Goal: Information Seeking & Learning: Learn about a topic

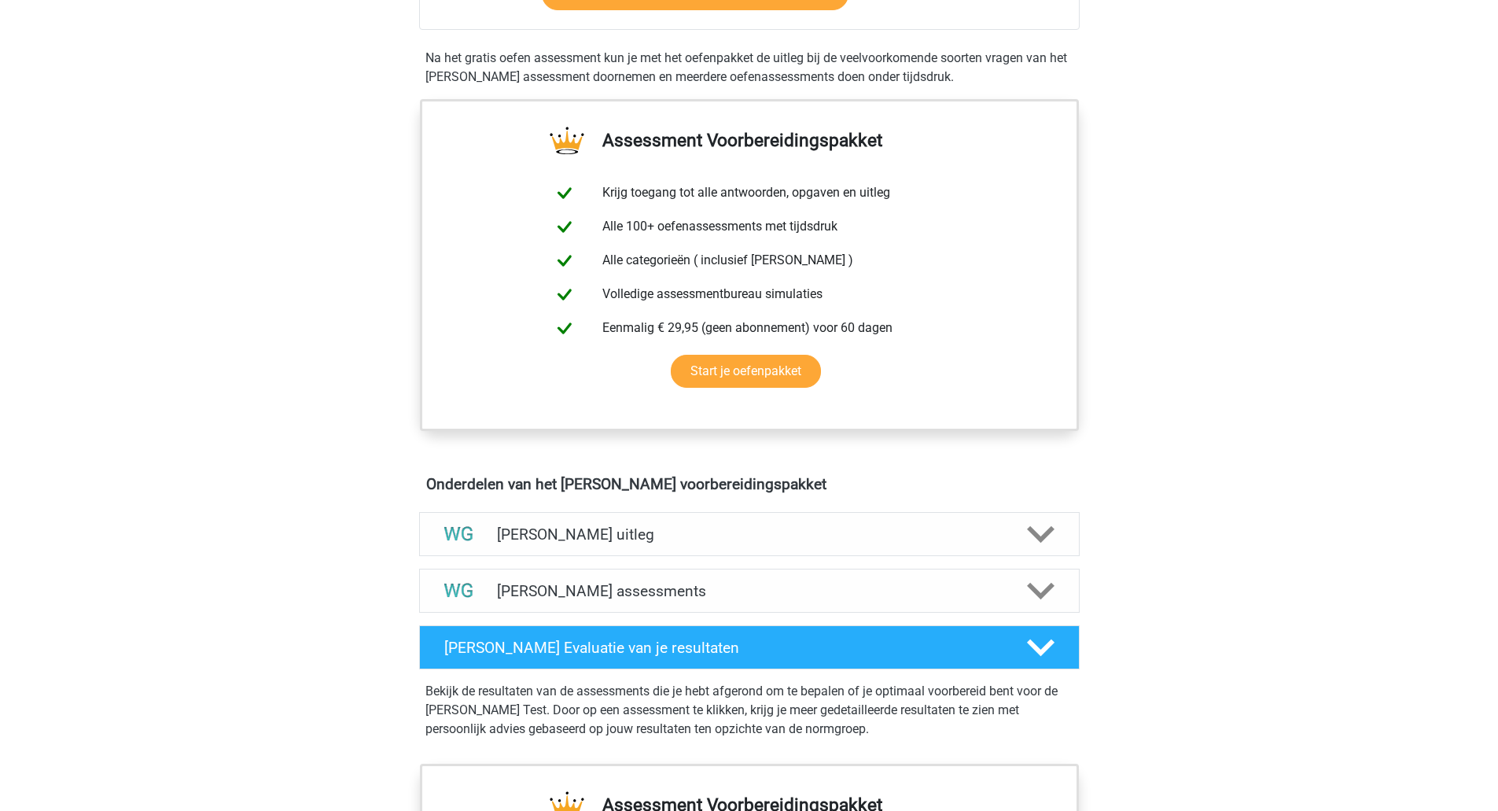
scroll to position [472, 0]
click at [796, 597] on h4 "Watson Glaser assessments" at bounding box center [749, 590] width 505 height 18
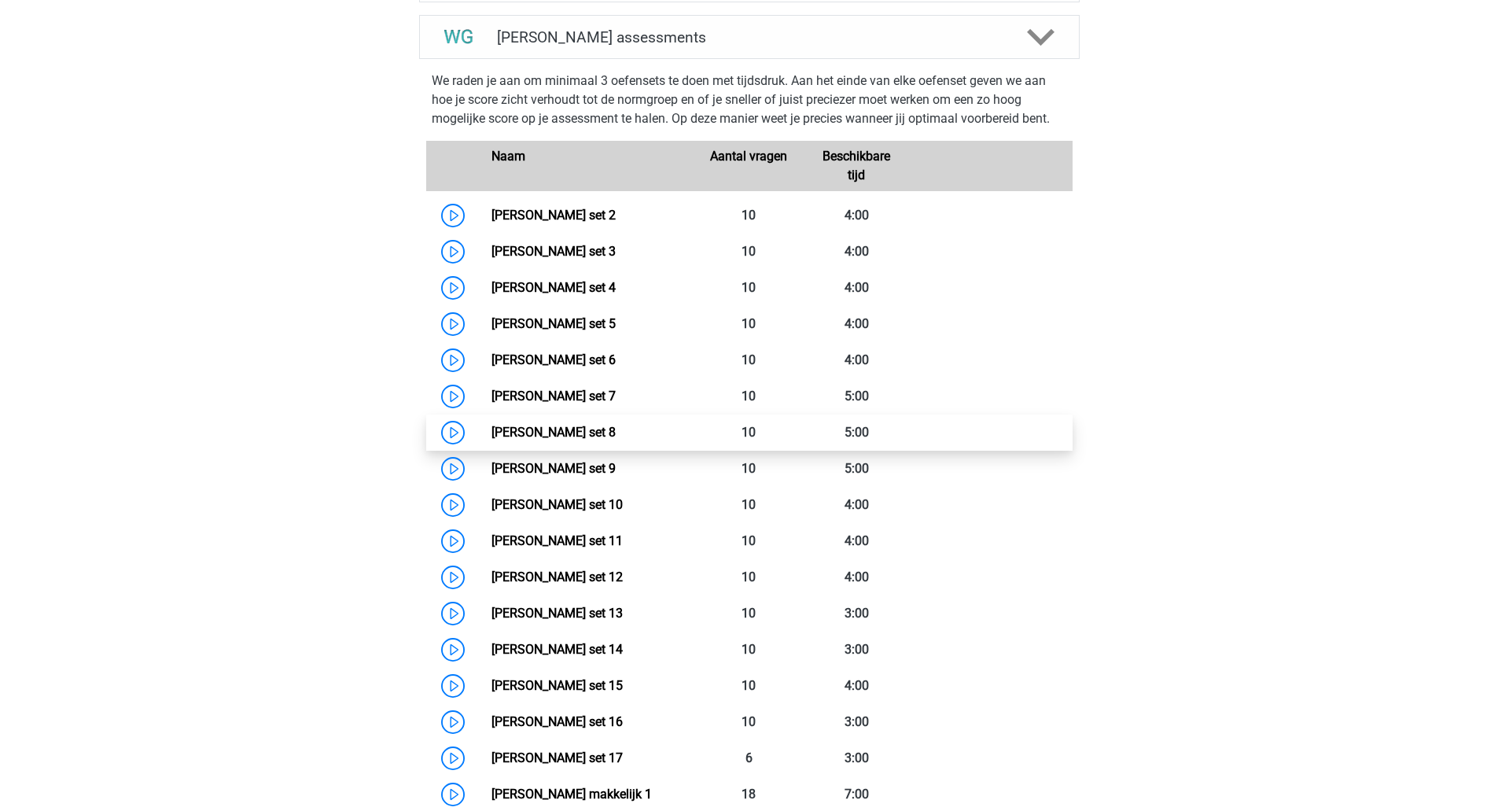
scroll to position [1180, 0]
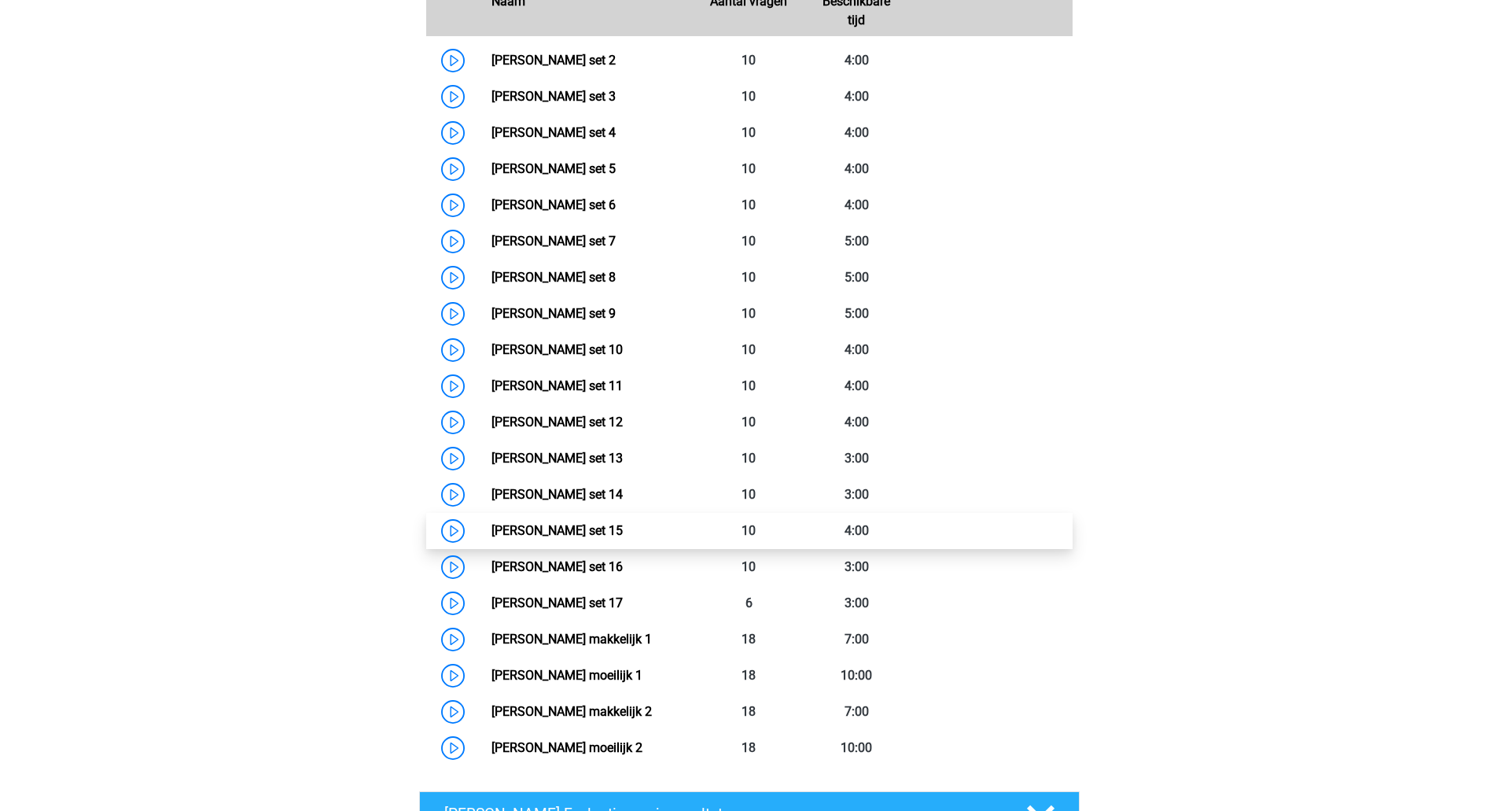
click at [491, 530] on link "Watson Glaser set 15" at bounding box center [556, 530] width 131 height 15
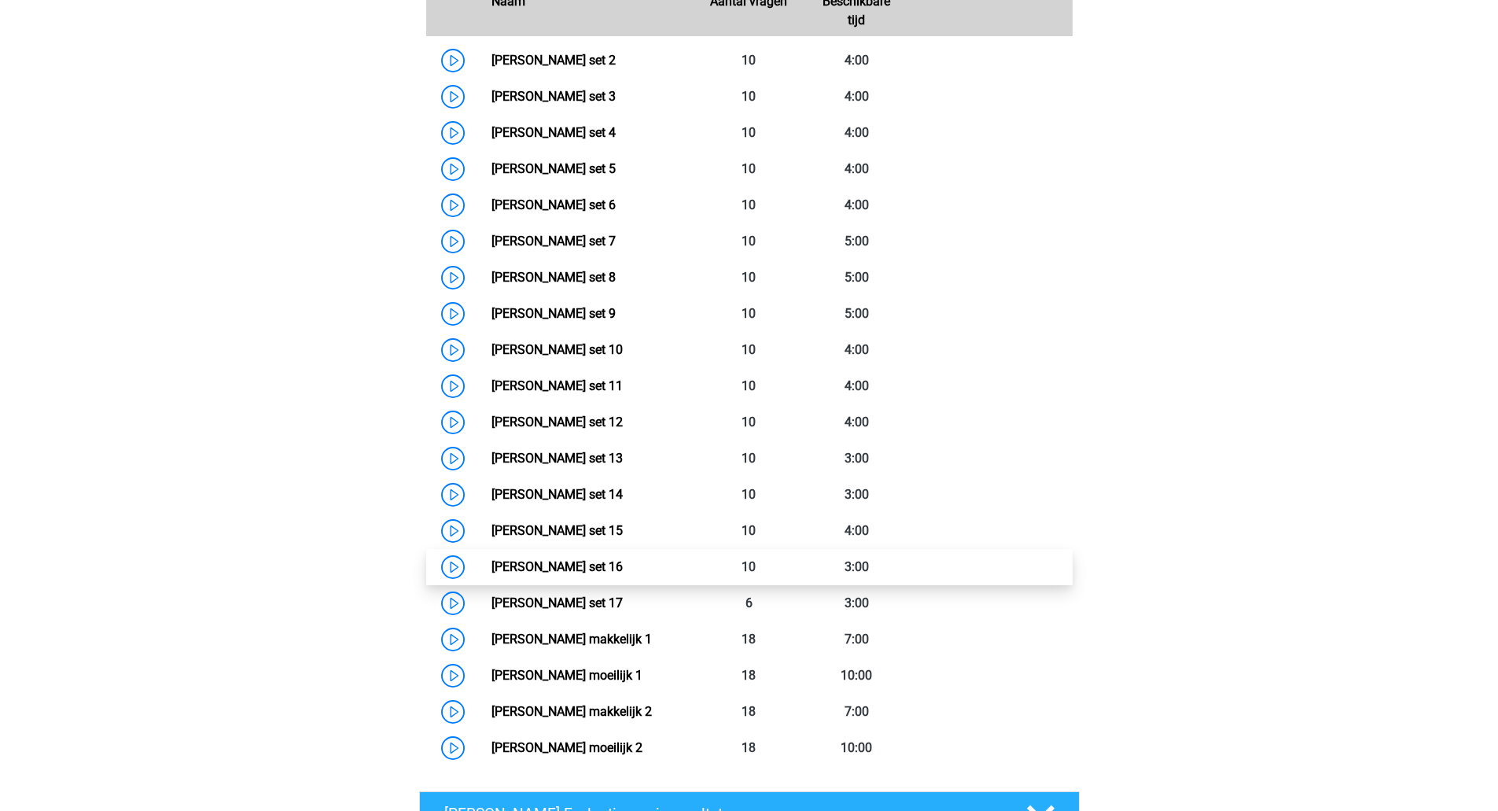
click at [491, 565] on link "Watson Glaser set 16" at bounding box center [556, 566] width 131 height 15
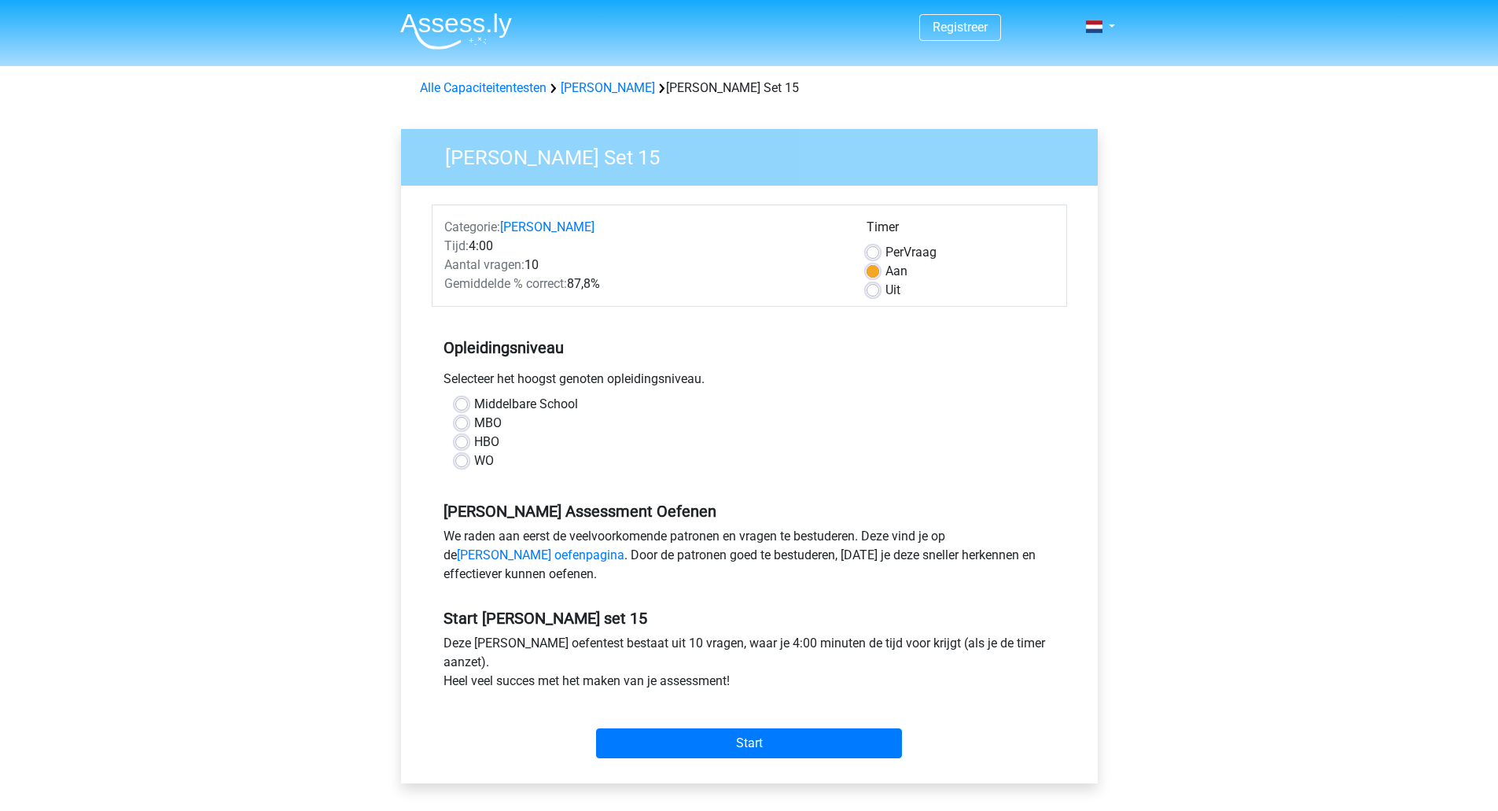
click at [474, 466] on label "WO" at bounding box center [484, 460] width 20 height 19
click at [462, 466] on input "WO" at bounding box center [461, 459] width 13 height 16
radio input "true"
click at [744, 752] on input "Start" at bounding box center [749, 743] width 306 height 30
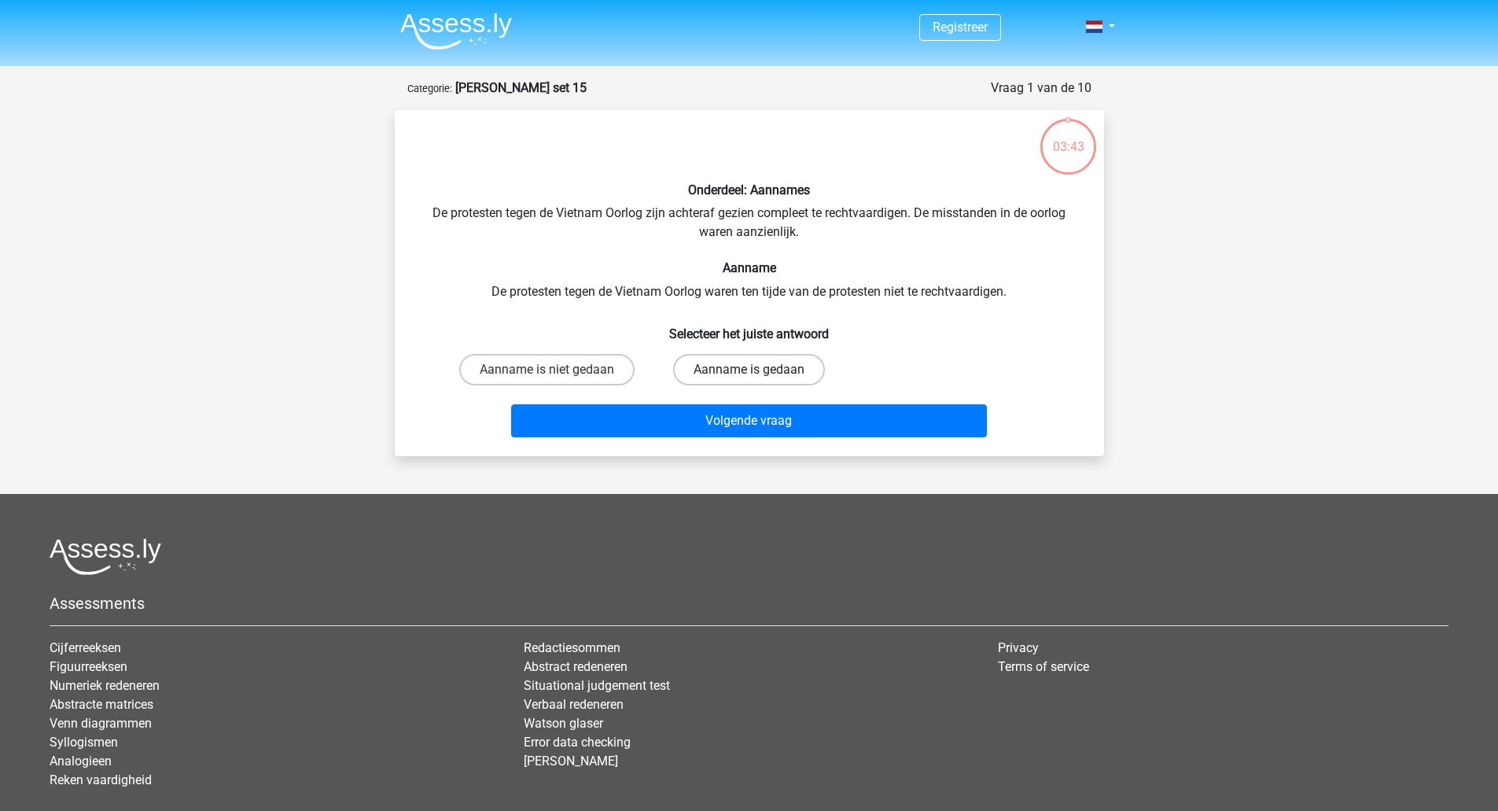
click at [695, 375] on label "Aanname is gedaan" at bounding box center [749, 369] width 152 height 31
click at [749, 375] on input "Aanname is gedaan" at bounding box center [754, 375] width 10 height 10
radio input "true"
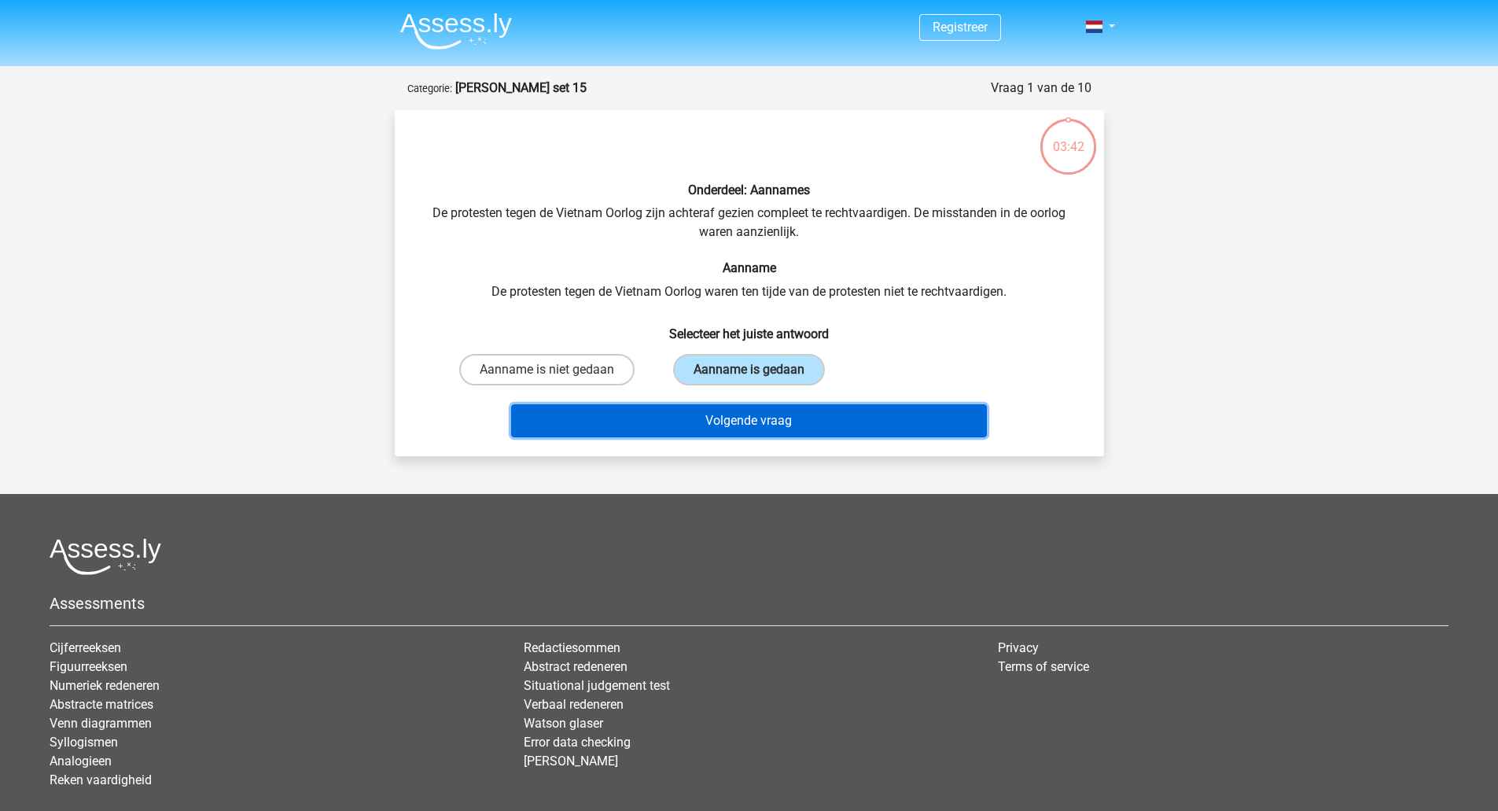
click at [678, 425] on button "Volgende vraag" at bounding box center [749, 420] width 476 height 33
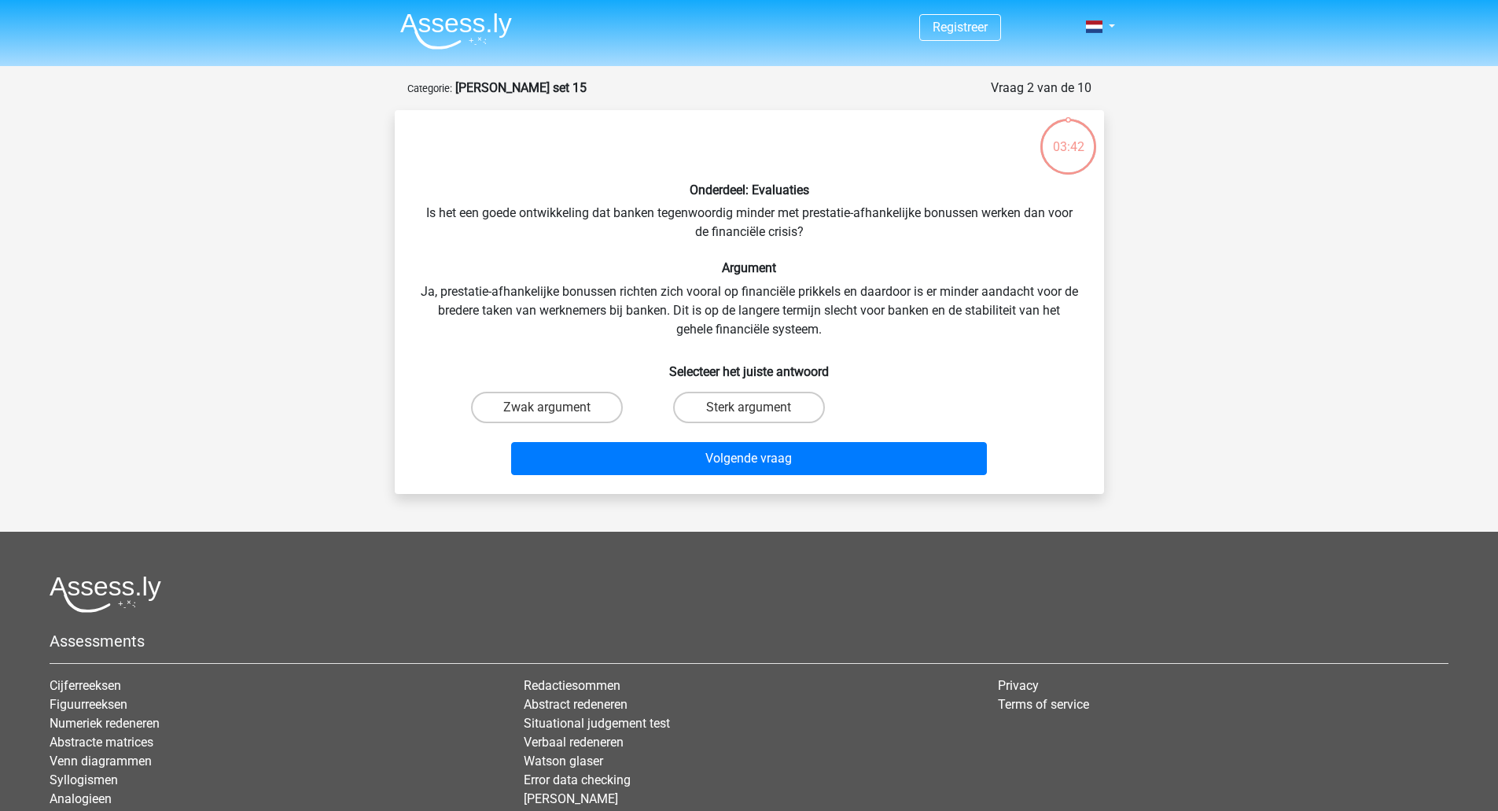
scroll to position [79, 0]
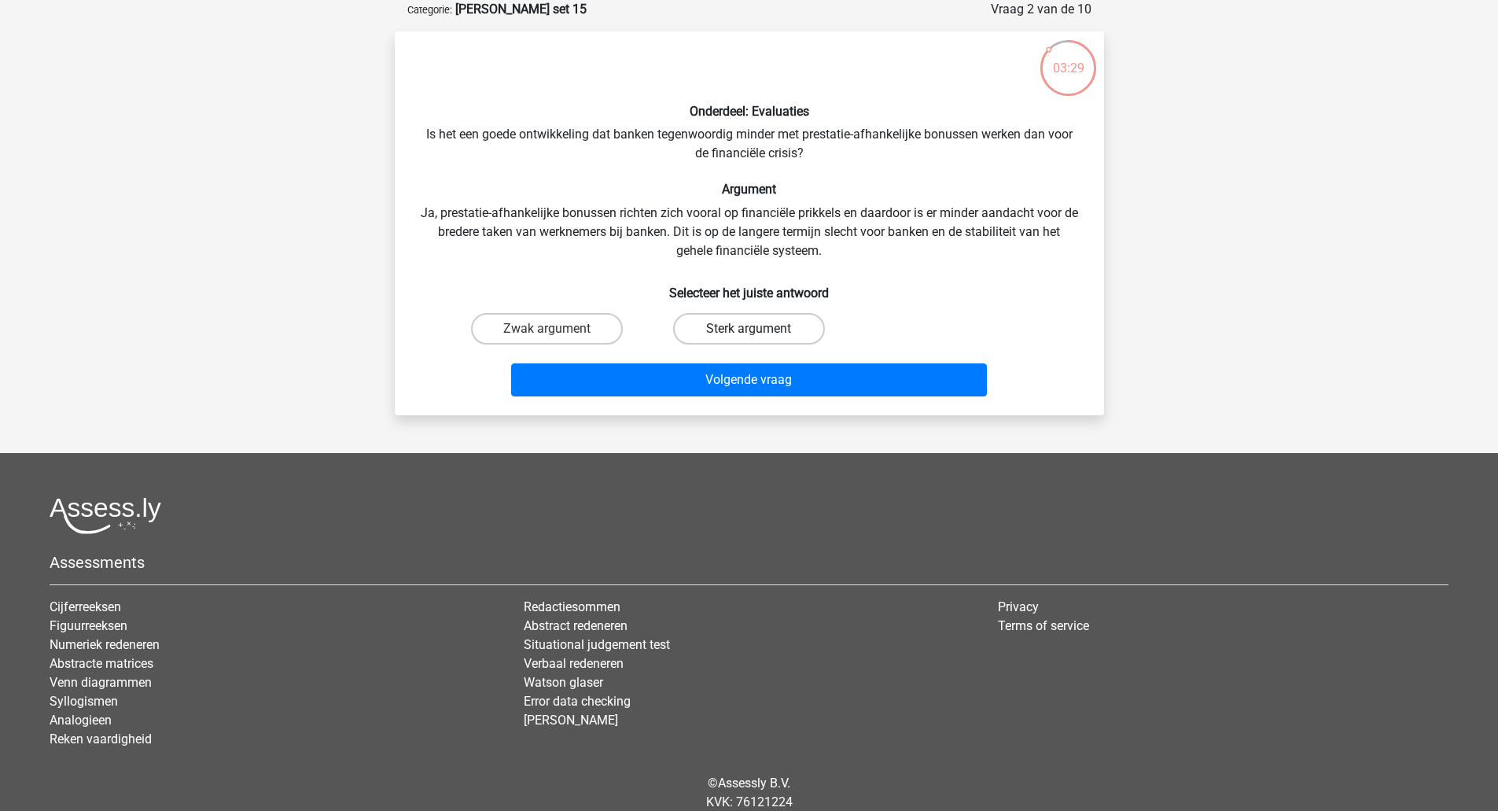
click at [728, 329] on label "Sterk argument" at bounding box center [749, 328] width 152 height 31
click at [749, 329] on input "Sterk argument" at bounding box center [754, 334] width 10 height 10
radio input "true"
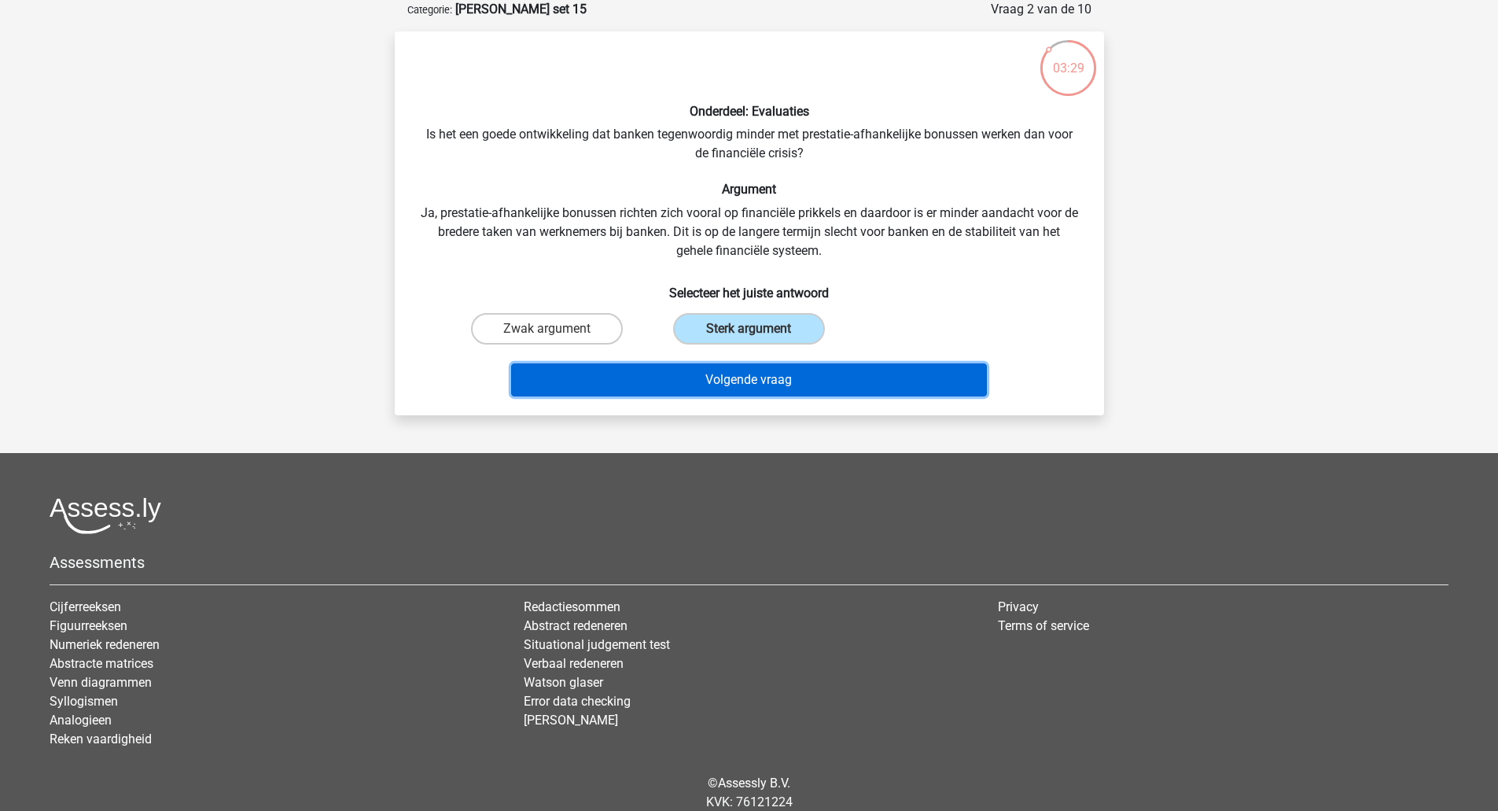
click at [723, 376] on button "Volgende vraag" at bounding box center [749, 379] width 476 height 33
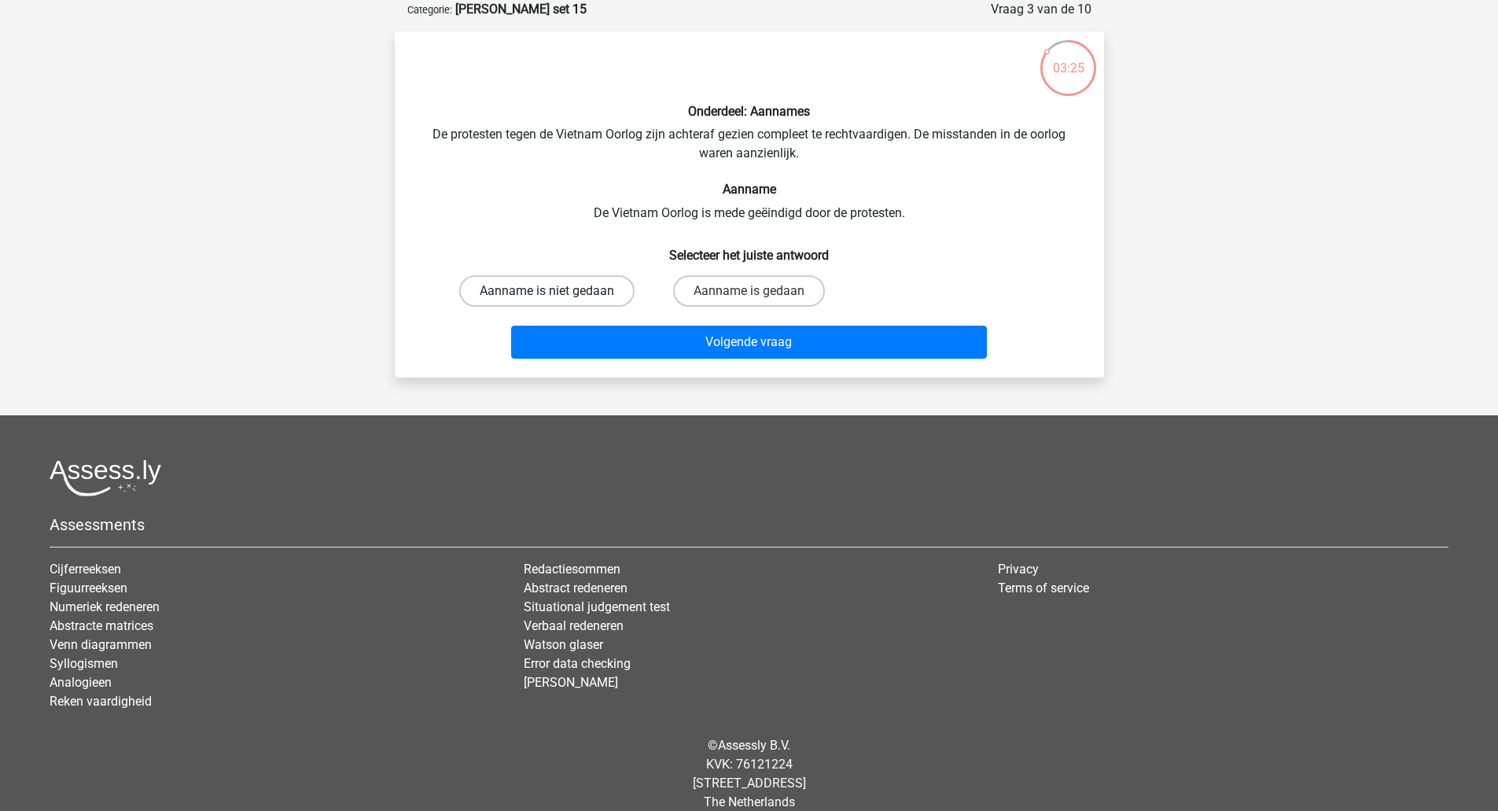
click at [587, 290] on label "Aanname is niet gedaan" at bounding box center [546, 290] width 175 height 31
click at [557, 291] on input "Aanname is niet gedaan" at bounding box center [552, 296] width 10 height 10
radio input "true"
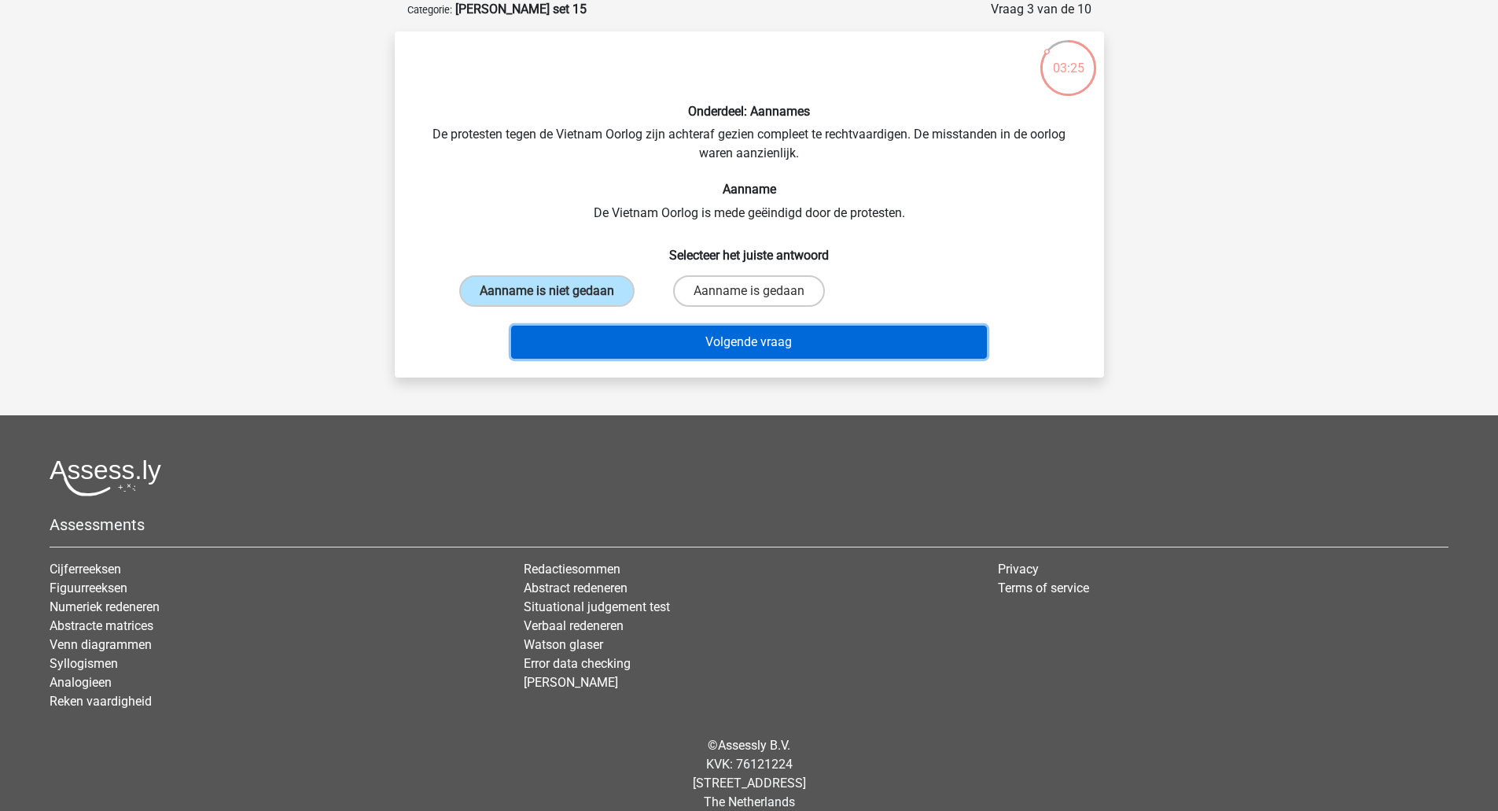
click at [589, 340] on button "Volgende vraag" at bounding box center [749, 342] width 476 height 33
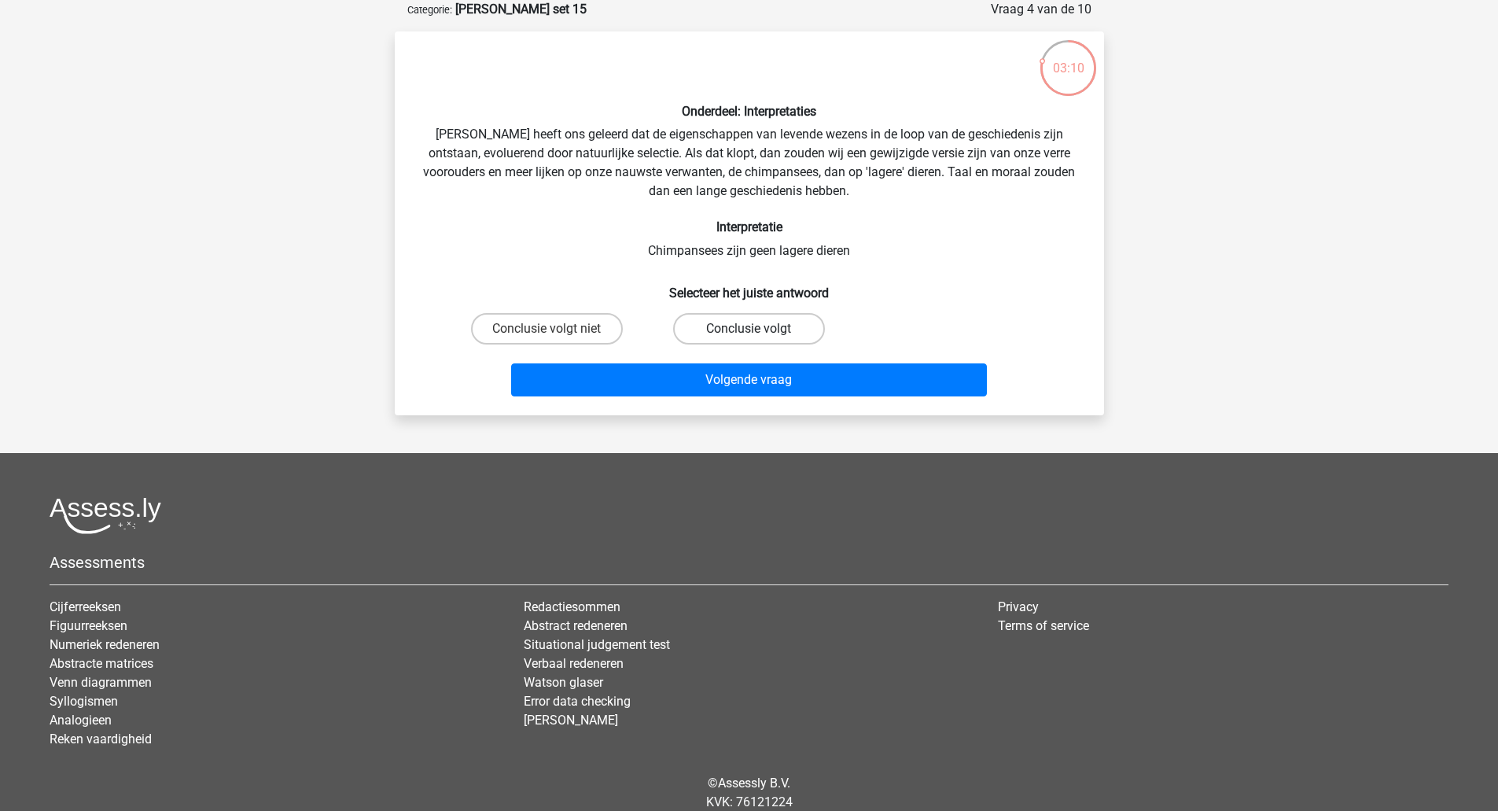
click at [732, 326] on label "Conclusie volgt" at bounding box center [749, 328] width 152 height 31
click at [749, 329] on input "Conclusie volgt" at bounding box center [754, 334] width 10 height 10
radio input "true"
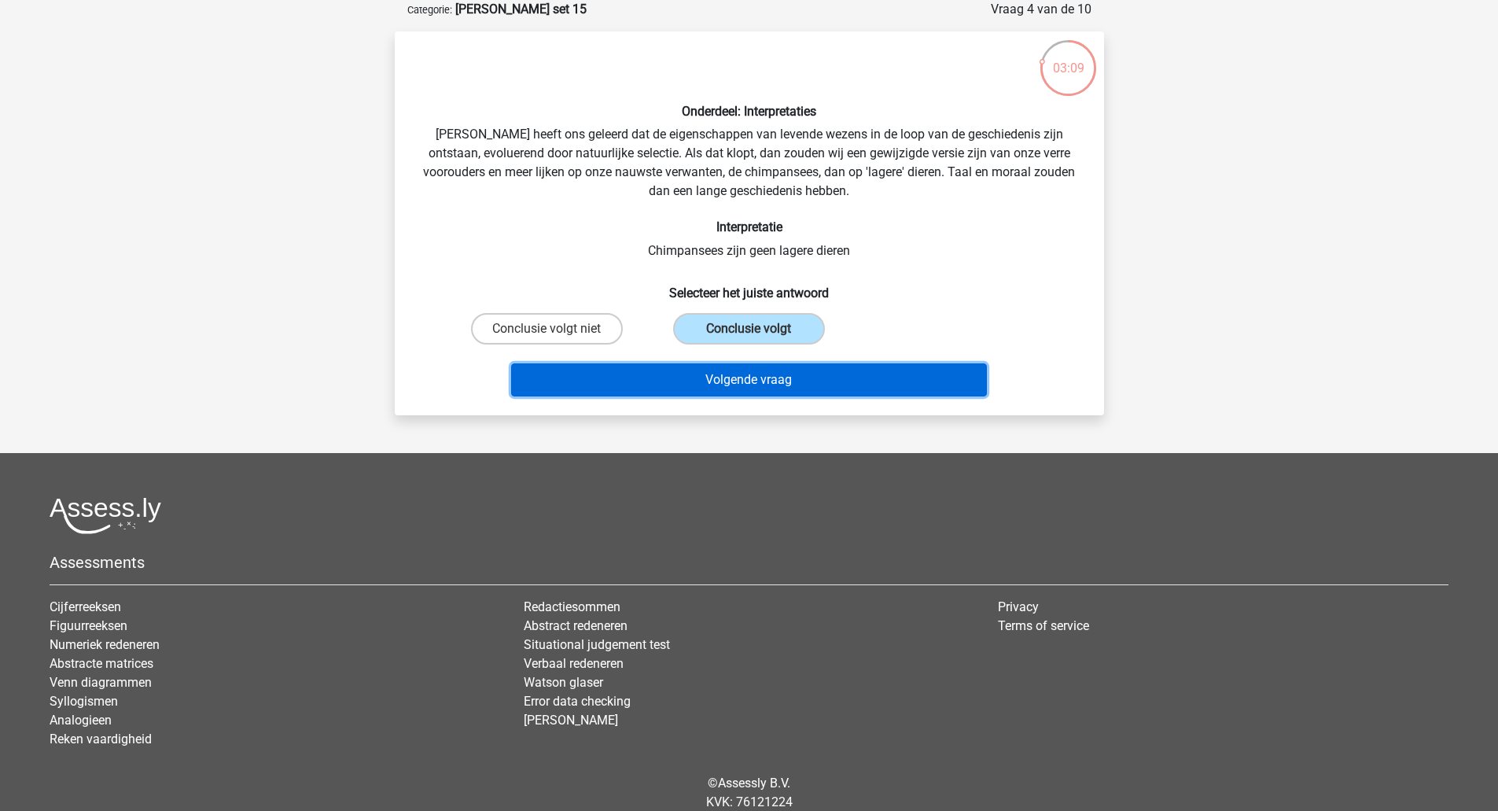
click at [714, 375] on button "Volgende vraag" at bounding box center [749, 379] width 476 height 33
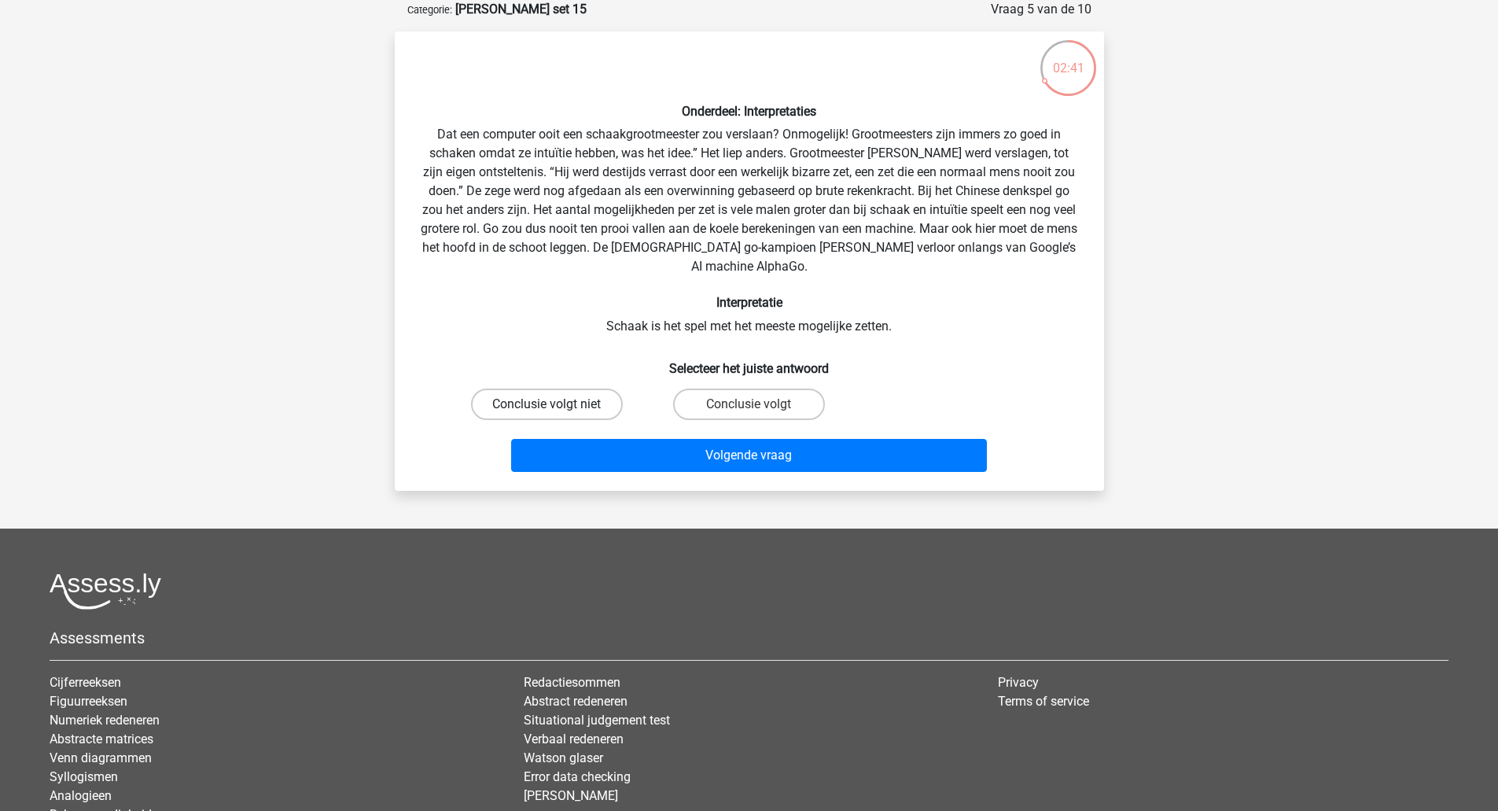
click at [593, 406] on label "Conclusie volgt niet" at bounding box center [547, 403] width 152 height 31
click at [557, 406] on input "Conclusie volgt niet" at bounding box center [552, 409] width 10 height 10
radio input "true"
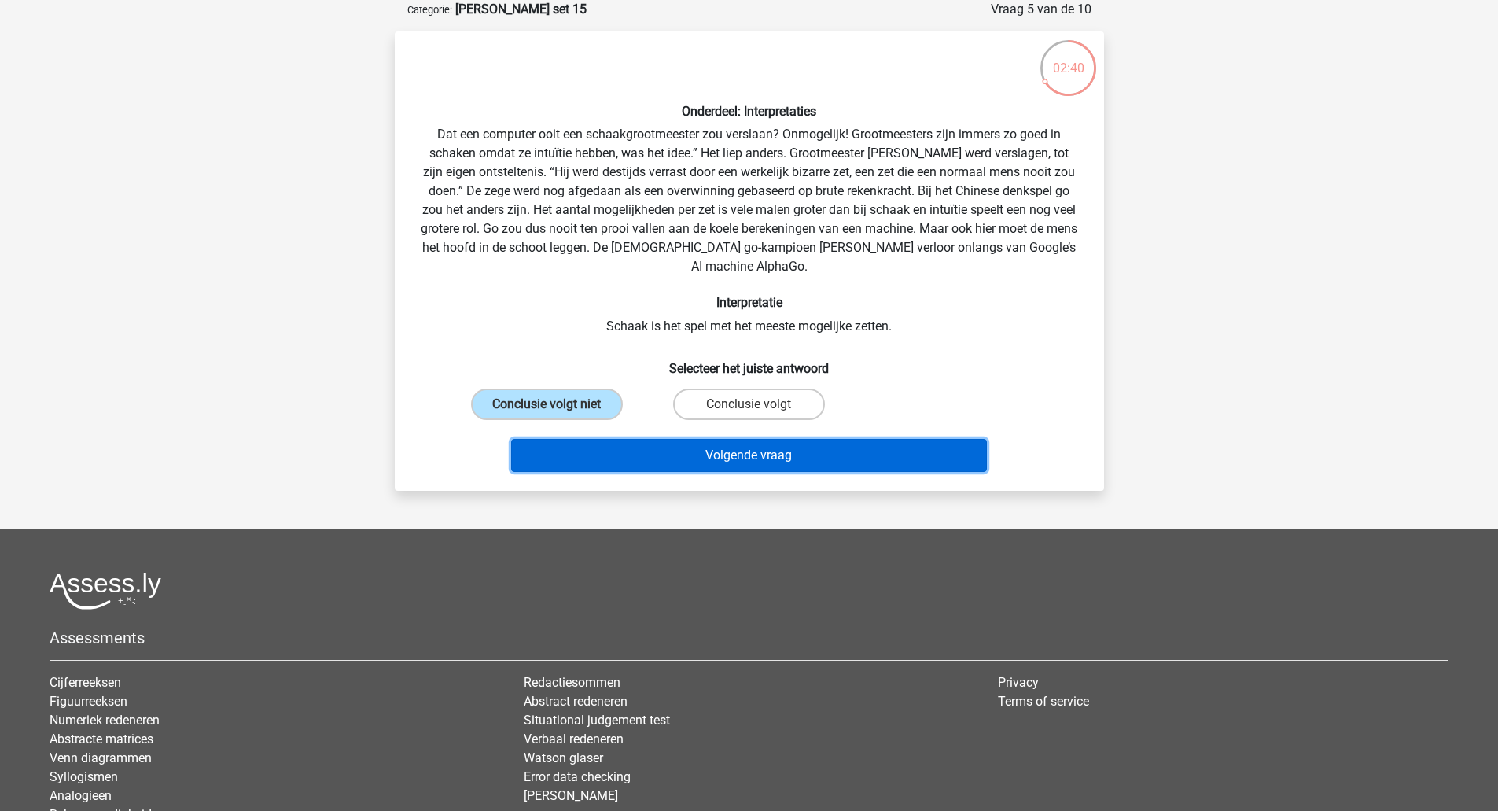
click at [624, 459] on button "Volgende vraag" at bounding box center [749, 455] width 476 height 33
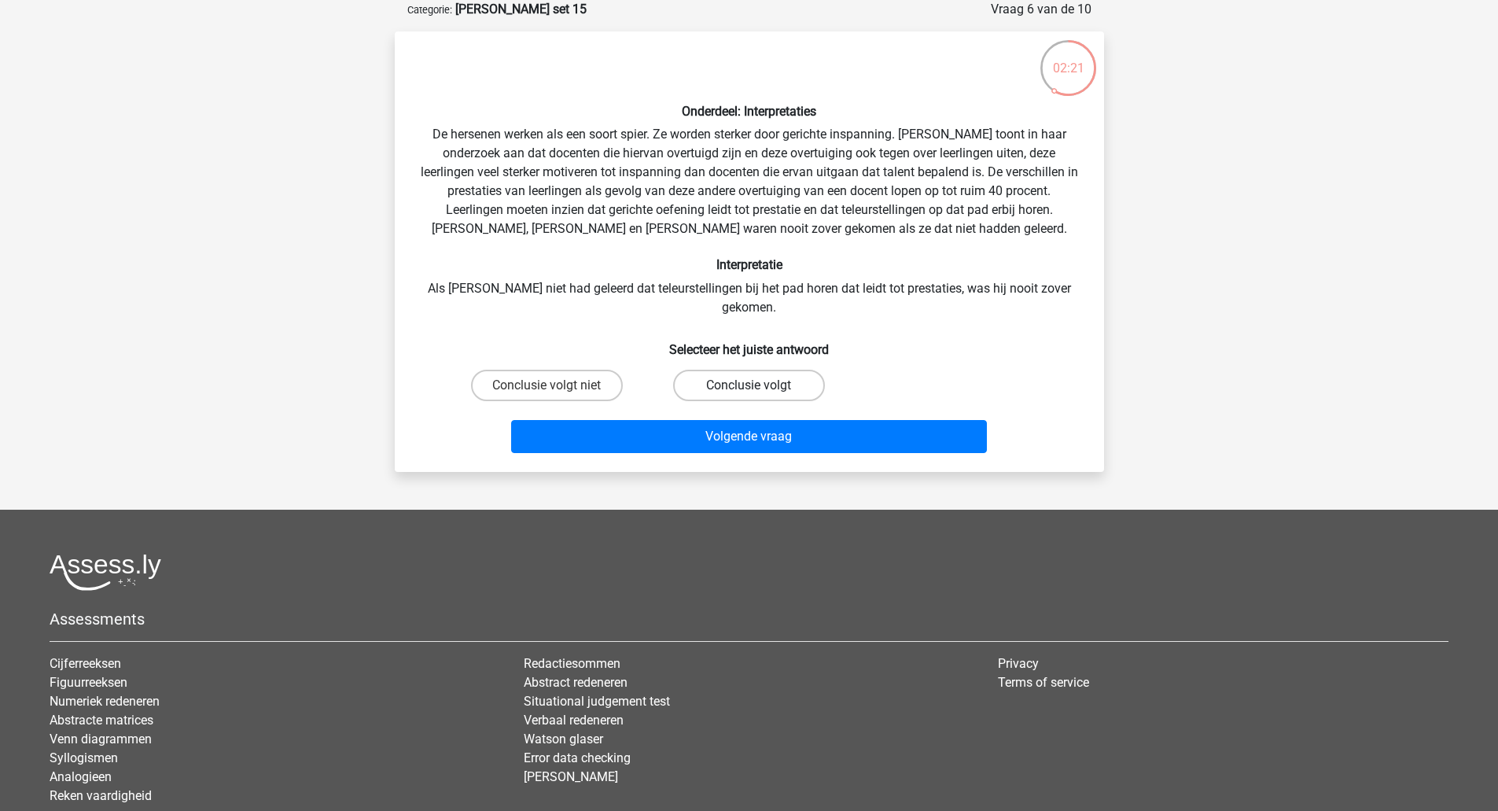
click at [761, 370] on label "Conclusie volgt" at bounding box center [749, 385] width 152 height 31
click at [759, 385] on input "Conclusie volgt" at bounding box center [754, 390] width 10 height 10
radio input "true"
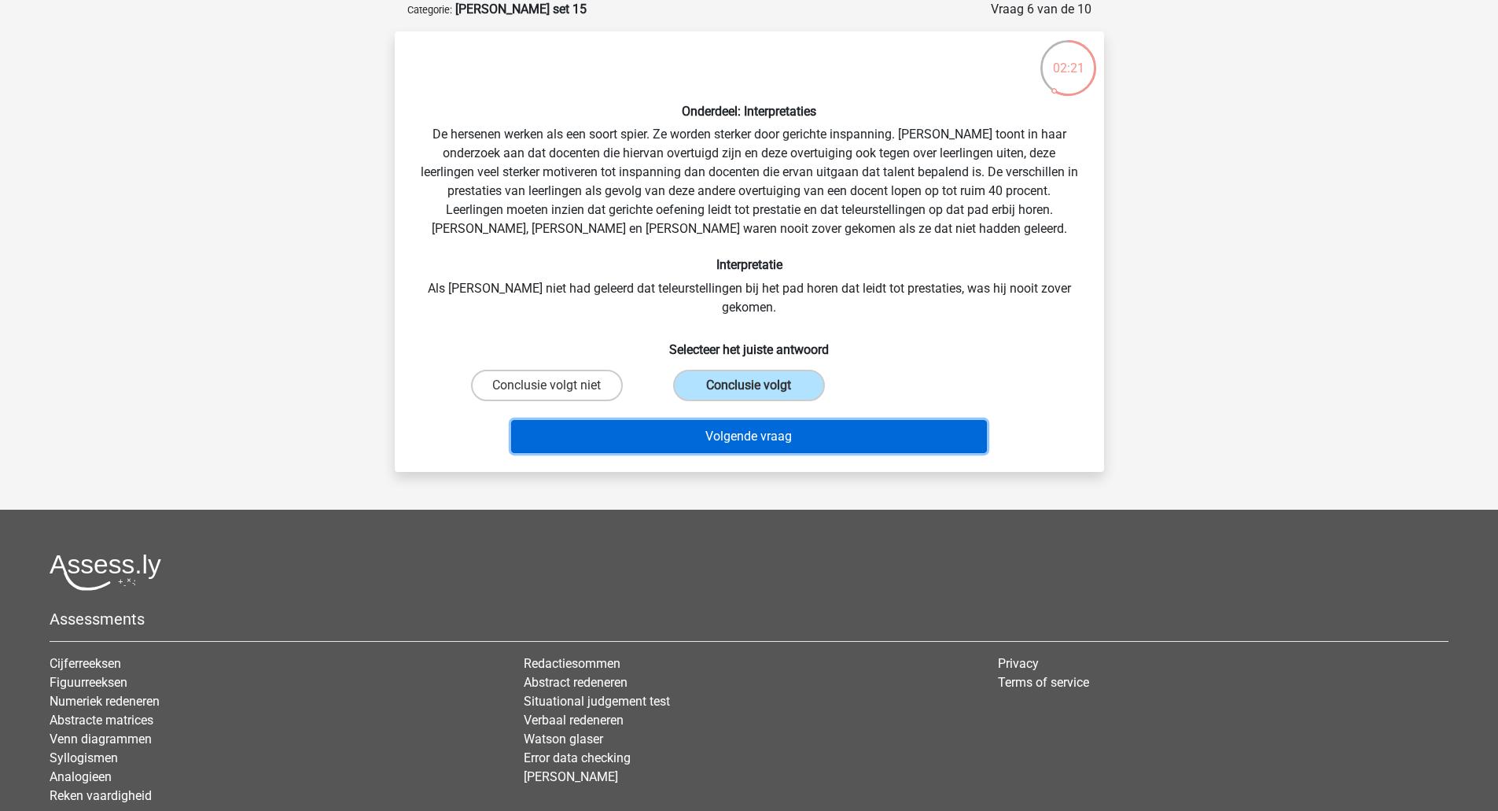
click at [752, 420] on button "Volgende vraag" at bounding box center [749, 436] width 476 height 33
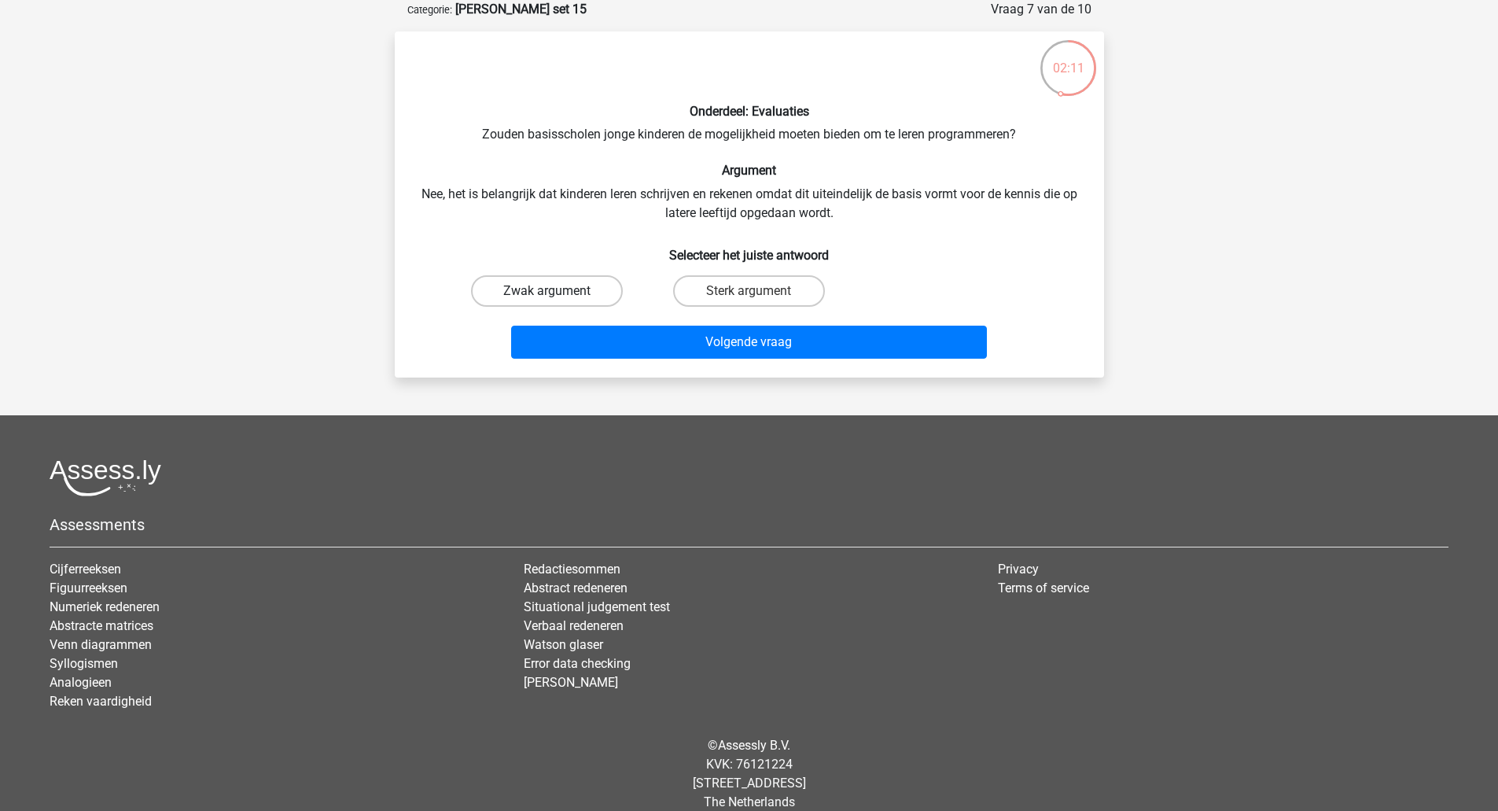
click at [556, 286] on label "Zwak argument" at bounding box center [547, 290] width 152 height 31
click at [556, 291] on input "Zwak argument" at bounding box center [552, 296] width 10 height 10
radio input "true"
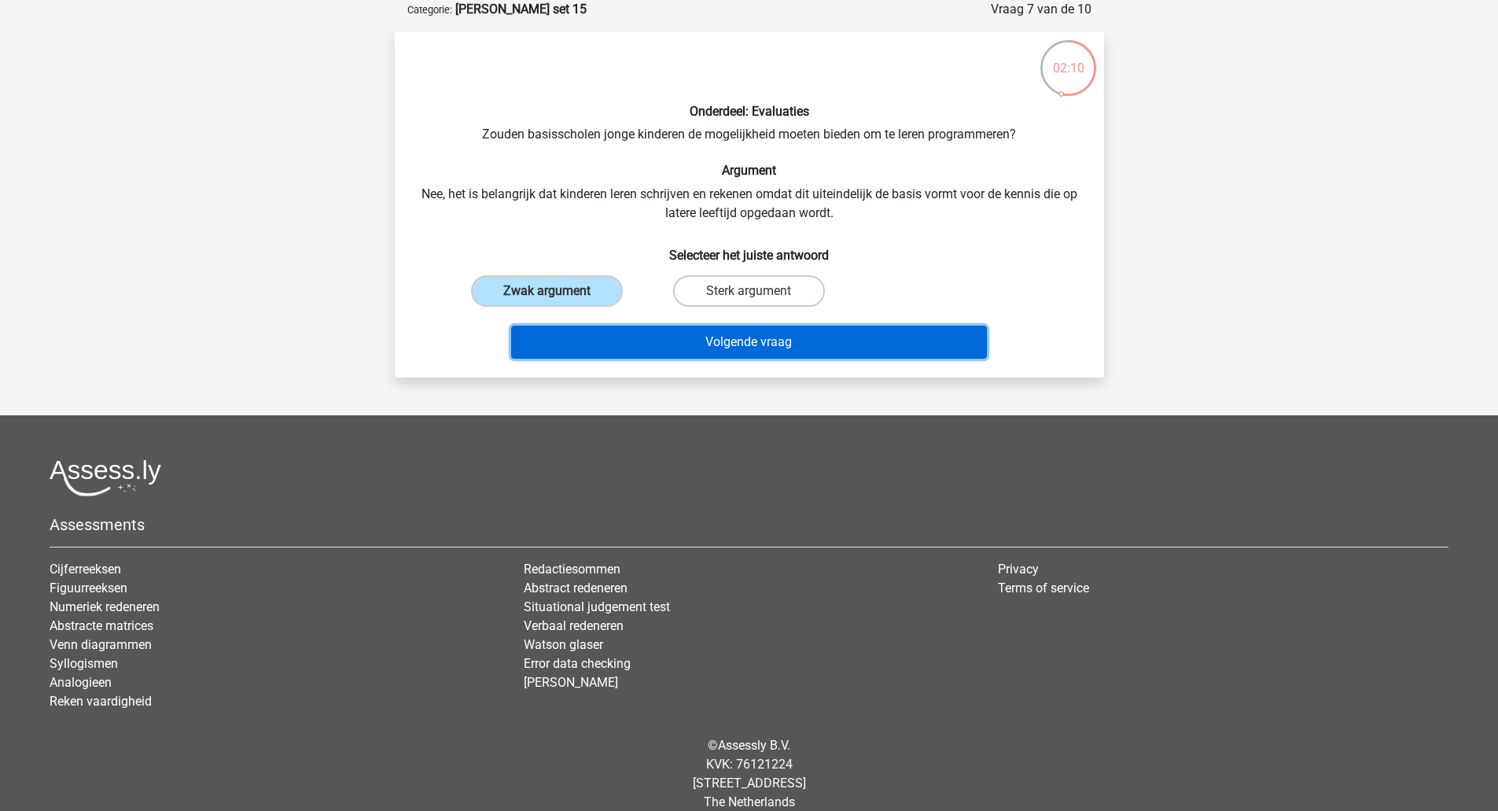
click at [661, 347] on button "Volgende vraag" at bounding box center [749, 342] width 476 height 33
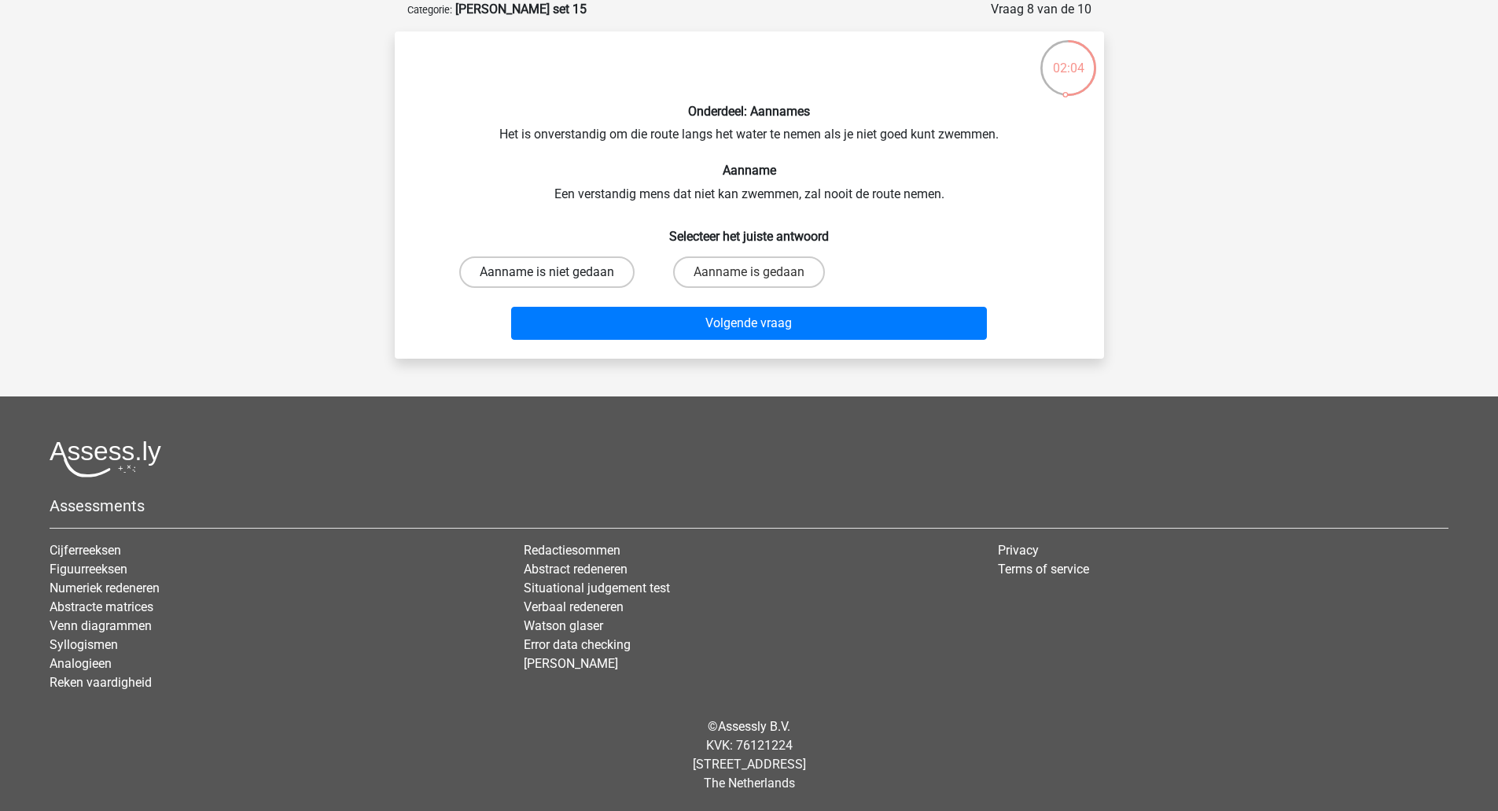
click at [576, 273] on label "Aanname is niet gedaan" at bounding box center [546, 271] width 175 height 31
click at [557, 273] on input "Aanname is niet gedaan" at bounding box center [552, 277] width 10 height 10
radio input "true"
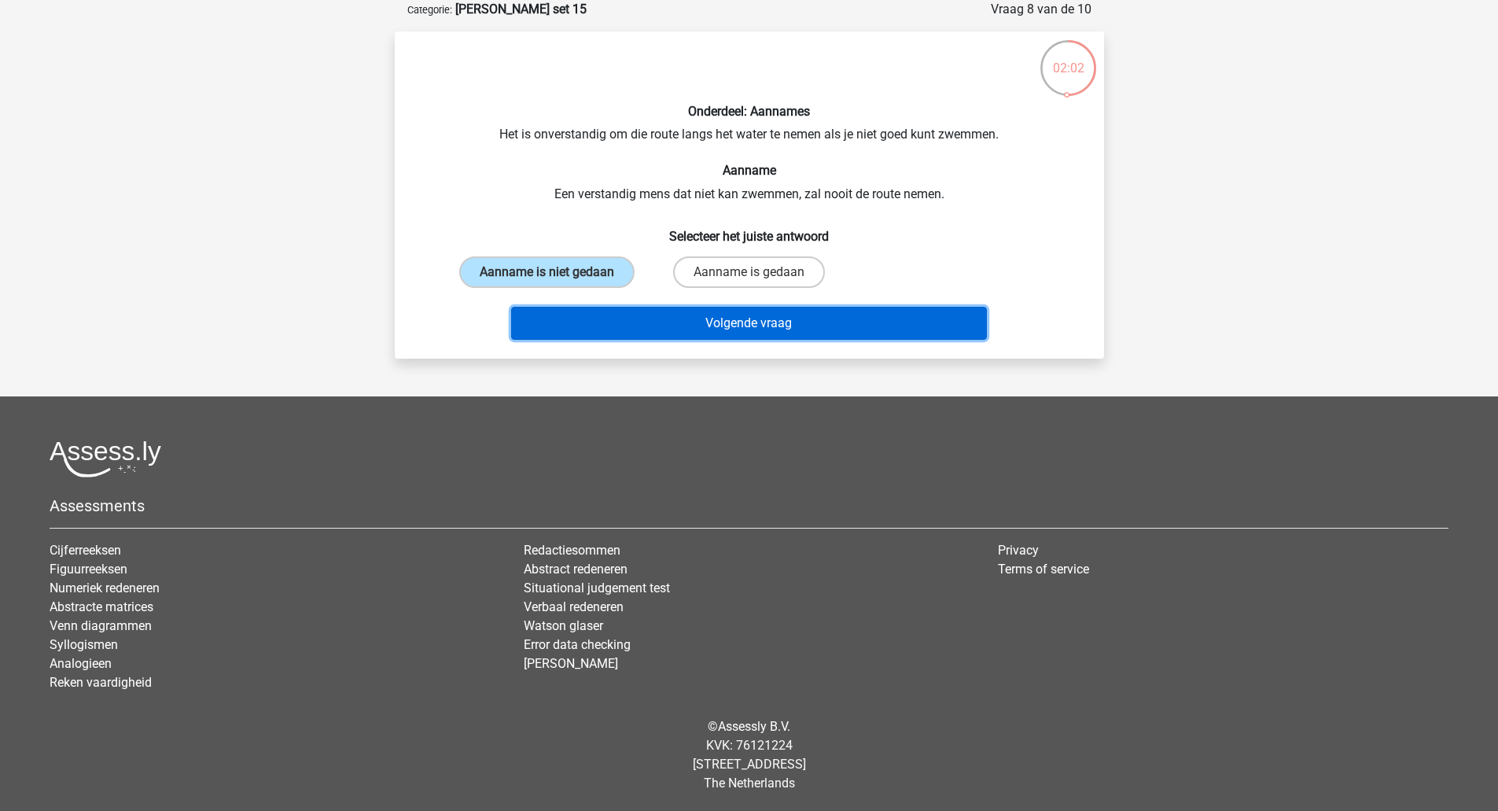
click at [609, 334] on button "Volgende vraag" at bounding box center [749, 323] width 476 height 33
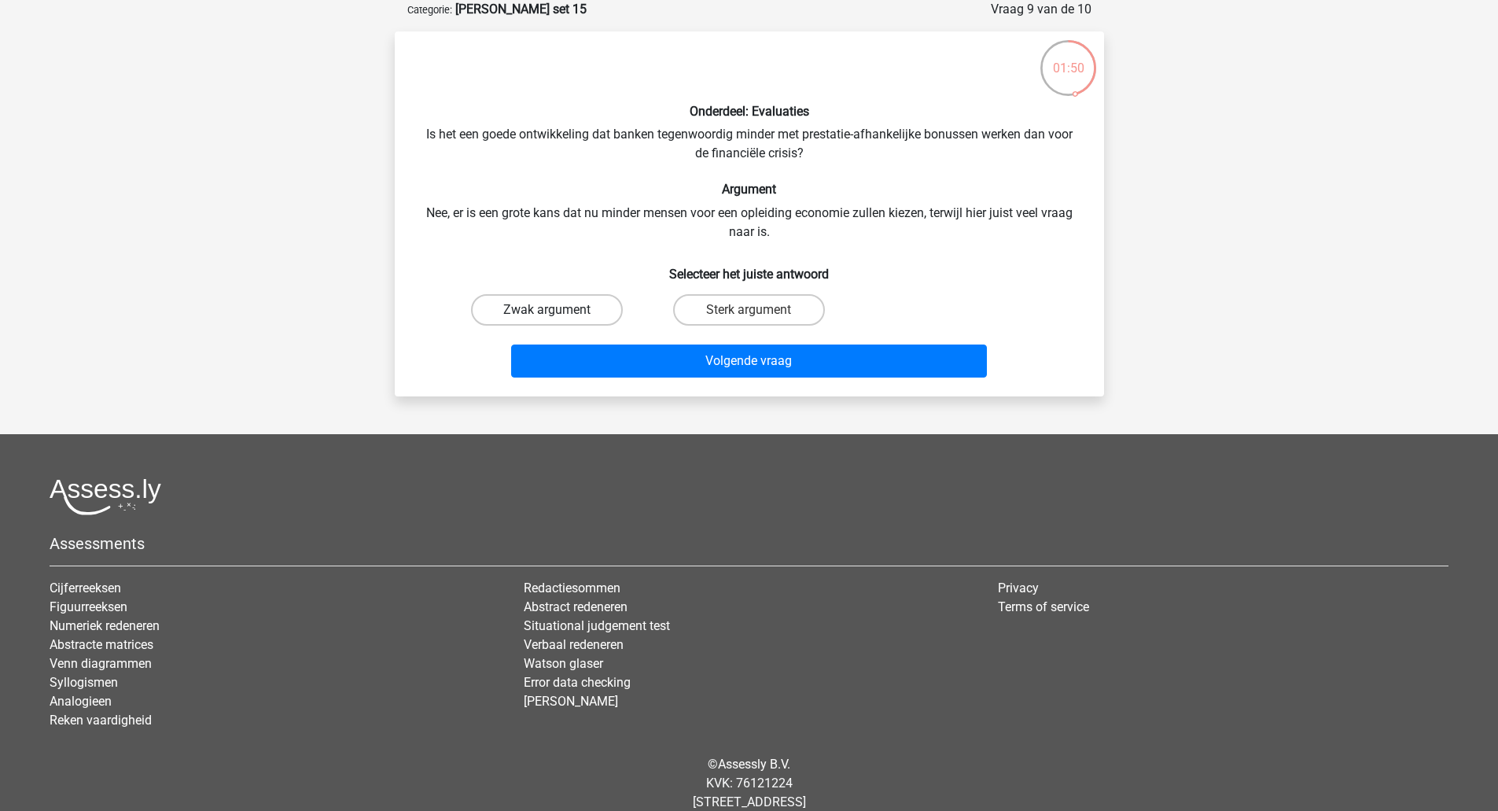
click at [558, 307] on label "Zwak argument" at bounding box center [547, 309] width 152 height 31
click at [557, 310] on input "Zwak argument" at bounding box center [552, 315] width 10 height 10
radio input "true"
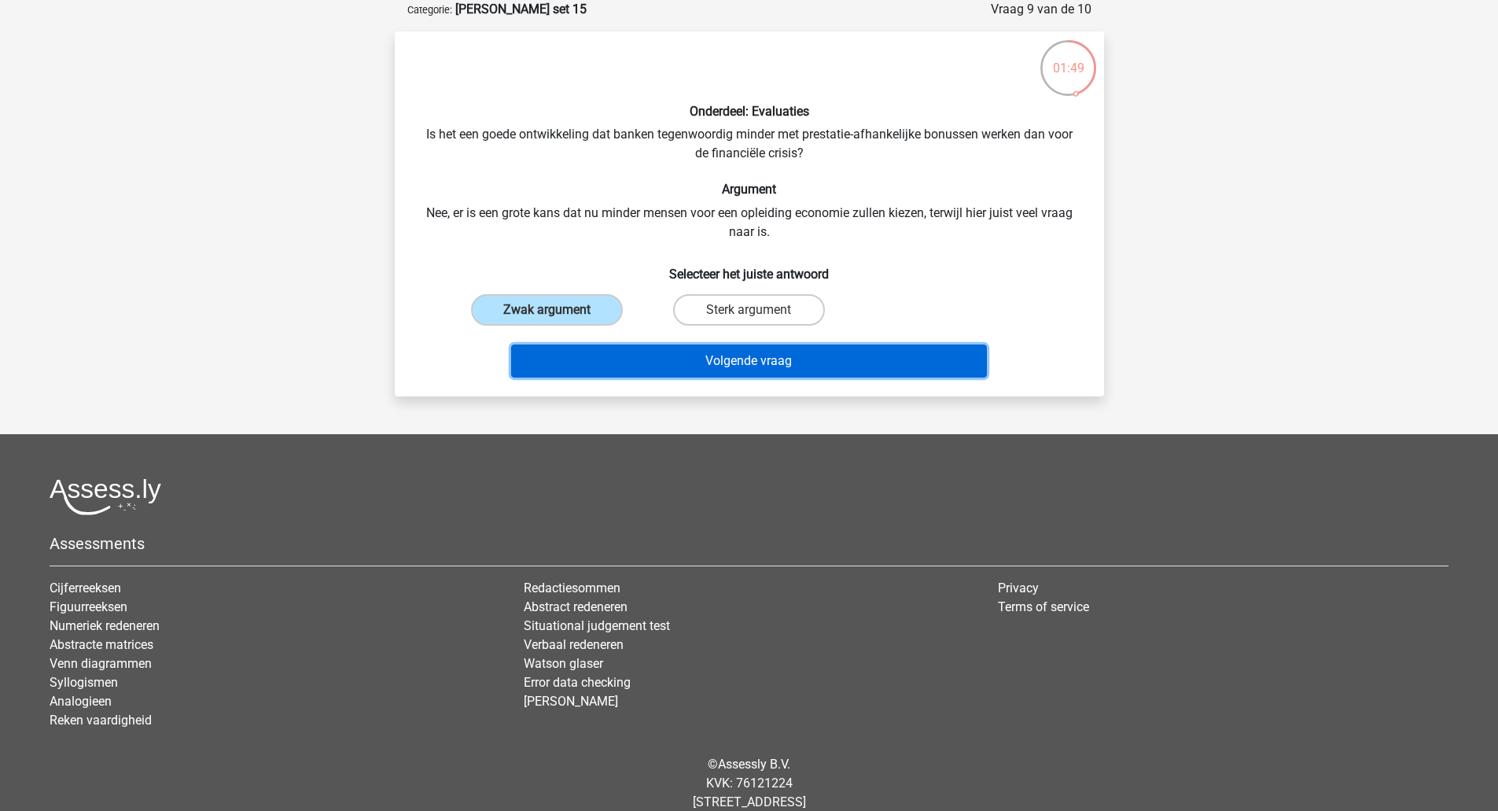
click at [596, 356] on button "Volgende vraag" at bounding box center [749, 360] width 476 height 33
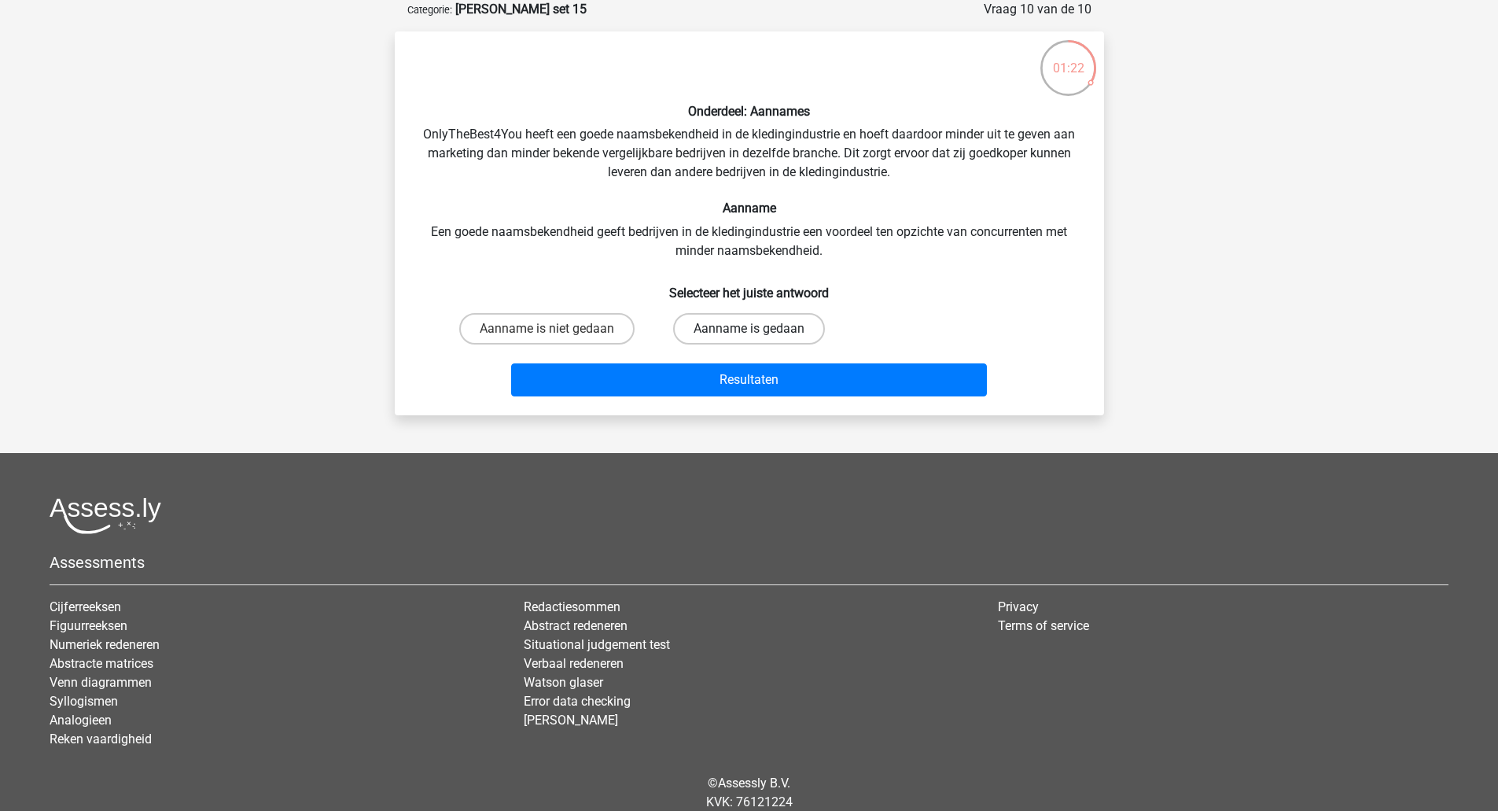
click at [716, 330] on label "Aanname is gedaan" at bounding box center [749, 328] width 152 height 31
click at [749, 330] on input "Aanname is gedaan" at bounding box center [754, 334] width 10 height 10
radio input "true"
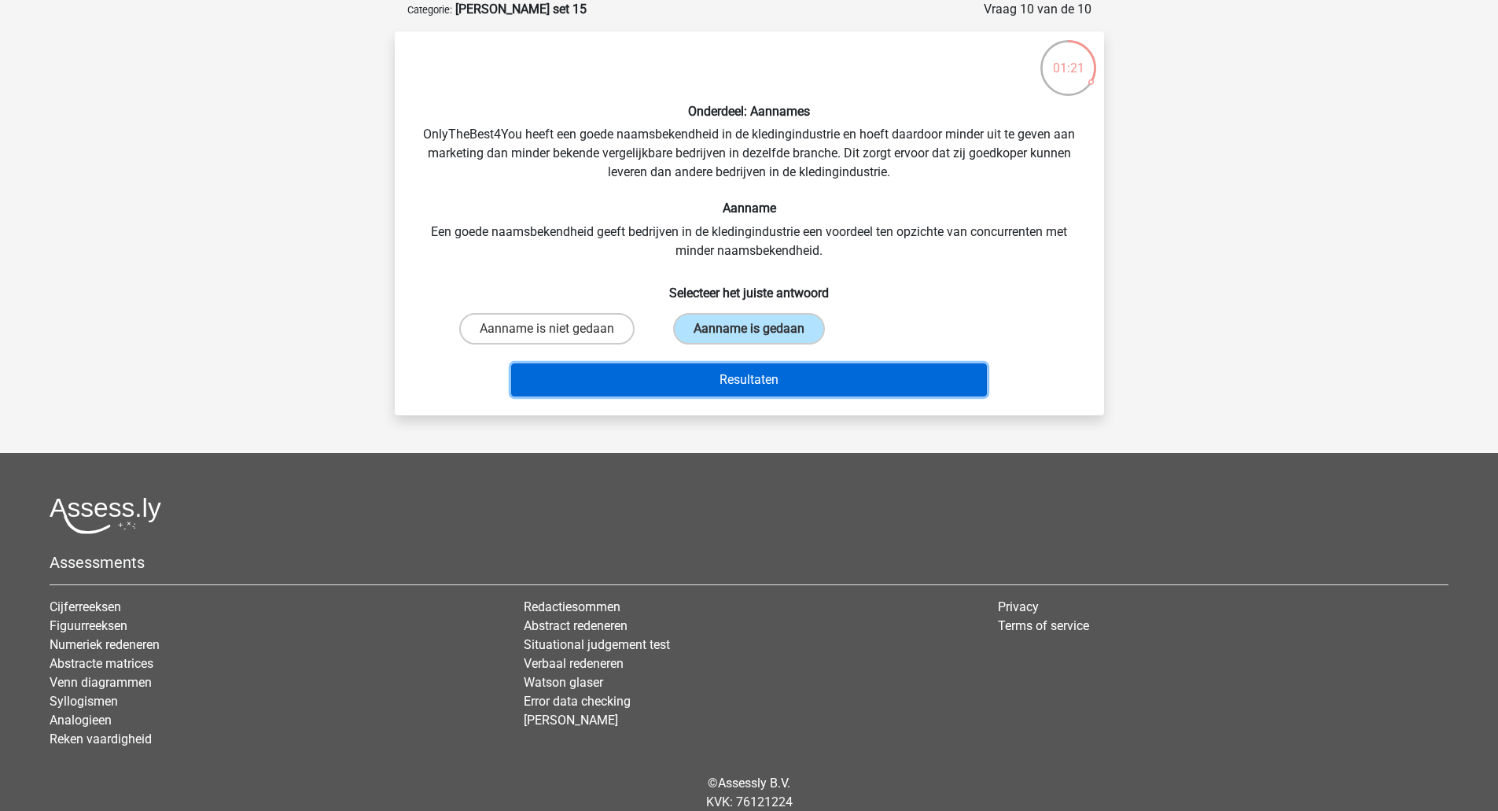
click at [691, 377] on button "Resultaten" at bounding box center [749, 379] width 476 height 33
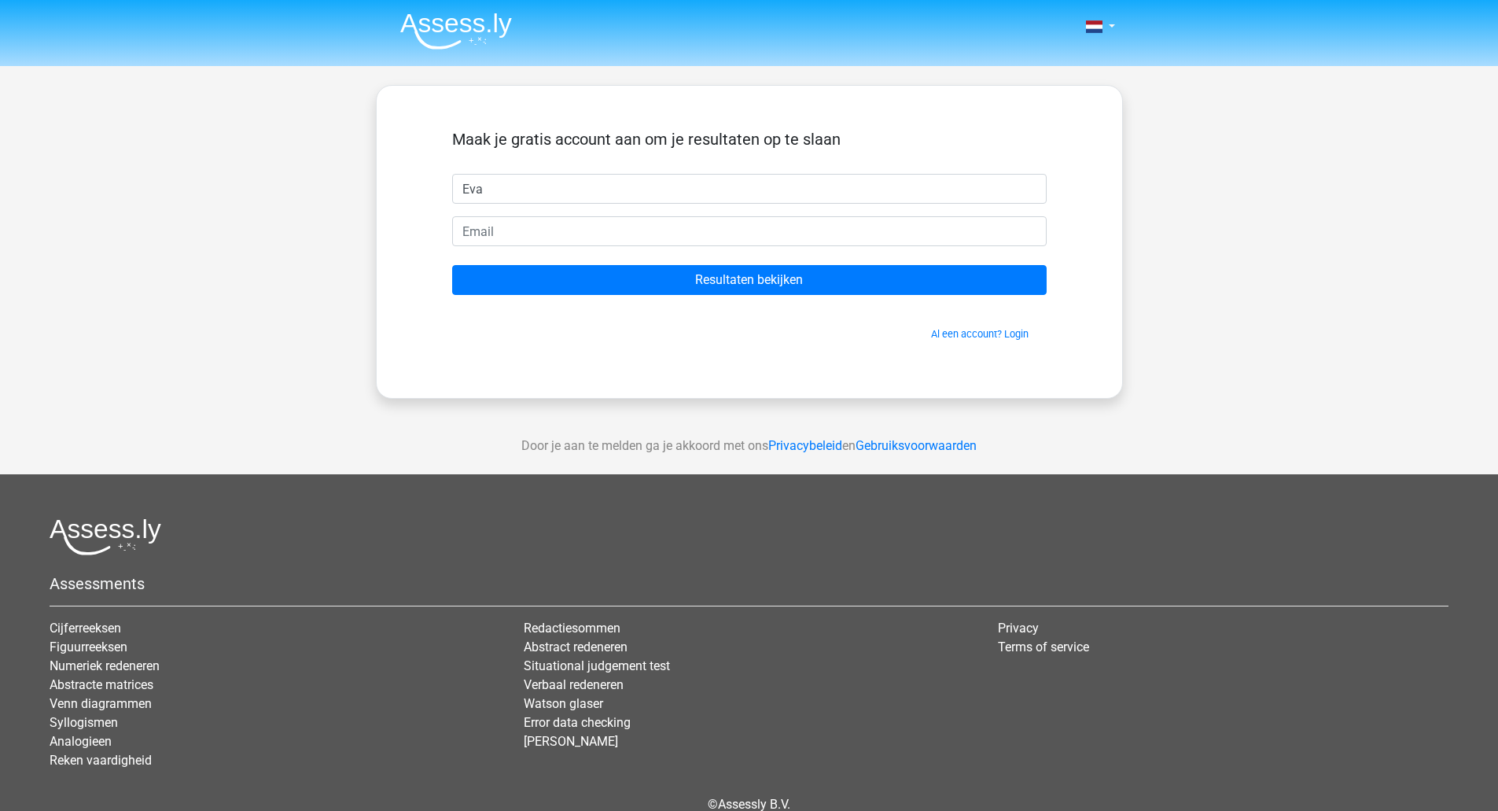
type input "Eva"
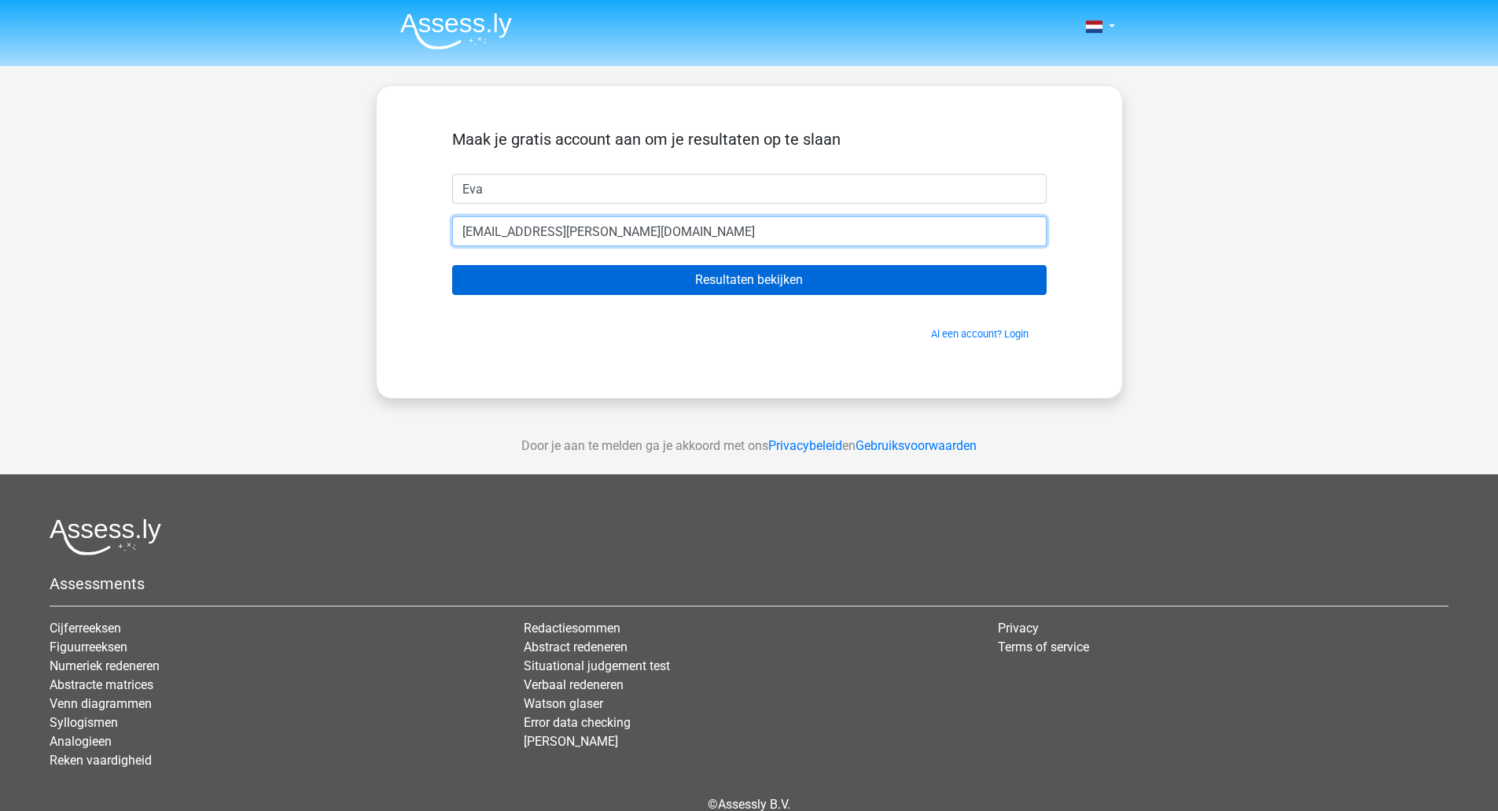
type input "[EMAIL_ADDRESS][PERSON_NAME][DOMAIN_NAME]"
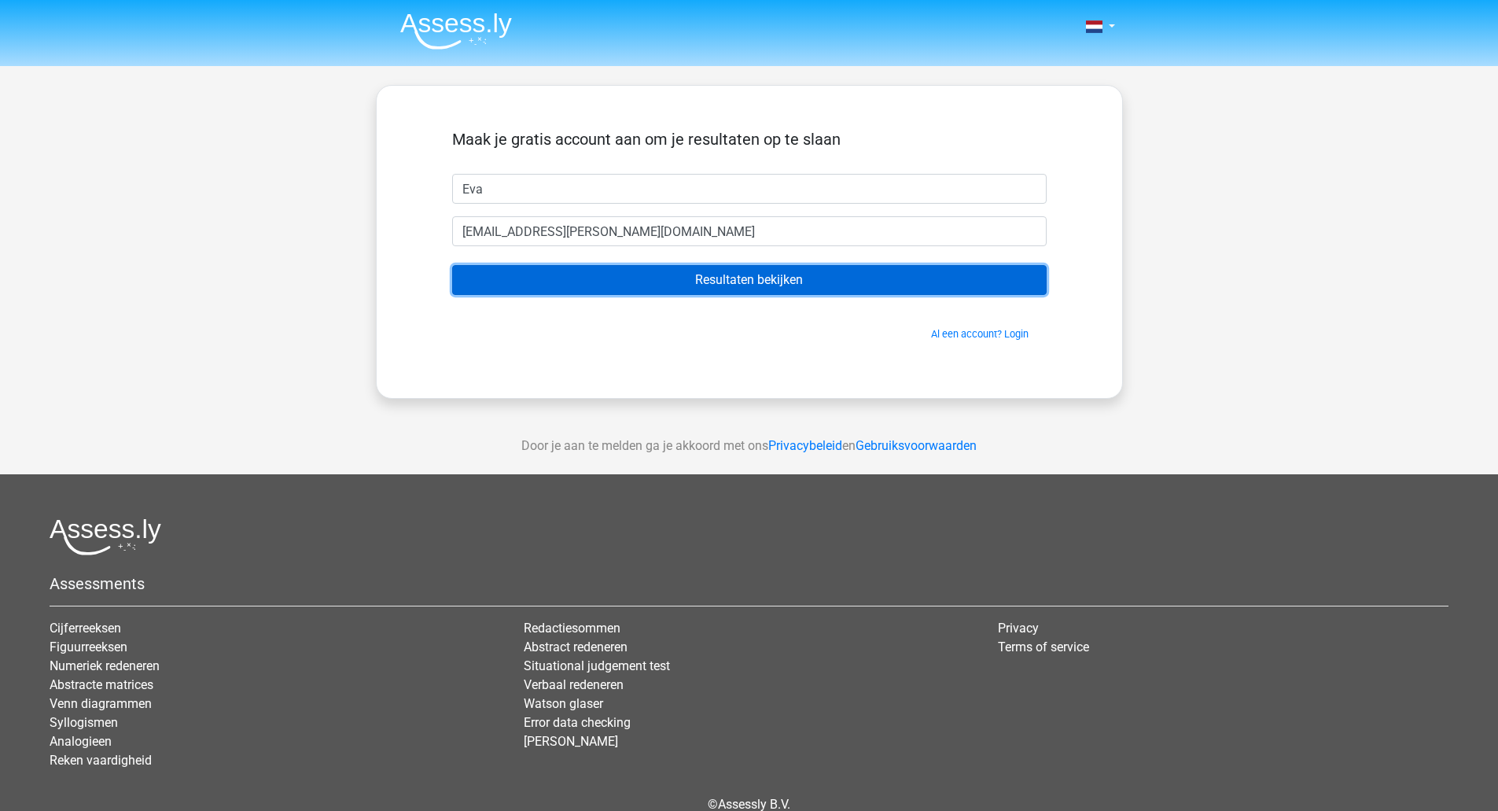
click at [819, 282] on input "Resultaten bekijken" at bounding box center [749, 280] width 594 height 30
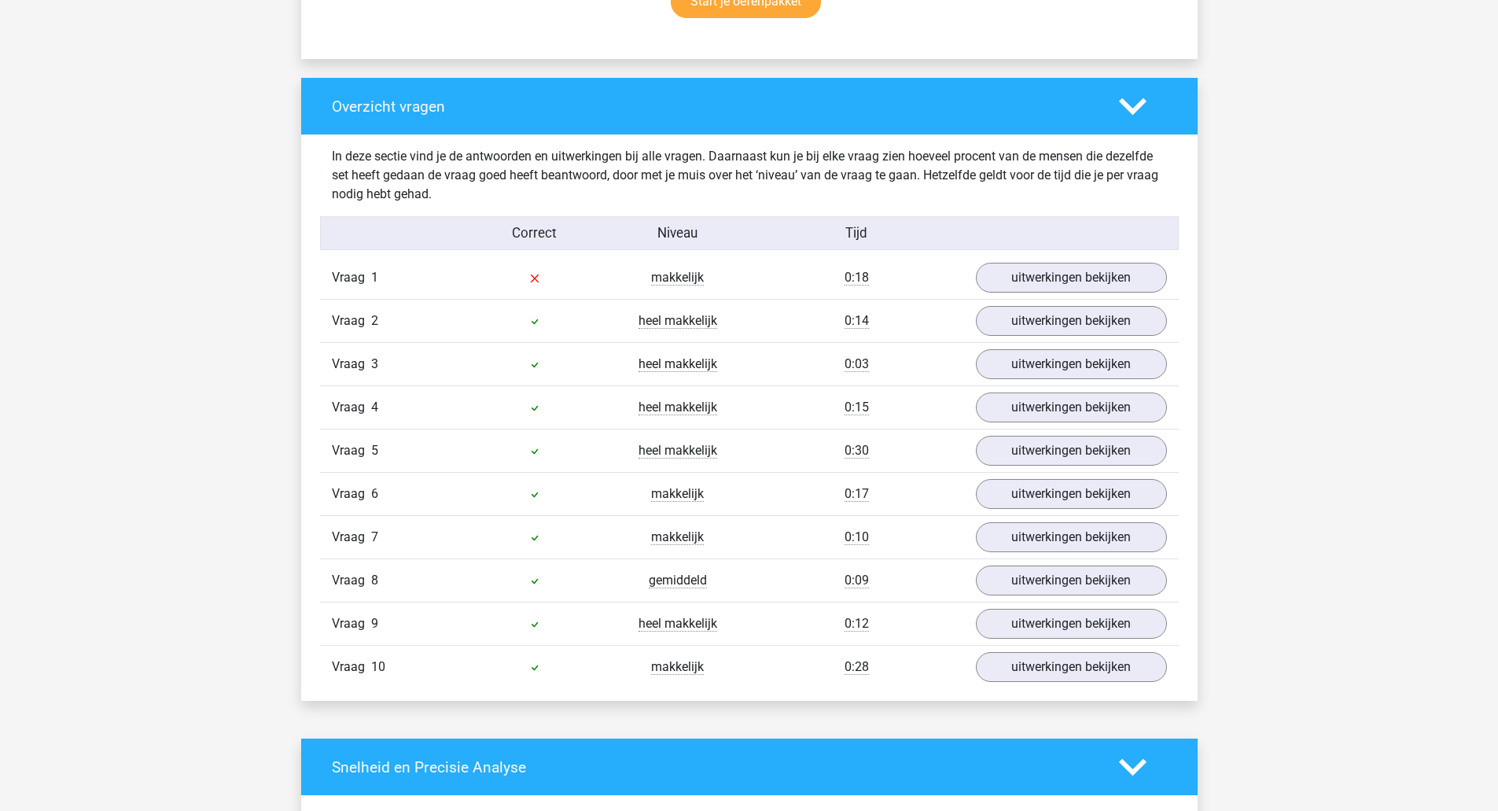
scroll to position [1180, 0]
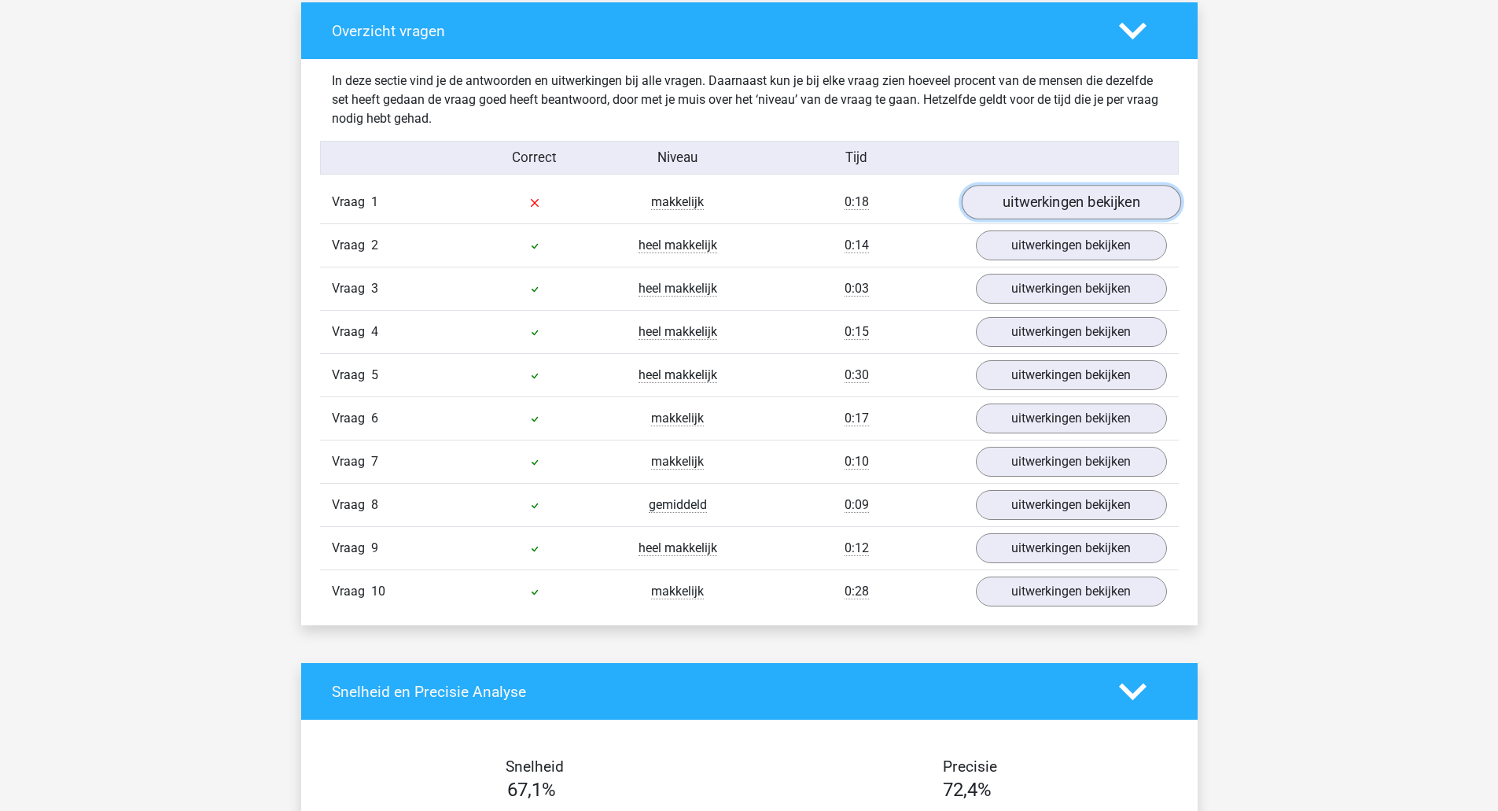
click at [1076, 196] on link "uitwerkingen bekijken" at bounding box center [1070, 203] width 219 height 35
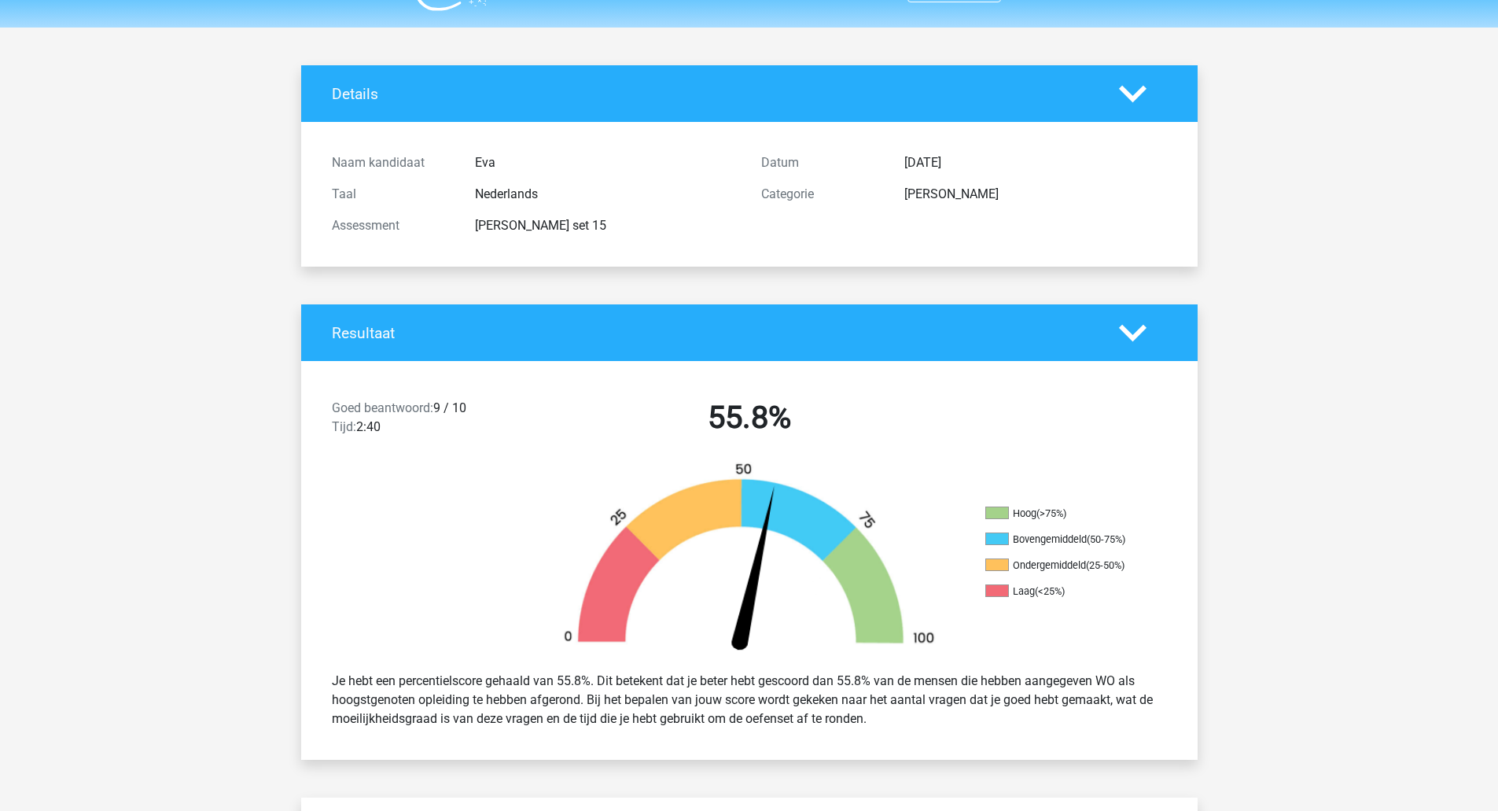
scroll to position [0, 0]
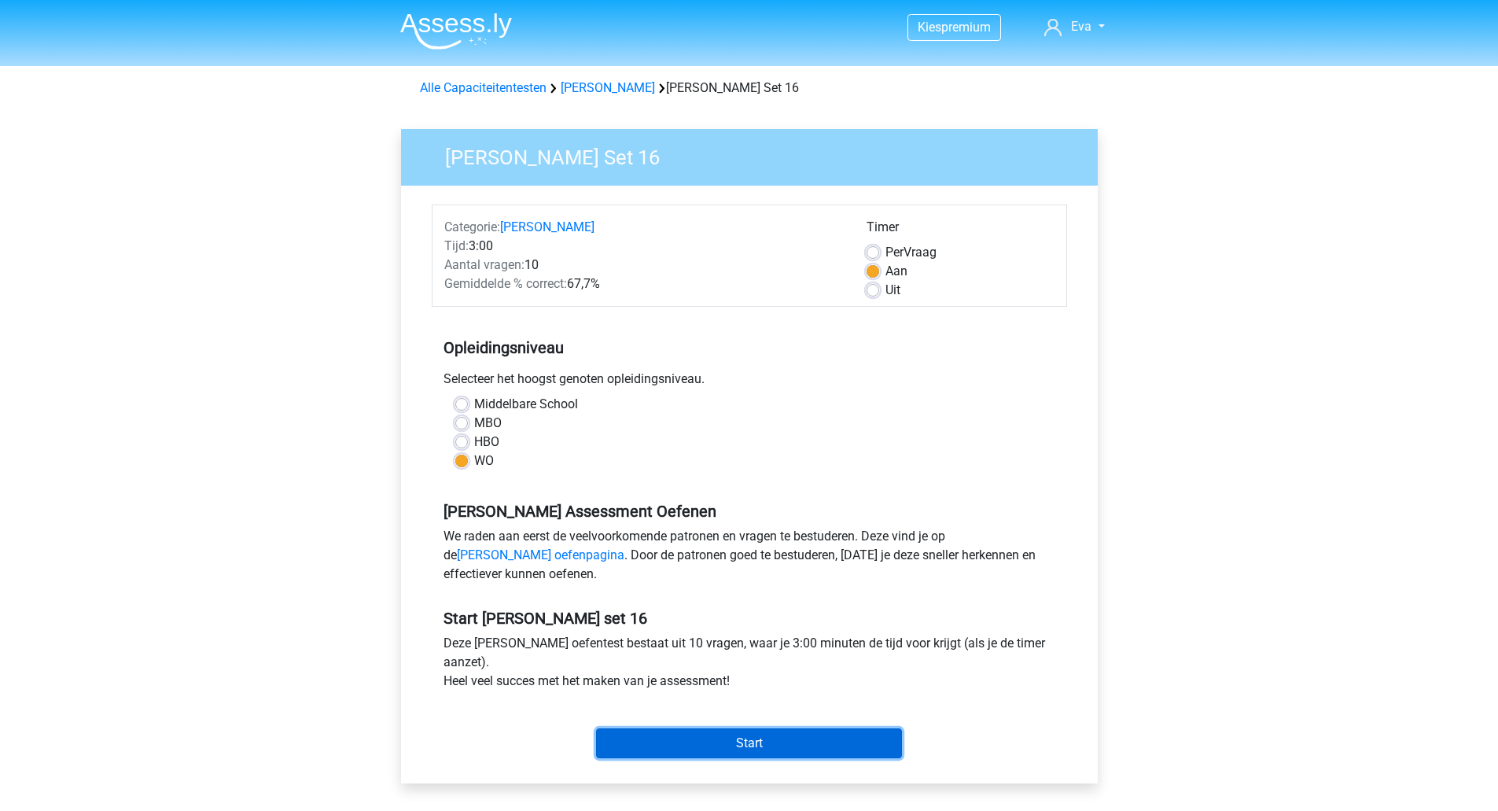
click at [688, 743] on input "Start" at bounding box center [749, 743] width 306 height 30
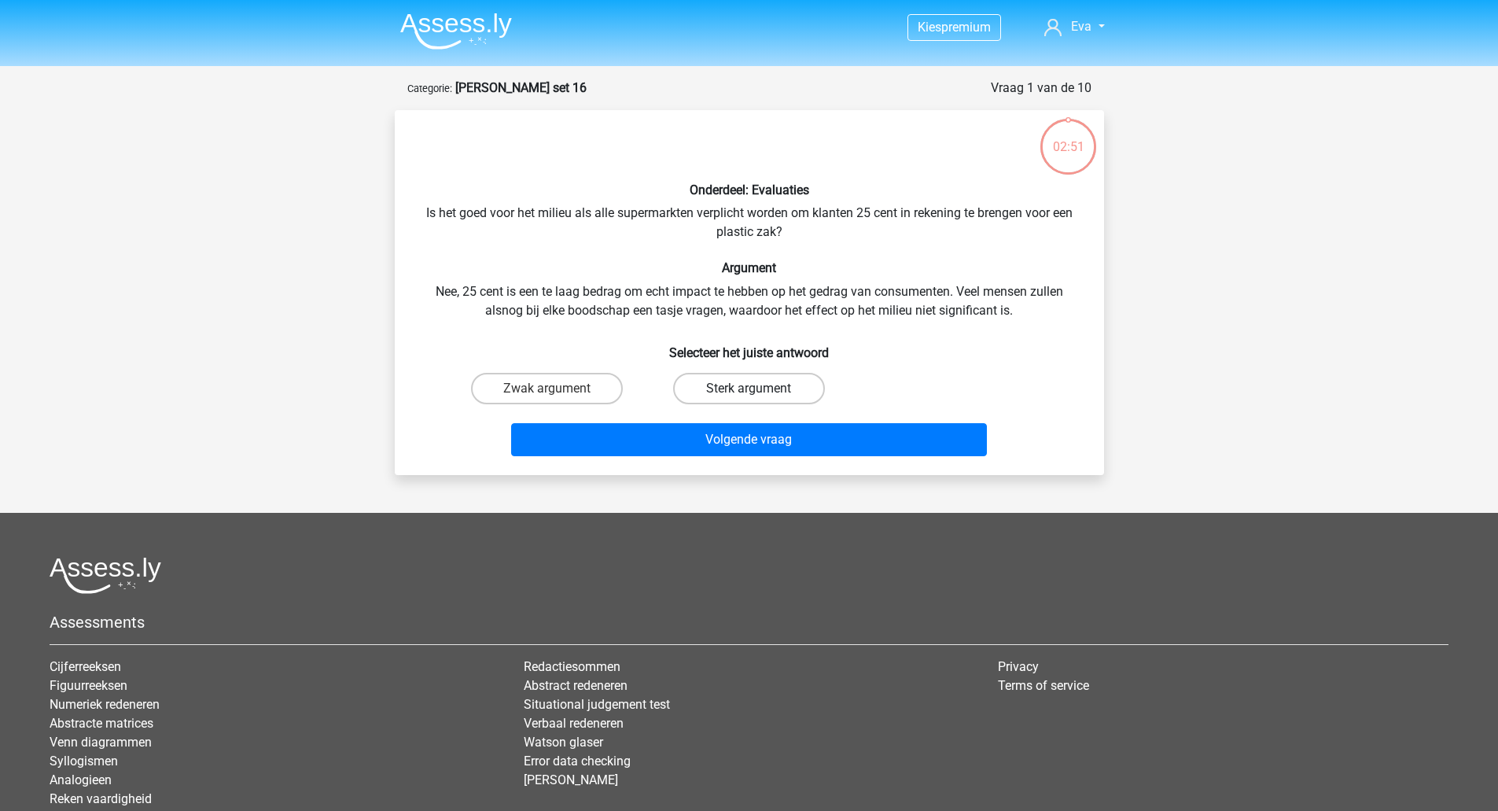
click at [745, 373] on label "Sterk argument" at bounding box center [749, 388] width 152 height 31
click at [749, 388] on input "Sterk argument" at bounding box center [754, 393] width 10 height 10
radio input "true"
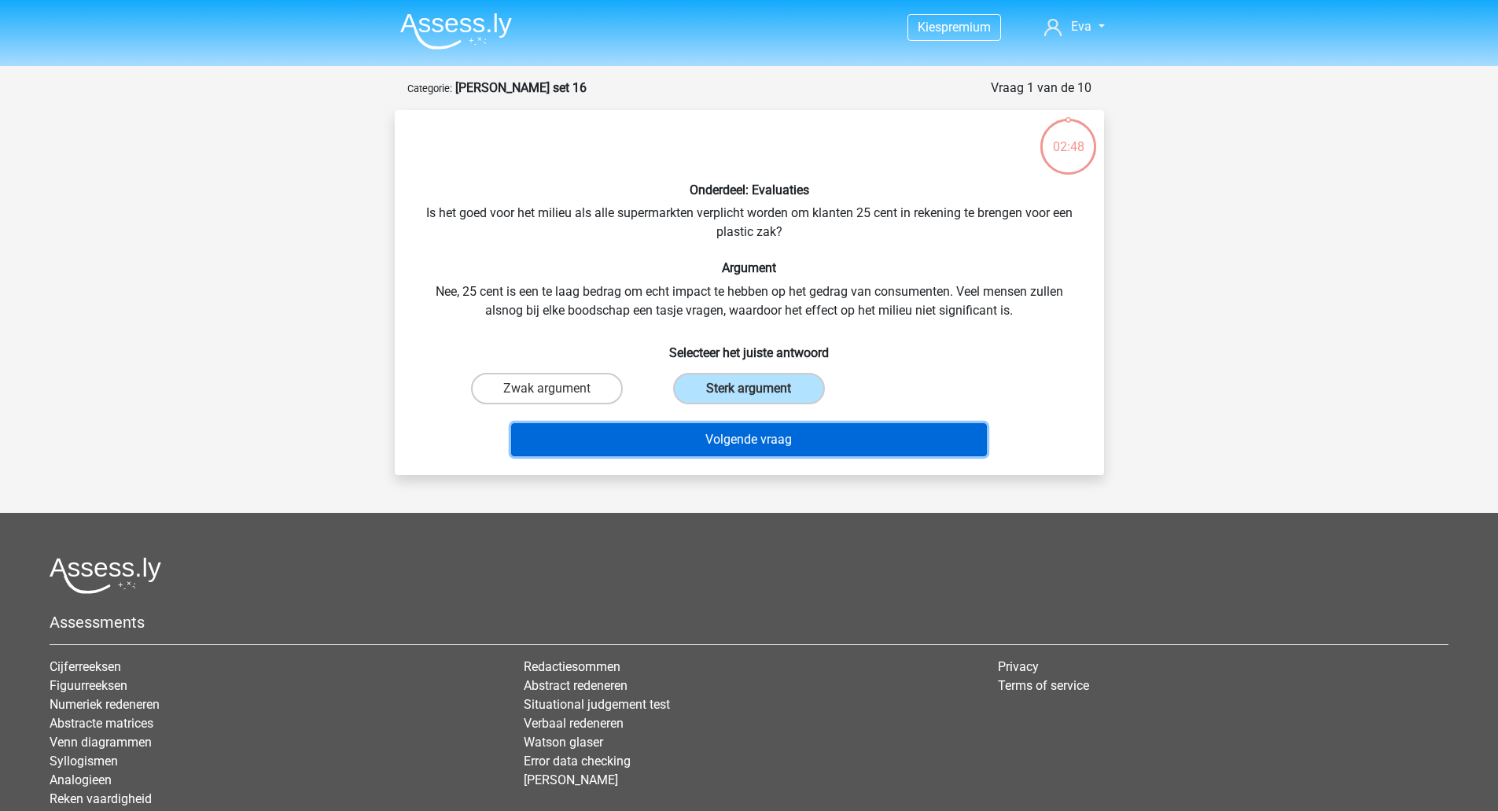
click at [712, 428] on button "Volgende vraag" at bounding box center [749, 439] width 476 height 33
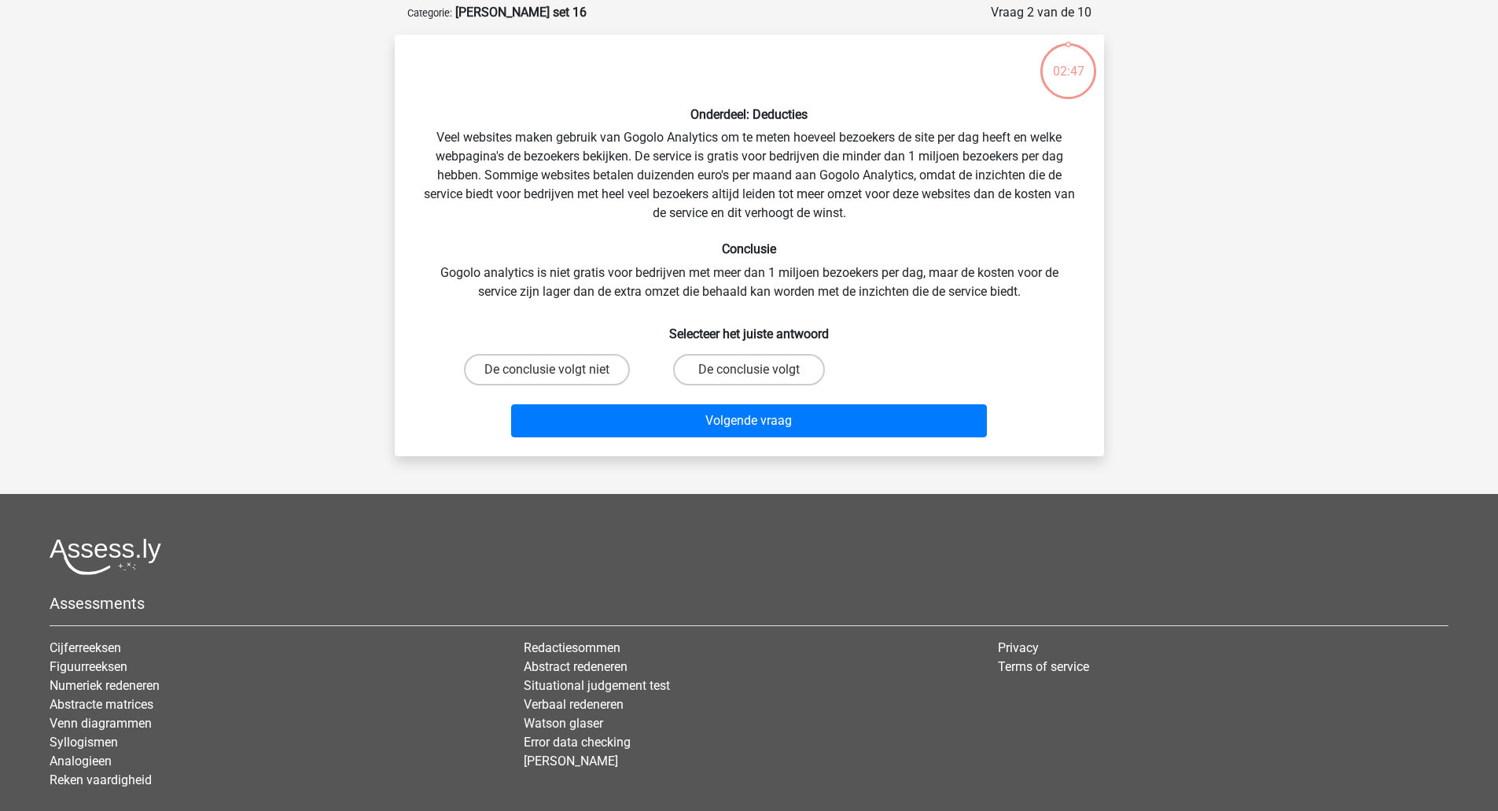
scroll to position [79, 0]
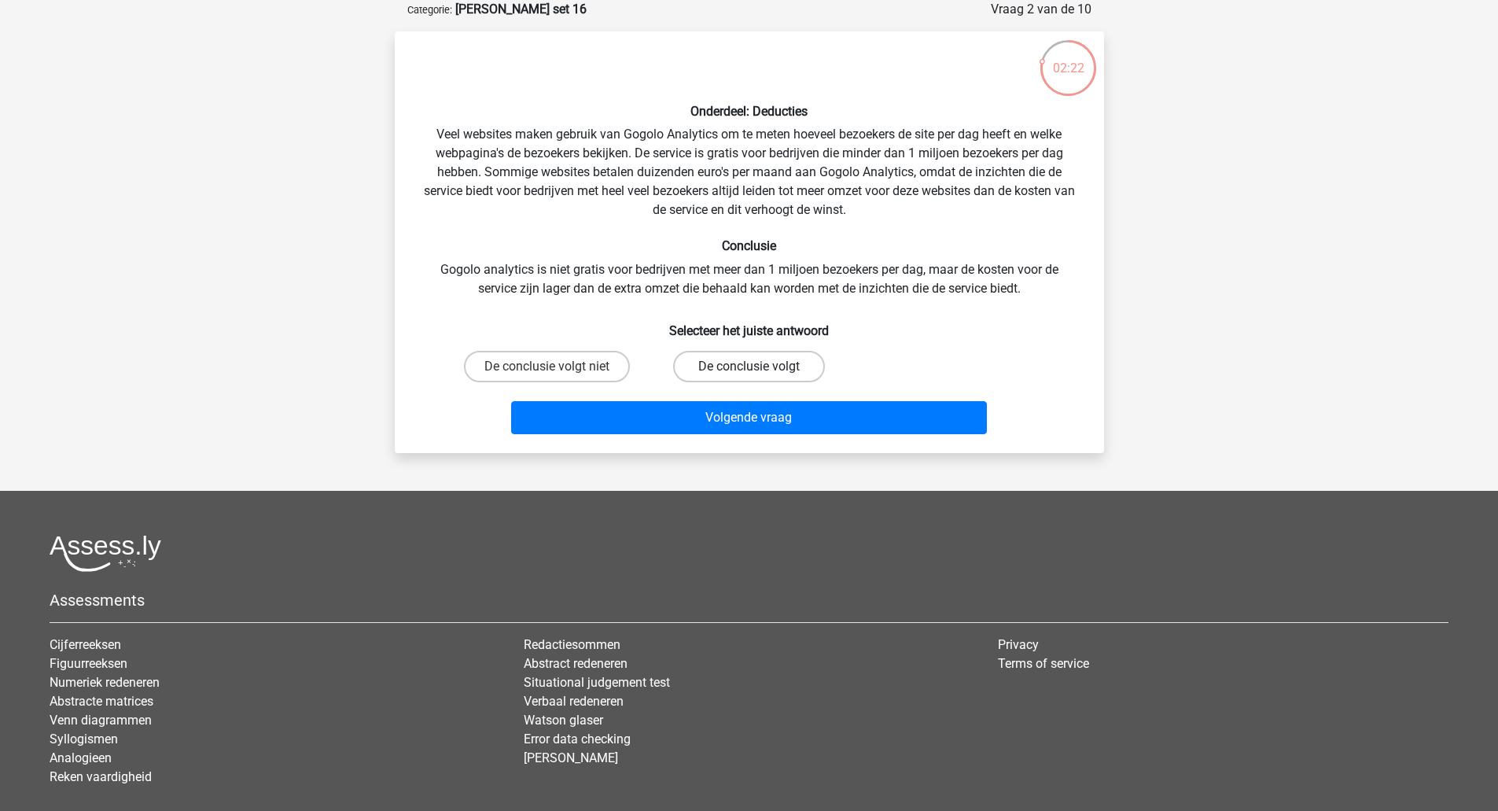
click at [726, 365] on label "De conclusie volgt" at bounding box center [749, 366] width 152 height 31
click at [749, 366] on input "De conclusie volgt" at bounding box center [754, 371] width 10 height 10
radio input "true"
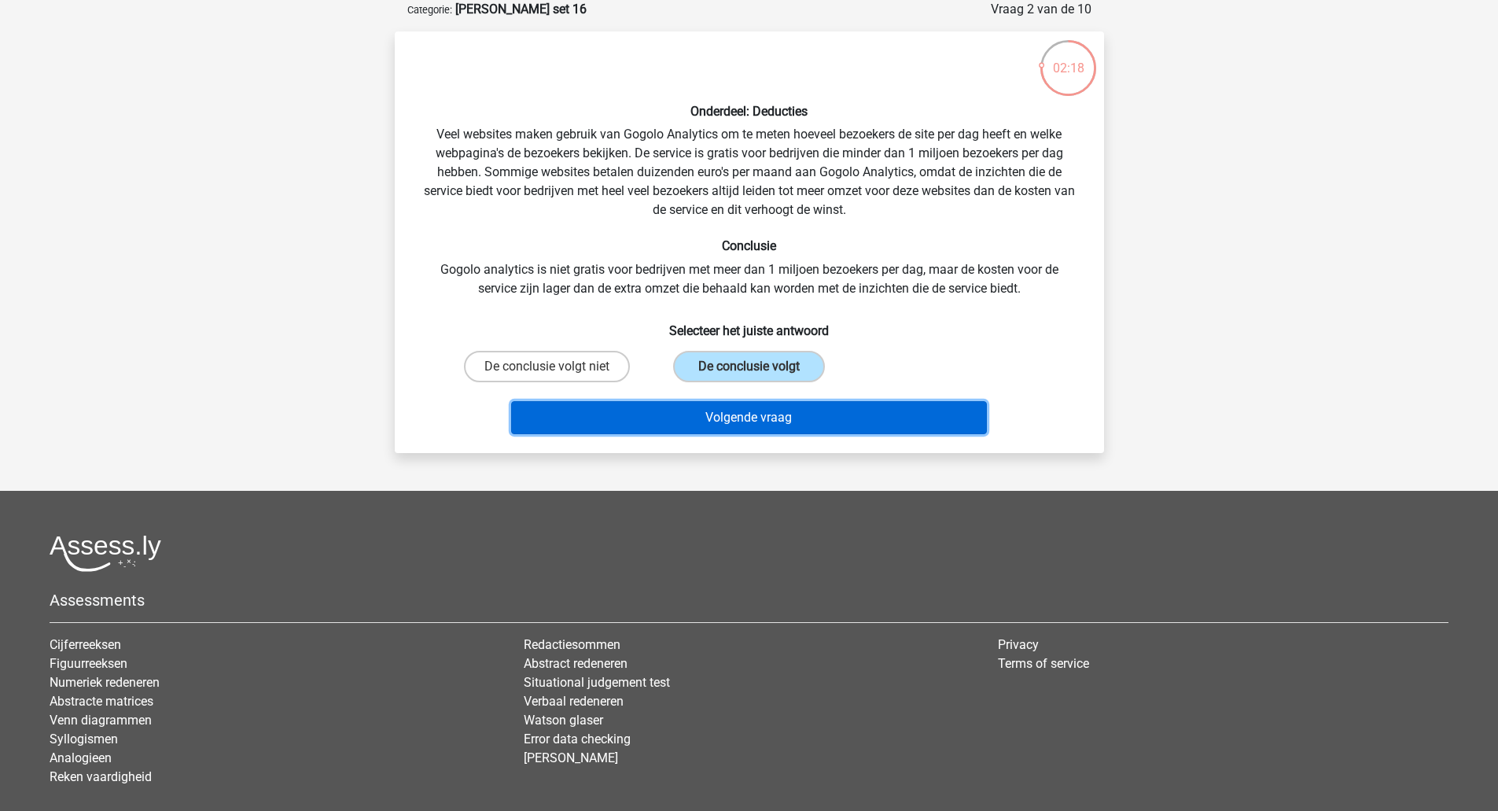
click at [712, 416] on button "Volgende vraag" at bounding box center [749, 417] width 476 height 33
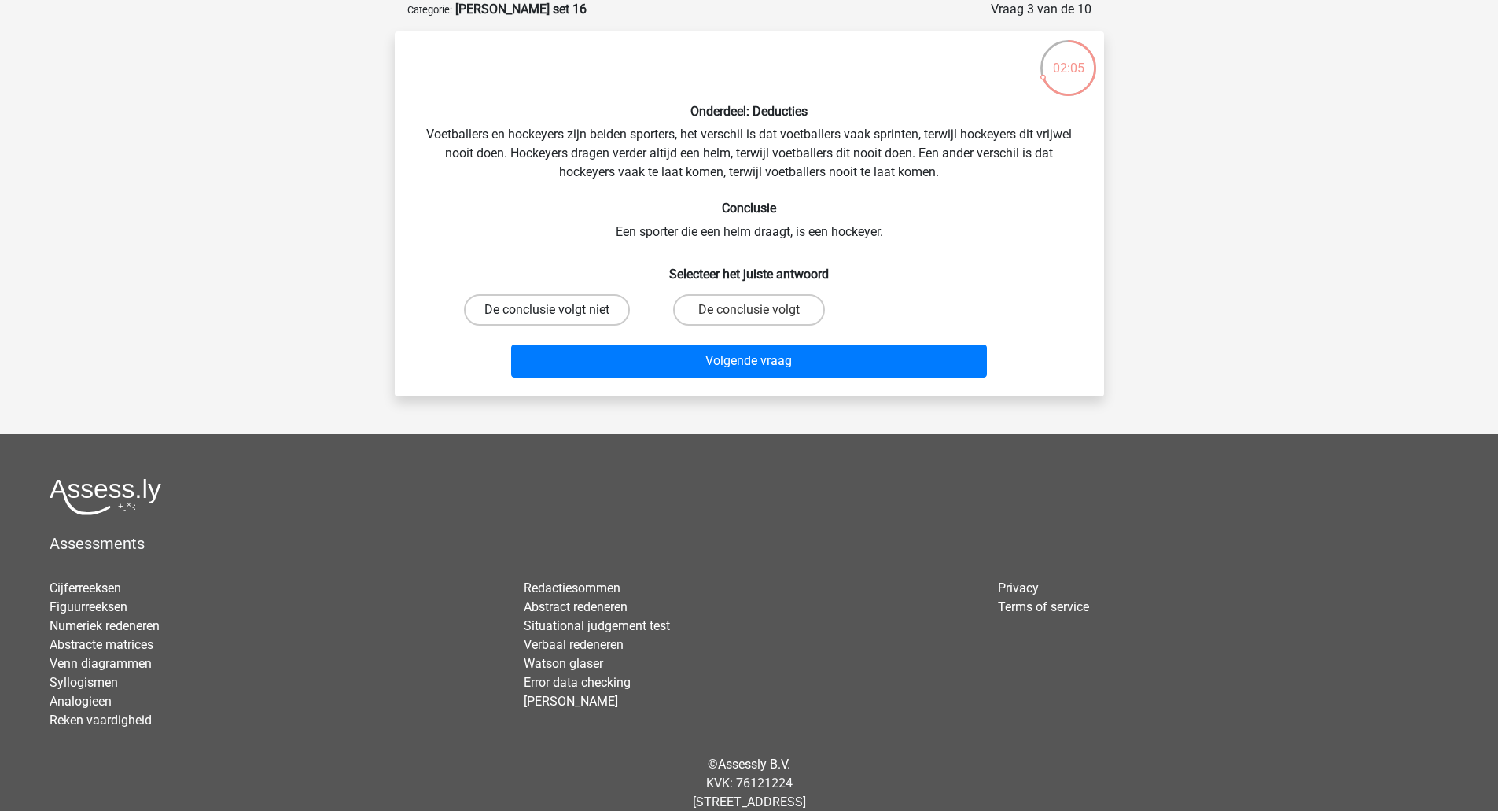
click at [602, 312] on label "De conclusie volgt niet" at bounding box center [547, 309] width 166 height 31
click at [557, 312] on input "De conclusie volgt niet" at bounding box center [552, 315] width 10 height 10
radio input "true"
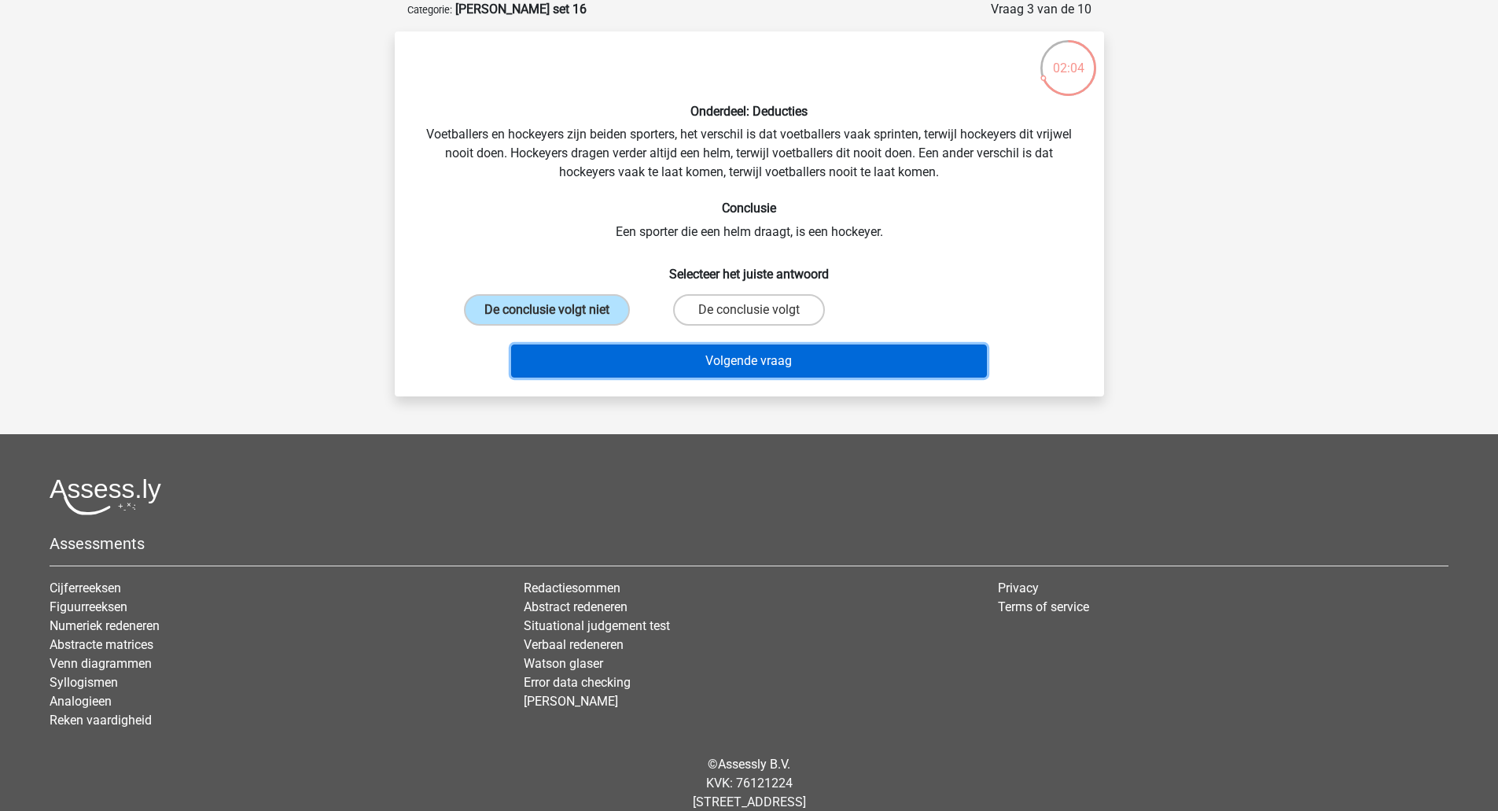
click at [621, 361] on button "Volgende vraag" at bounding box center [749, 360] width 476 height 33
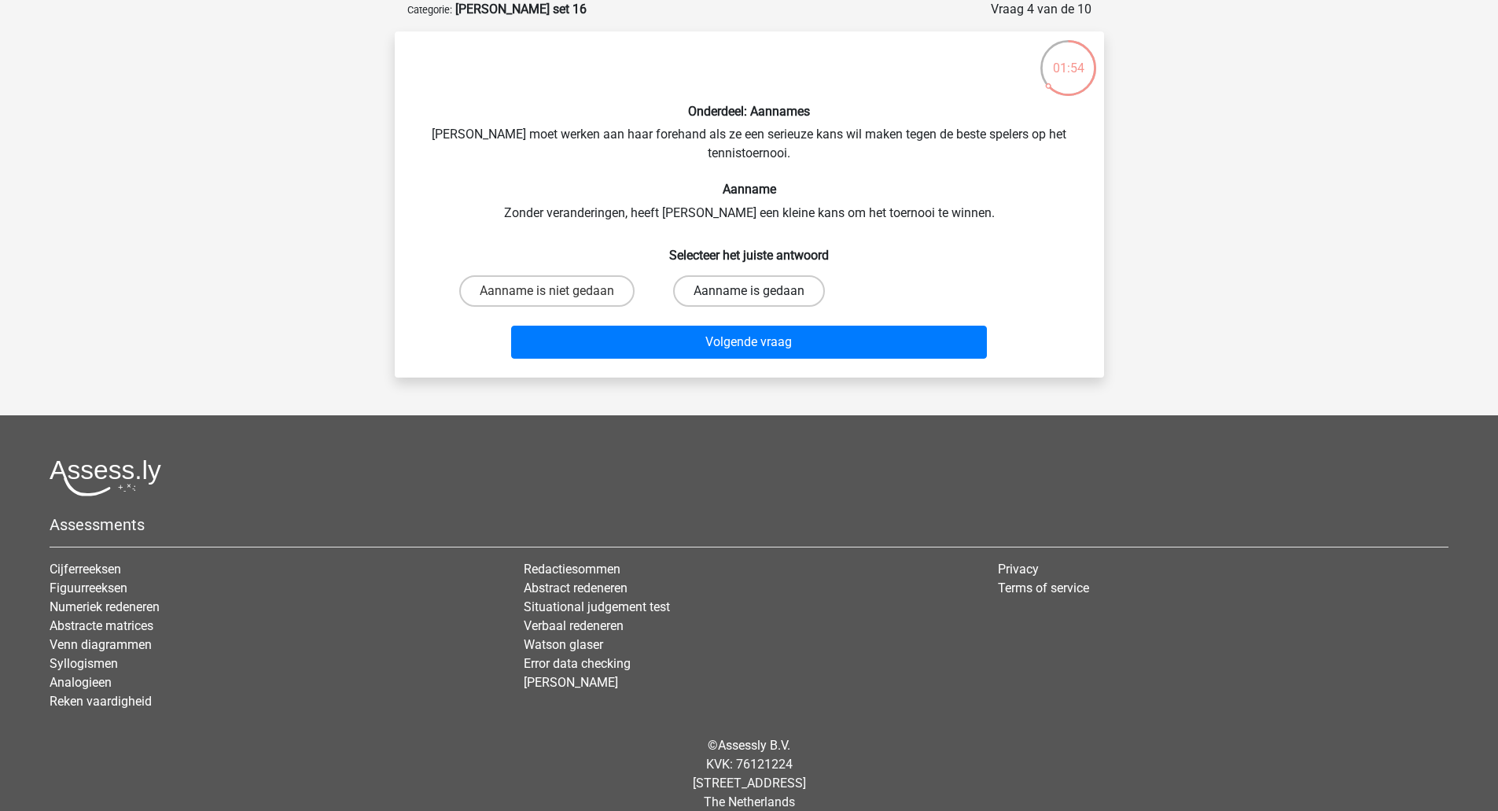
click at [725, 289] on label "Aanname is gedaan" at bounding box center [749, 290] width 152 height 31
click at [749, 291] on input "Aanname is gedaan" at bounding box center [754, 296] width 10 height 10
radio input "true"
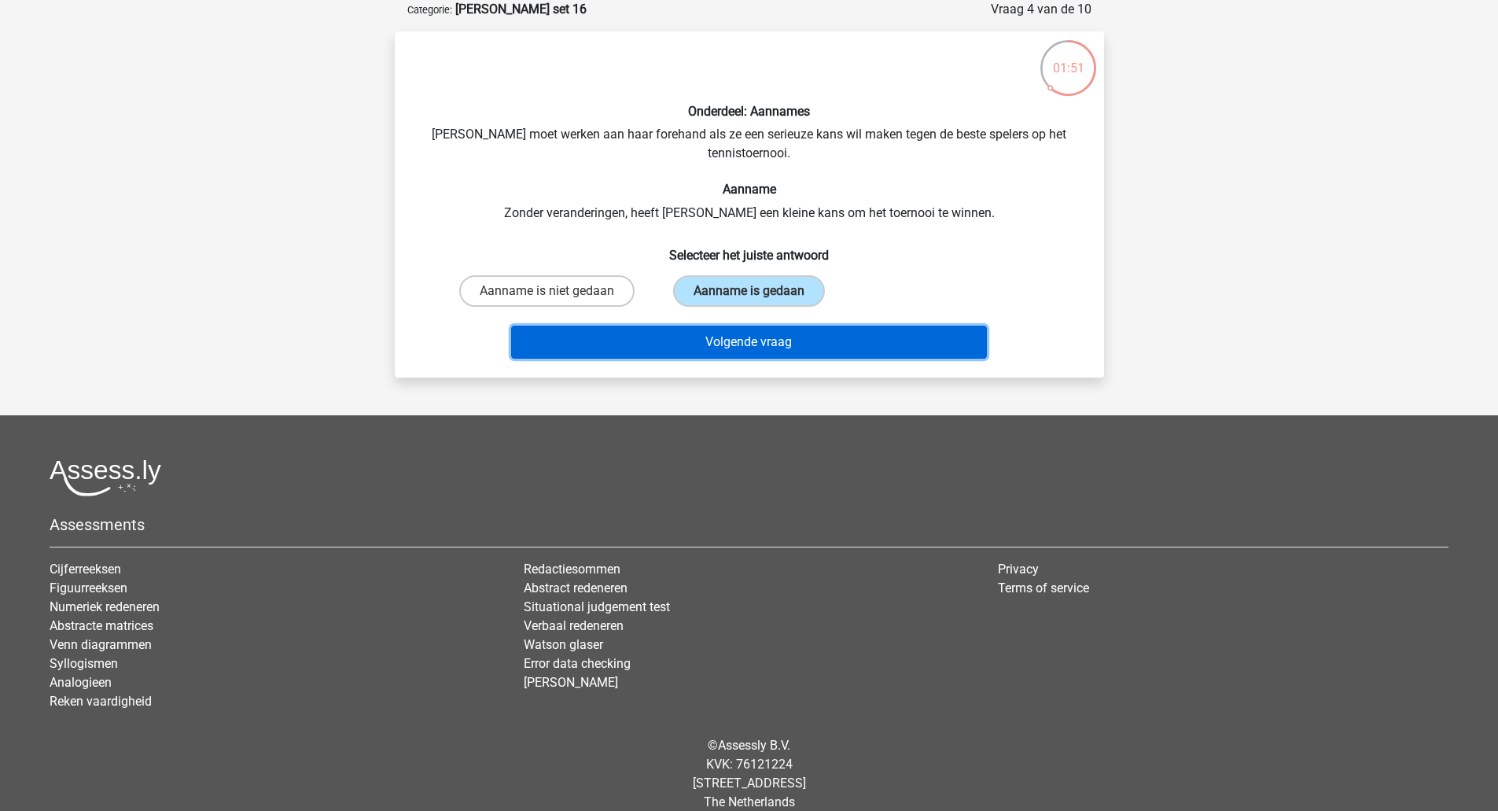
click at [697, 343] on button "Volgende vraag" at bounding box center [749, 342] width 476 height 33
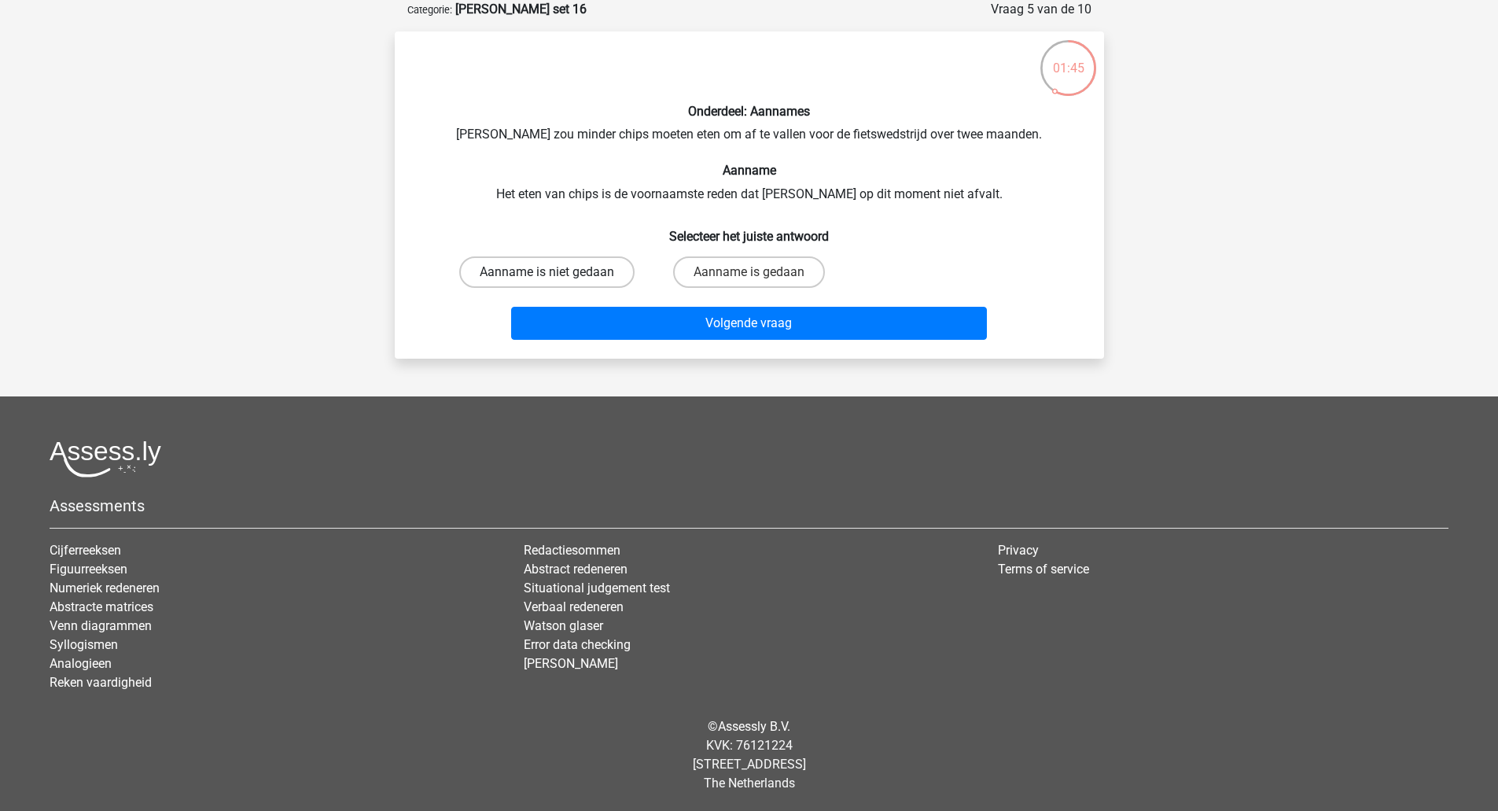
click at [558, 271] on label "Aanname is niet gedaan" at bounding box center [546, 271] width 175 height 31
click at [557, 272] on input "Aanname is niet gedaan" at bounding box center [552, 277] width 10 height 10
radio input "true"
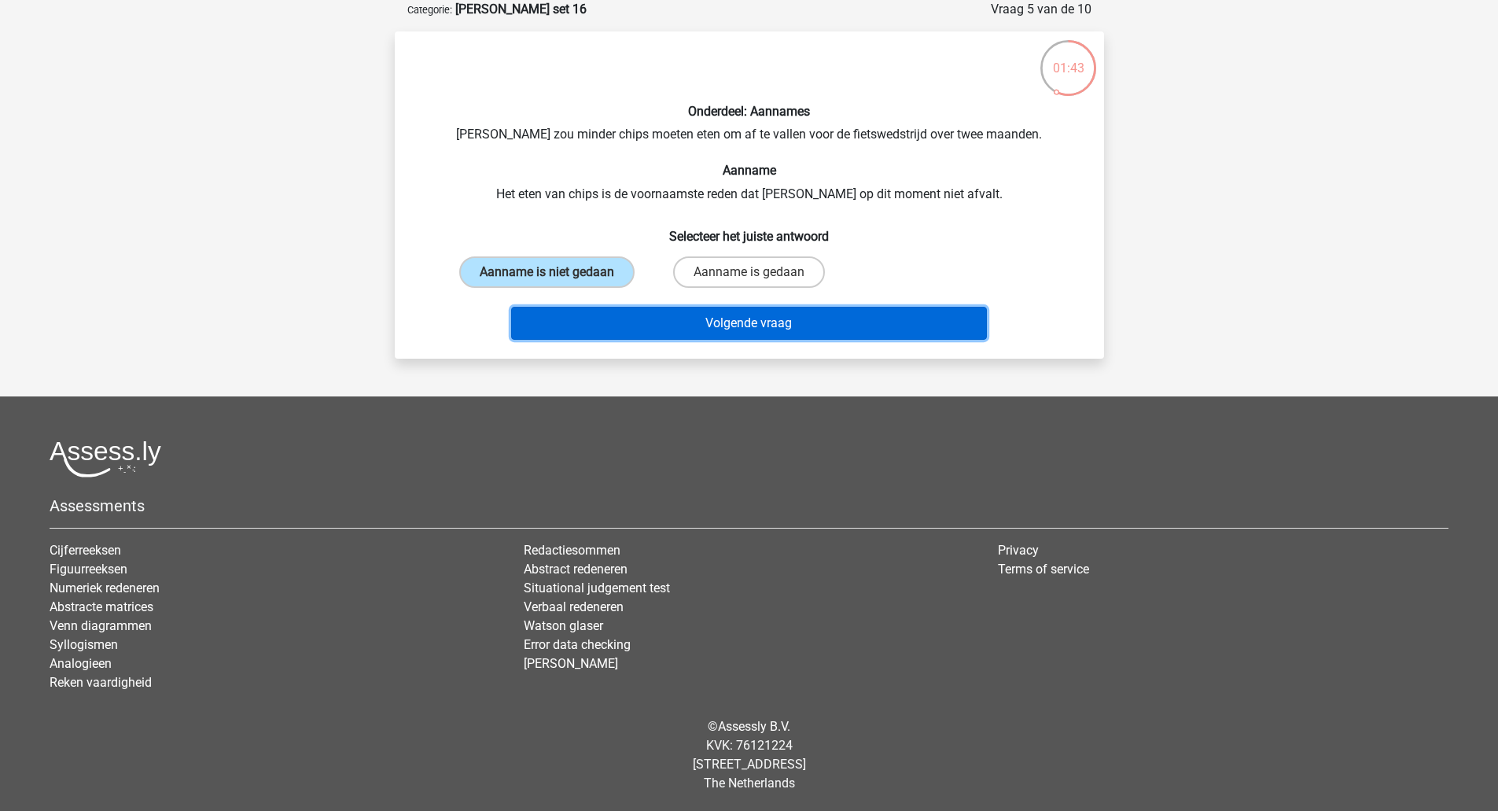
click at [645, 325] on button "Volgende vraag" at bounding box center [749, 323] width 476 height 33
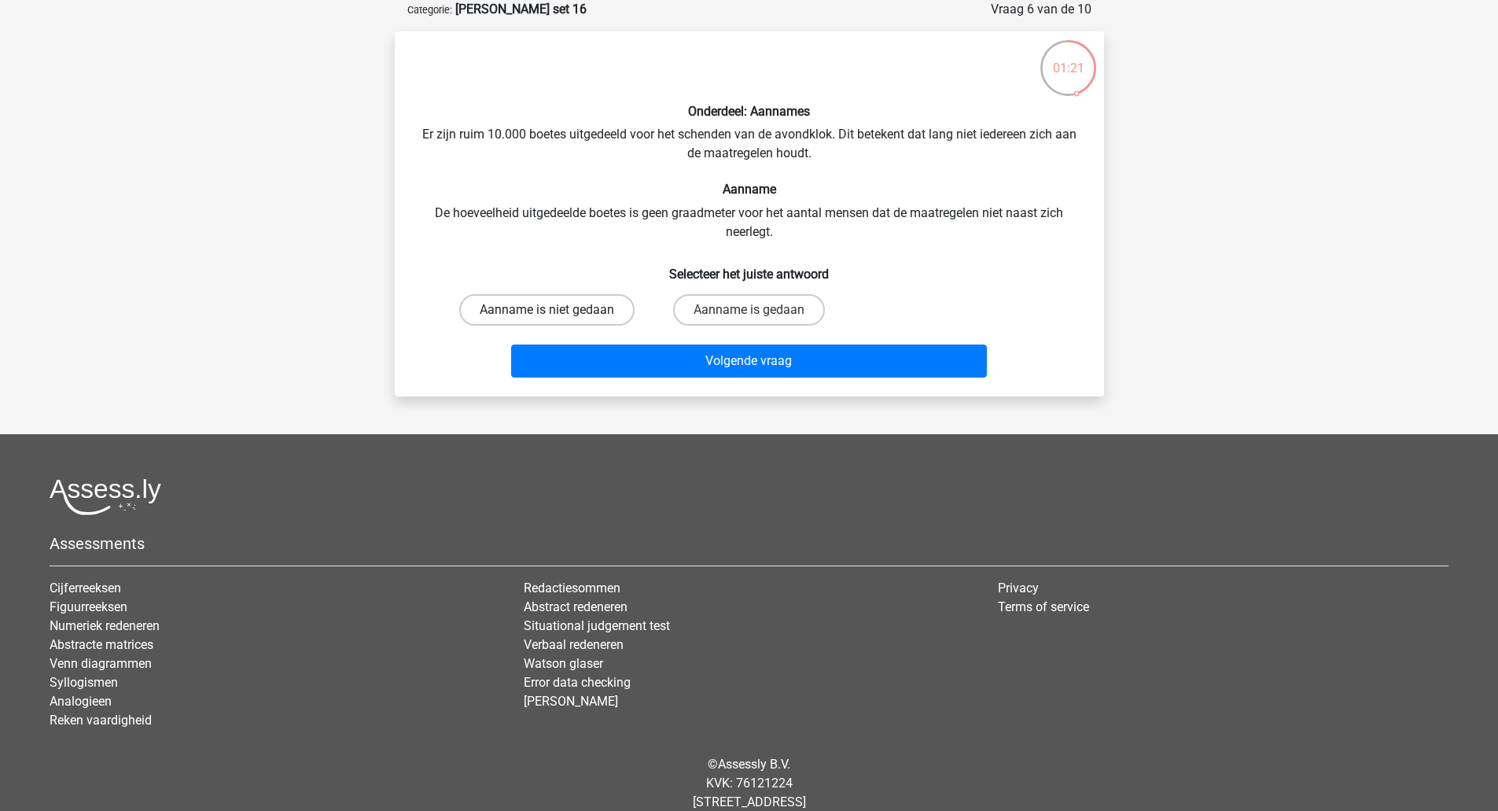
click at [589, 320] on label "Aanname is niet gedaan" at bounding box center [546, 309] width 175 height 31
click at [557, 320] on input "Aanname is niet gedaan" at bounding box center [552, 315] width 10 height 10
radio input "true"
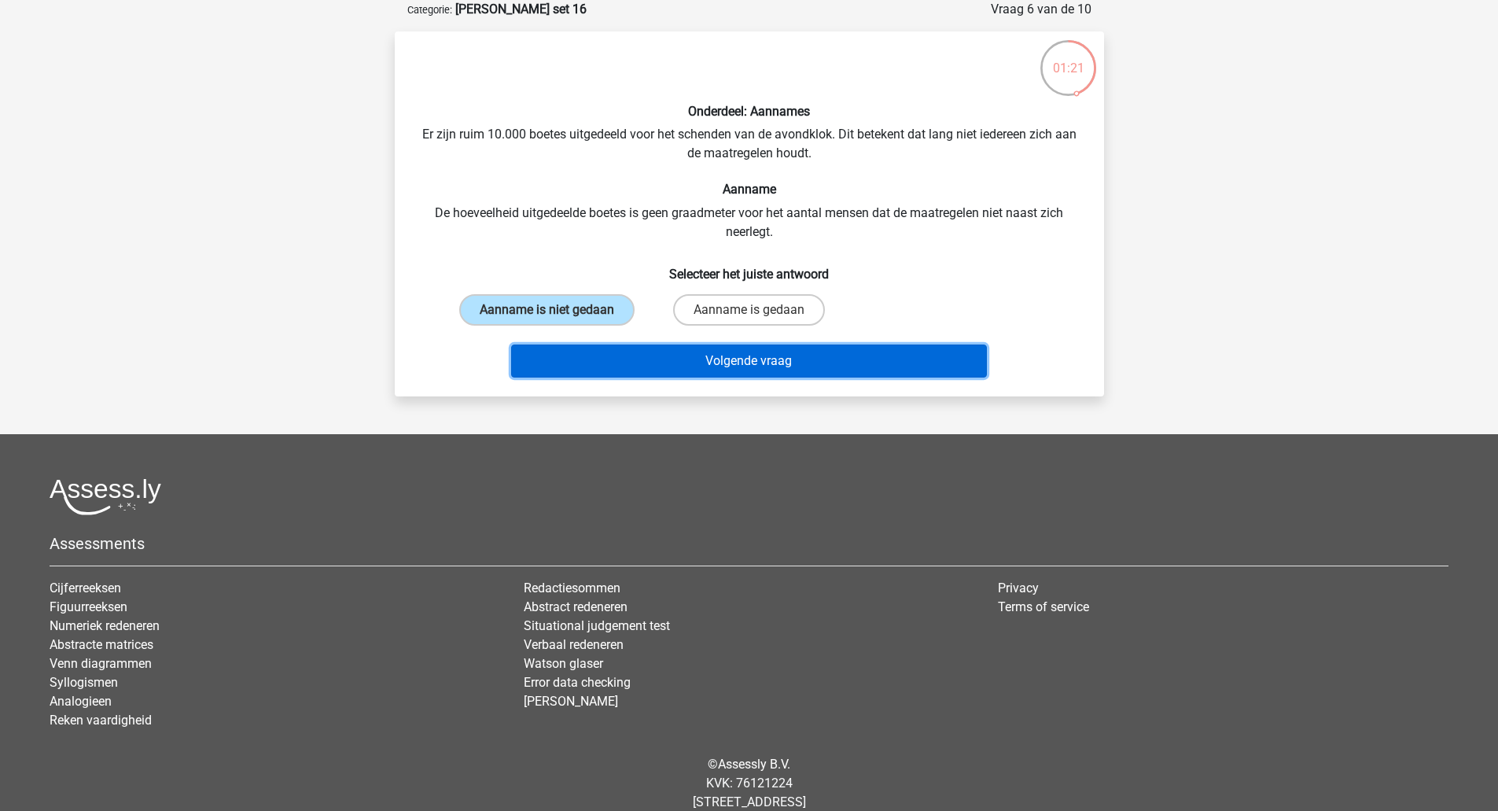
click at [598, 358] on button "Volgende vraag" at bounding box center [749, 360] width 476 height 33
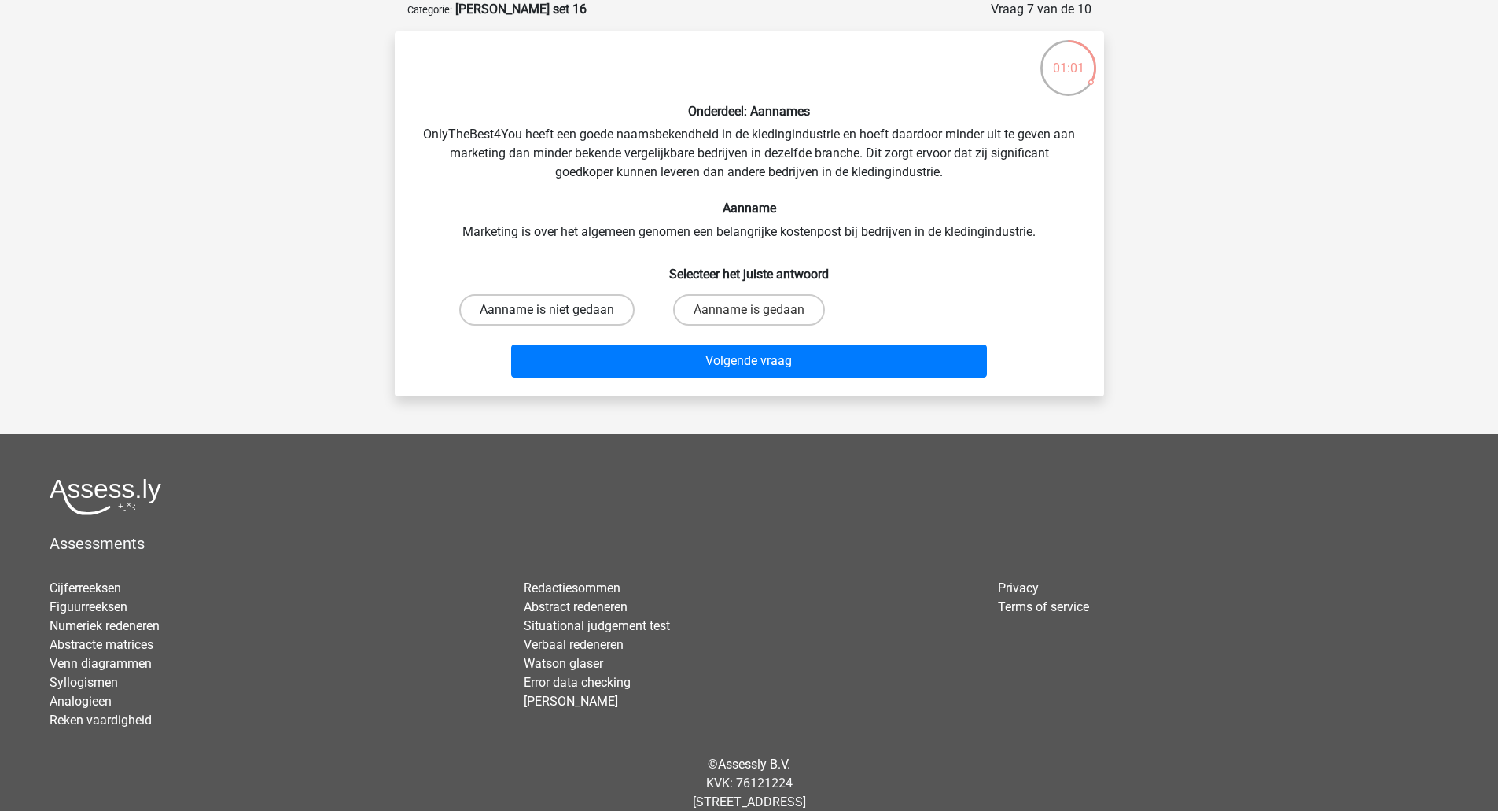
click at [594, 315] on label "Aanname is niet gedaan" at bounding box center [546, 309] width 175 height 31
click at [557, 315] on input "Aanname is niet gedaan" at bounding box center [552, 315] width 10 height 10
radio input "true"
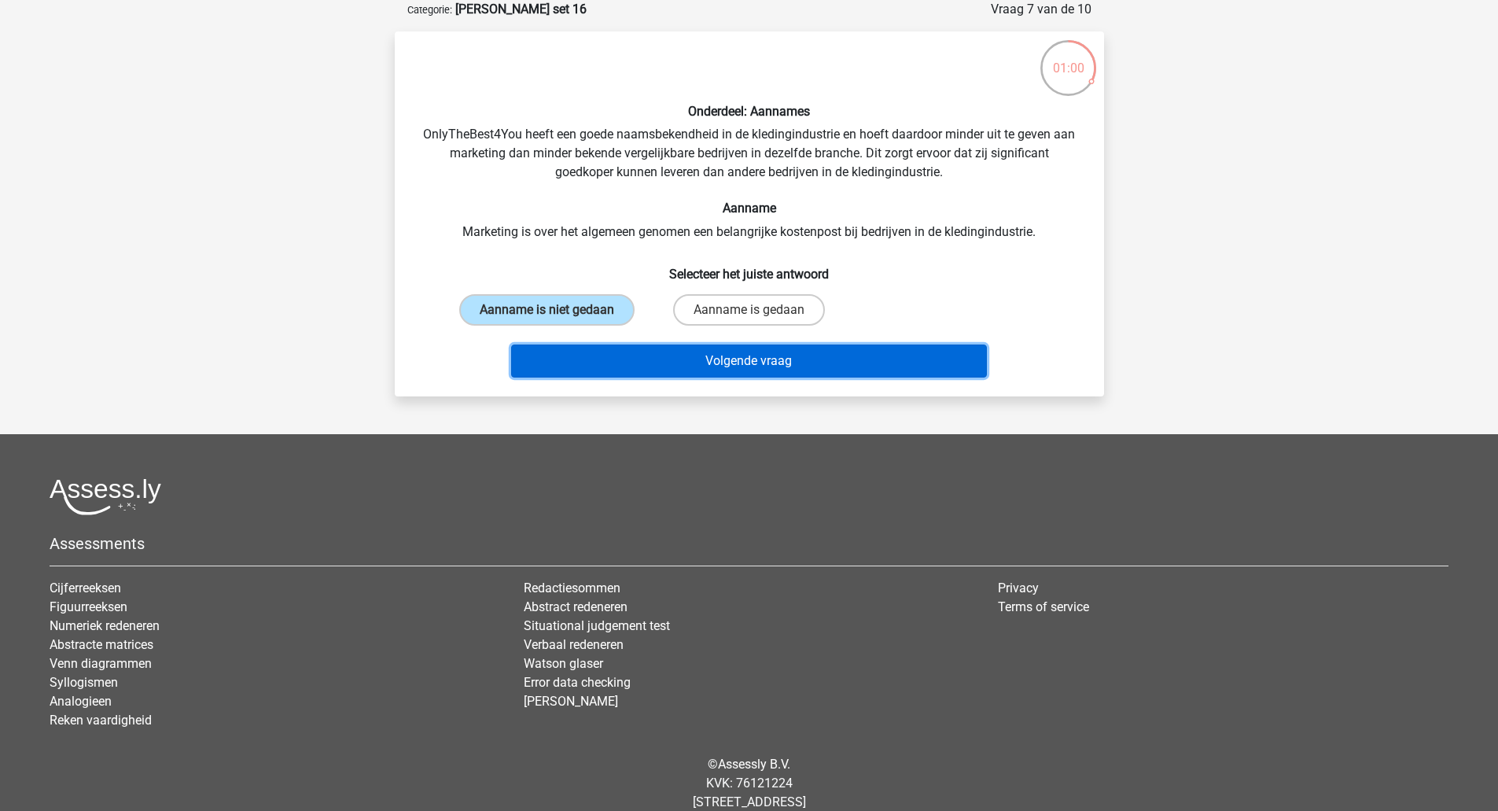
click at [594, 352] on button "Volgende vraag" at bounding box center [749, 360] width 476 height 33
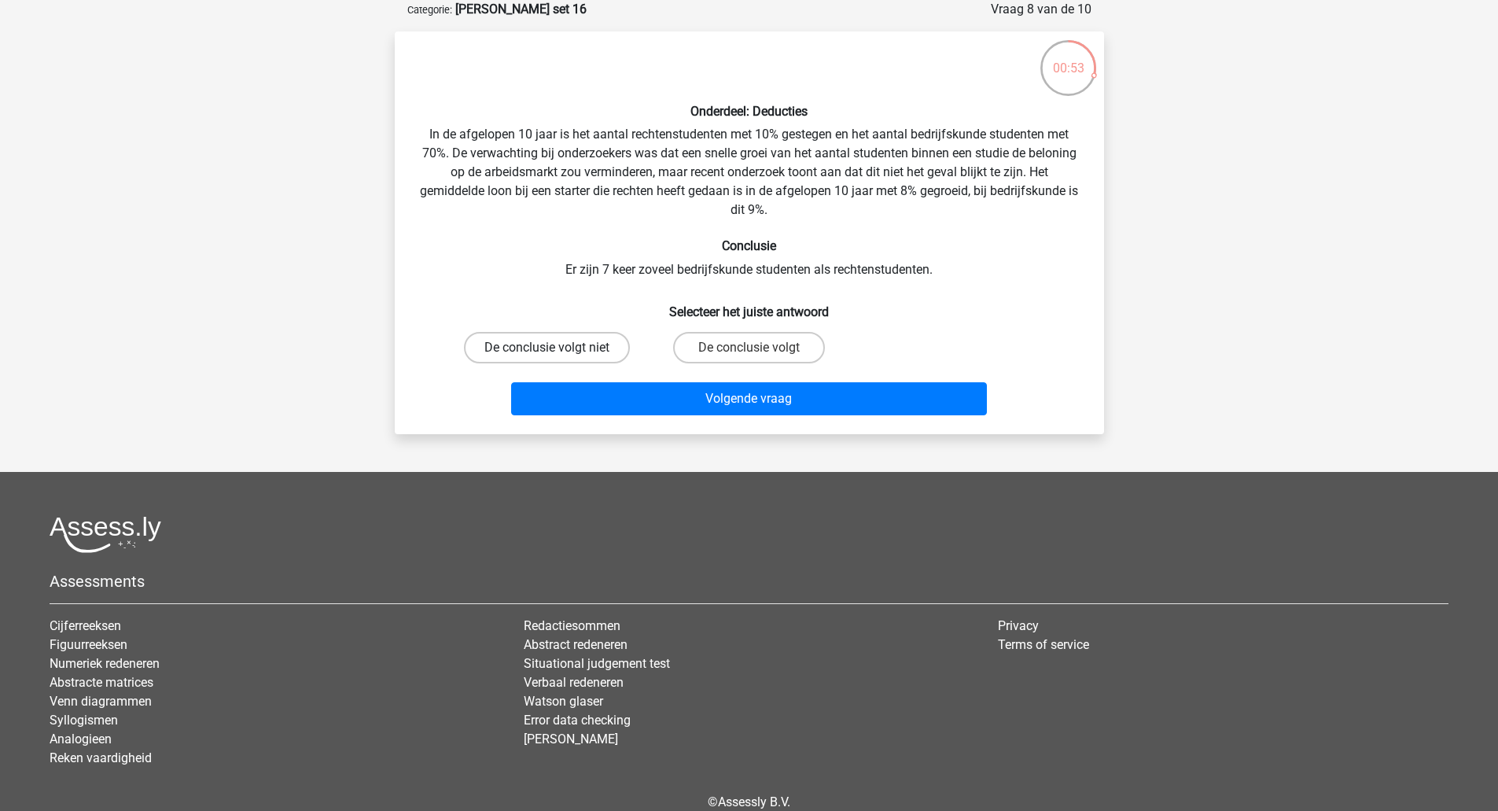
click at [531, 338] on label "De conclusie volgt niet" at bounding box center [547, 347] width 166 height 31
click at [547, 348] on input "De conclusie volgt niet" at bounding box center [552, 353] width 10 height 10
radio input "true"
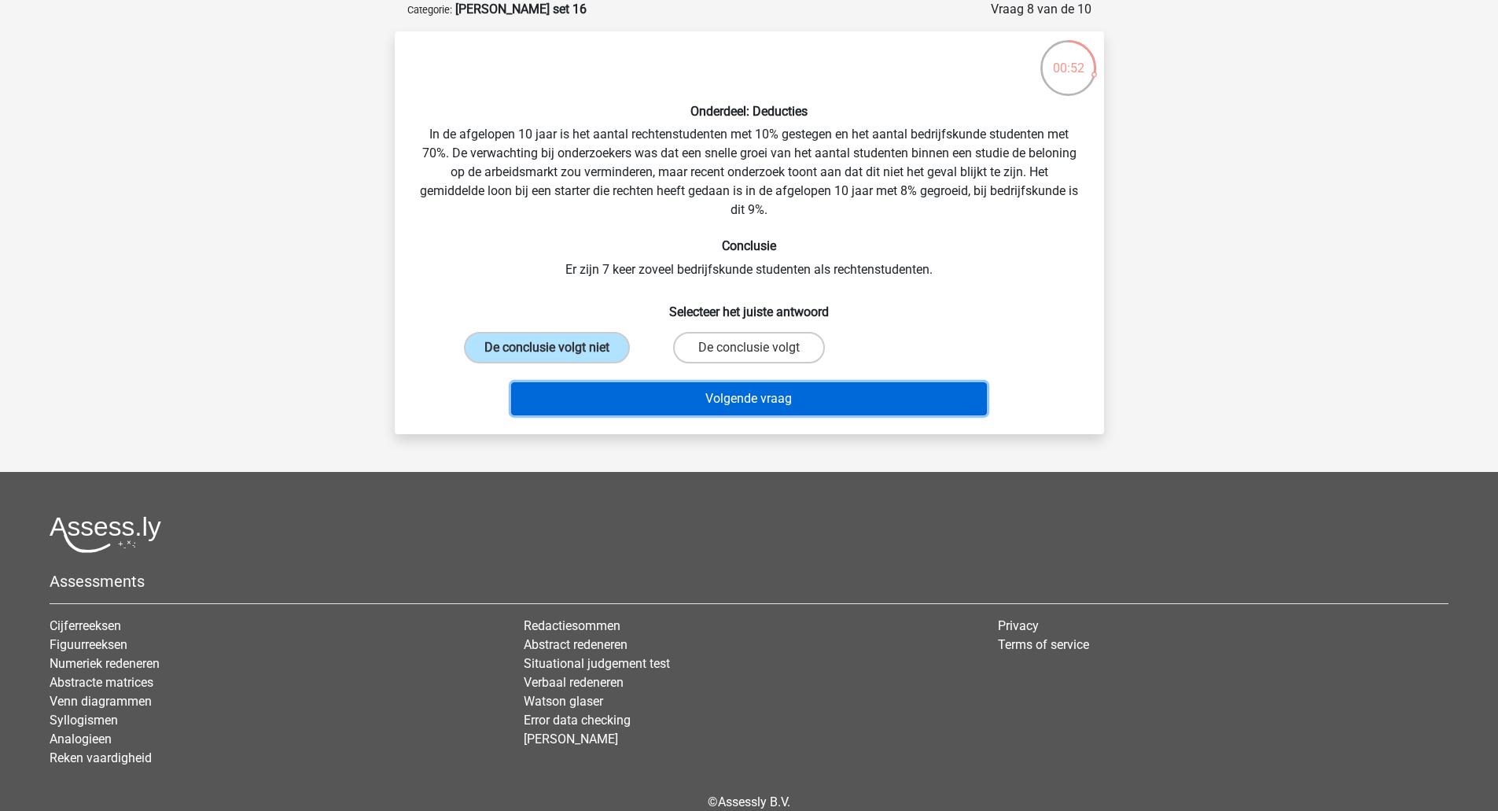
click at [574, 389] on button "Volgende vraag" at bounding box center [749, 398] width 476 height 33
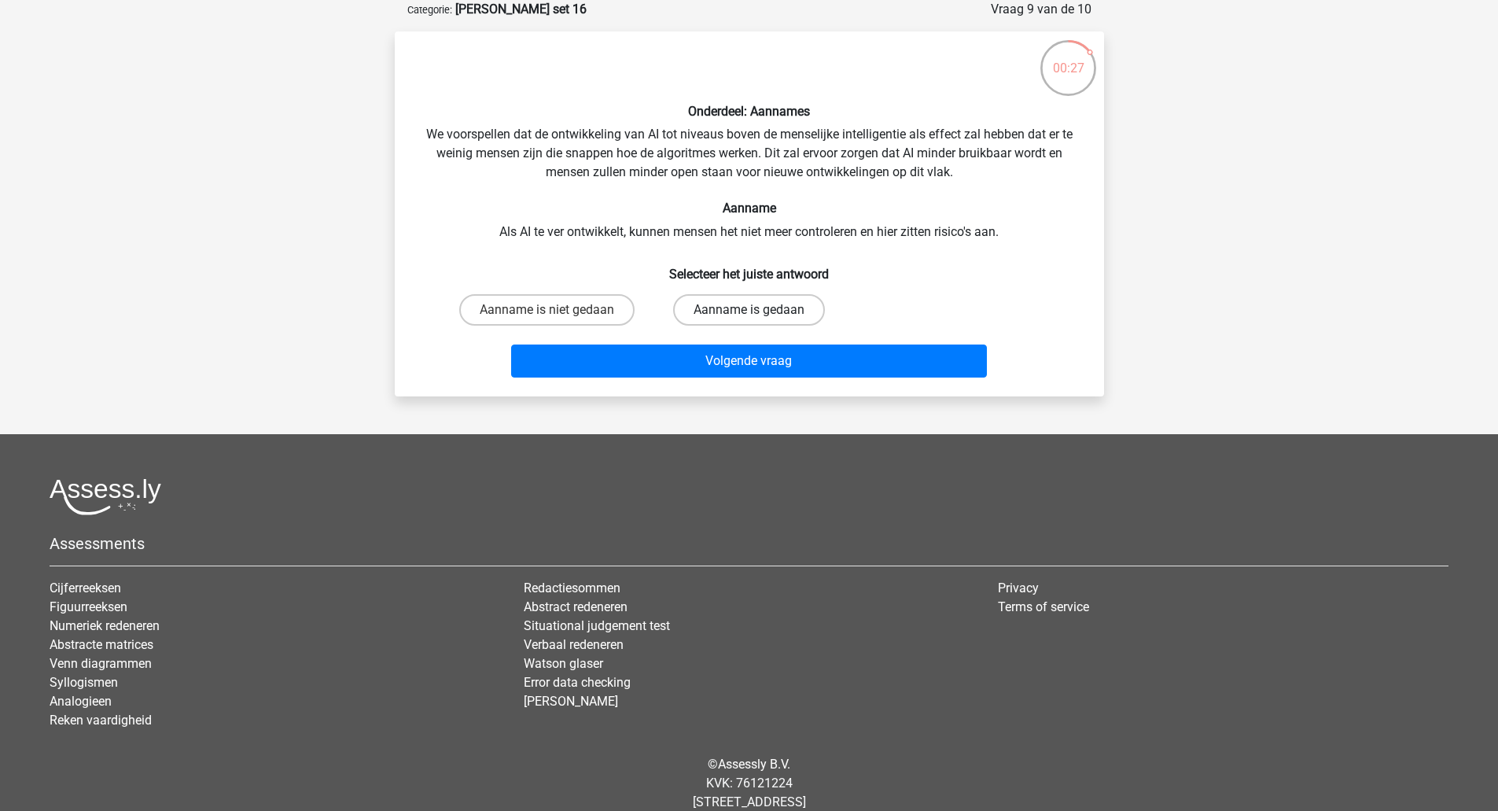
click at [746, 297] on label "Aanname is gedaan" at bounding box center [749, 309] width 152 height 31
click at [749, 310] on input "Aanname is gedaan" at bounding box center [754, 315] width 10 height 10
radio input "true"
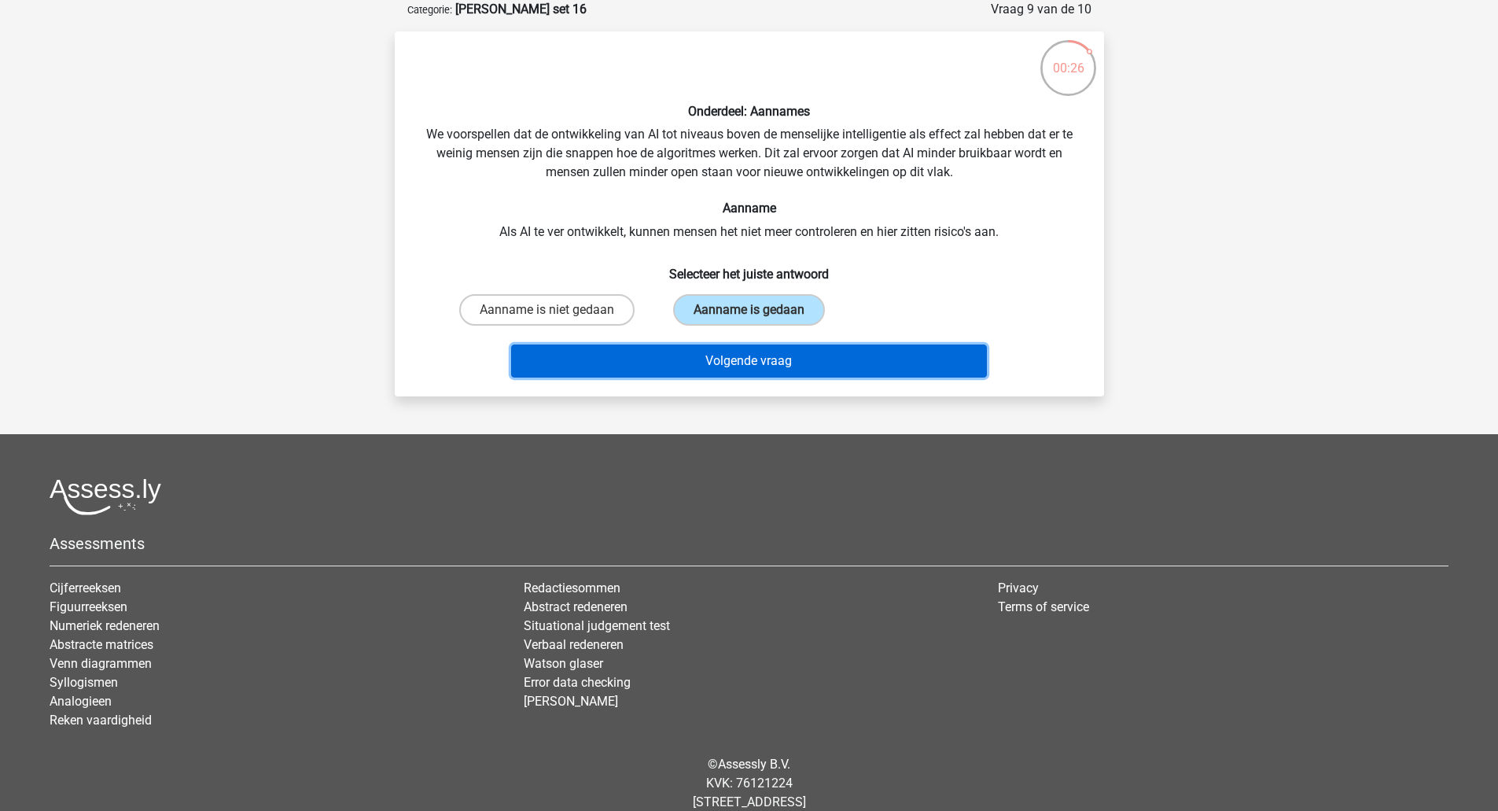
click at [727, 368] on button "Volgende vraag" at bounding box center [749, 360] width 476 height 33
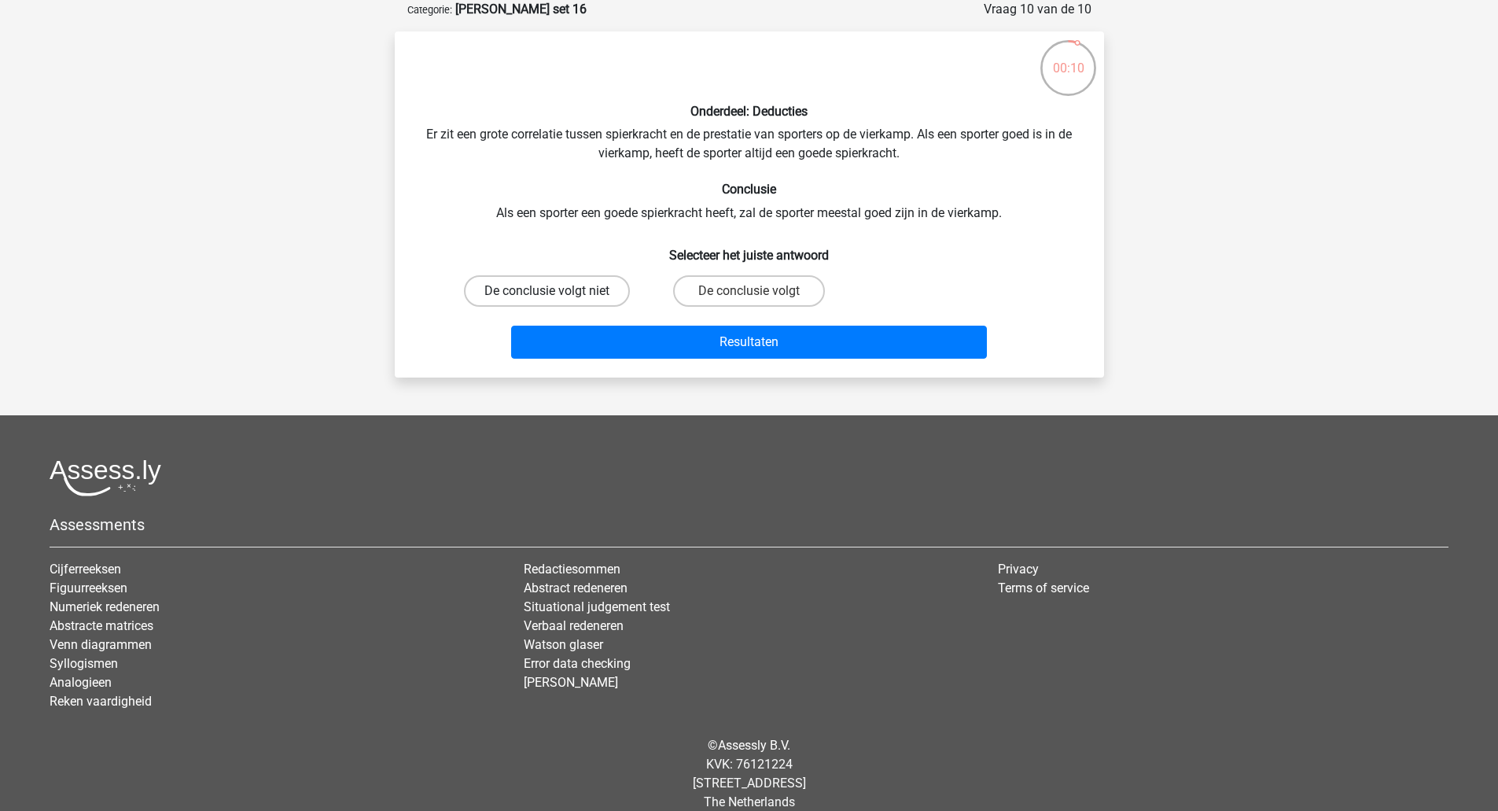
click at [591, 299] on label "De conclusie volgt niet" at bounding box center [547, 290] width 166 height 31
click at [557, 299] on input "De conclusie volgt niet" at bounding box center [552, 296] width 10 height 10
radio input "true"
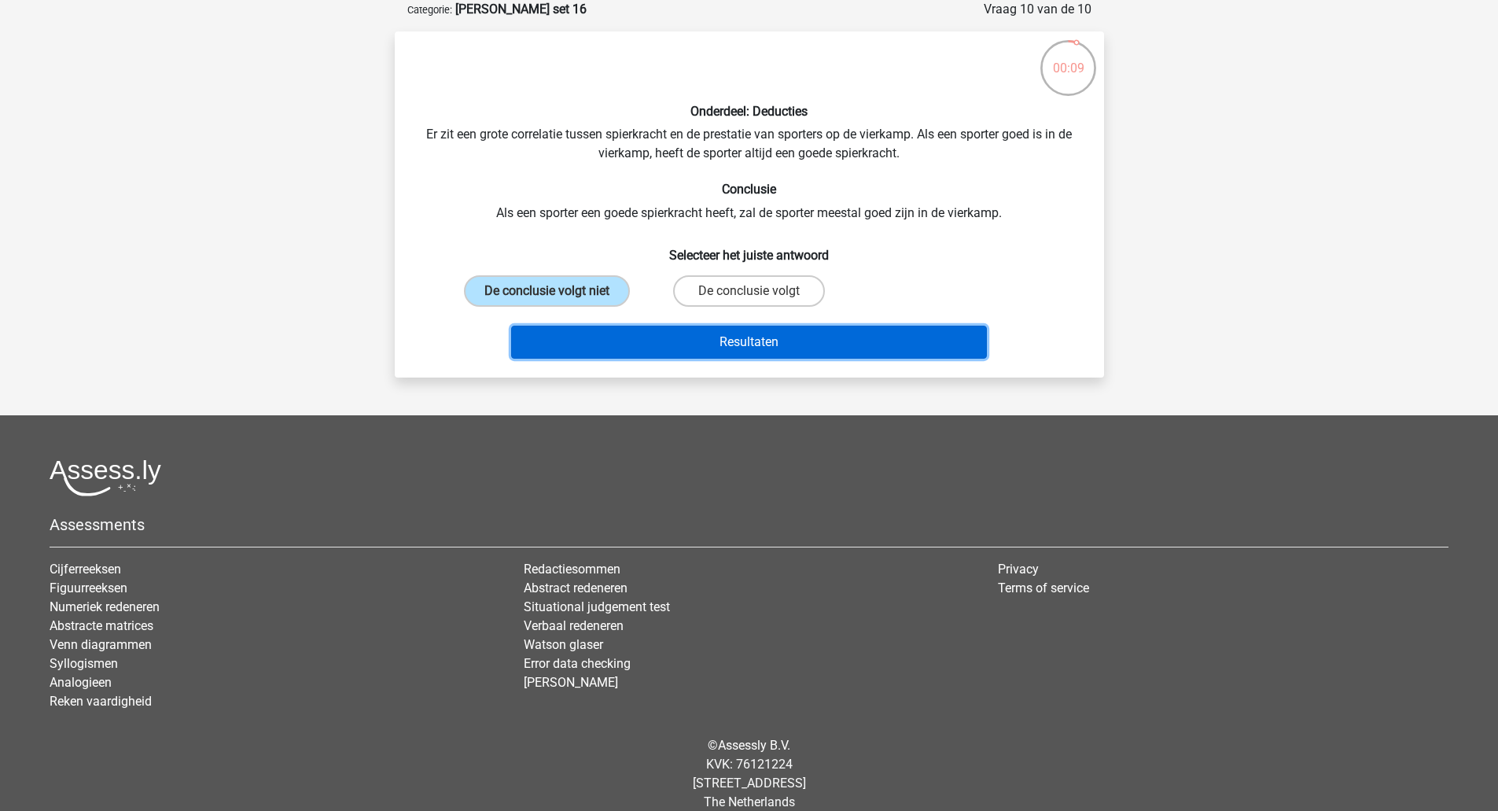
click at [600, 341] on button "Resultaten" at bounding box center [749, 342] width 476 height 33
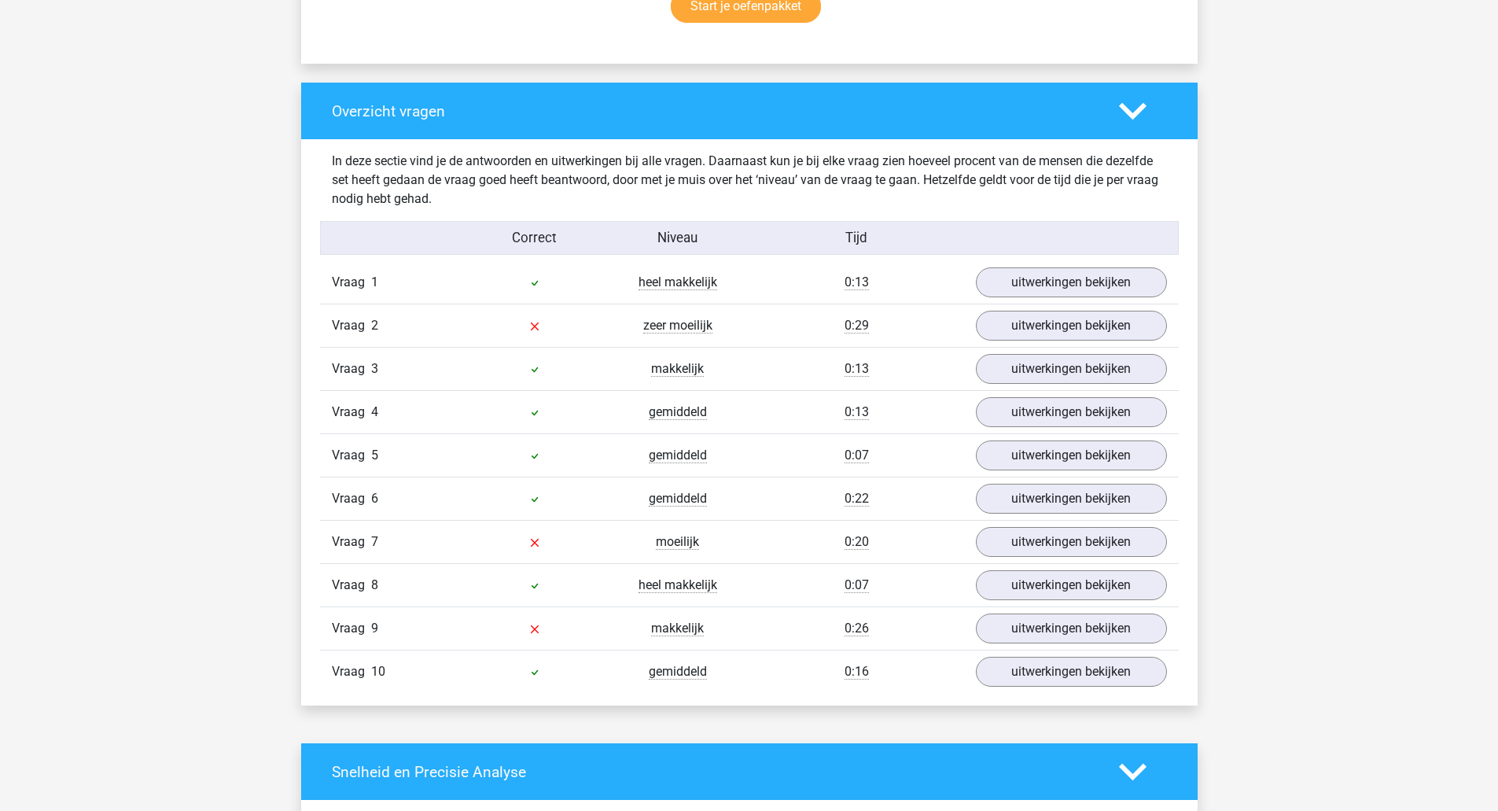
scroll to position [1101, 0]
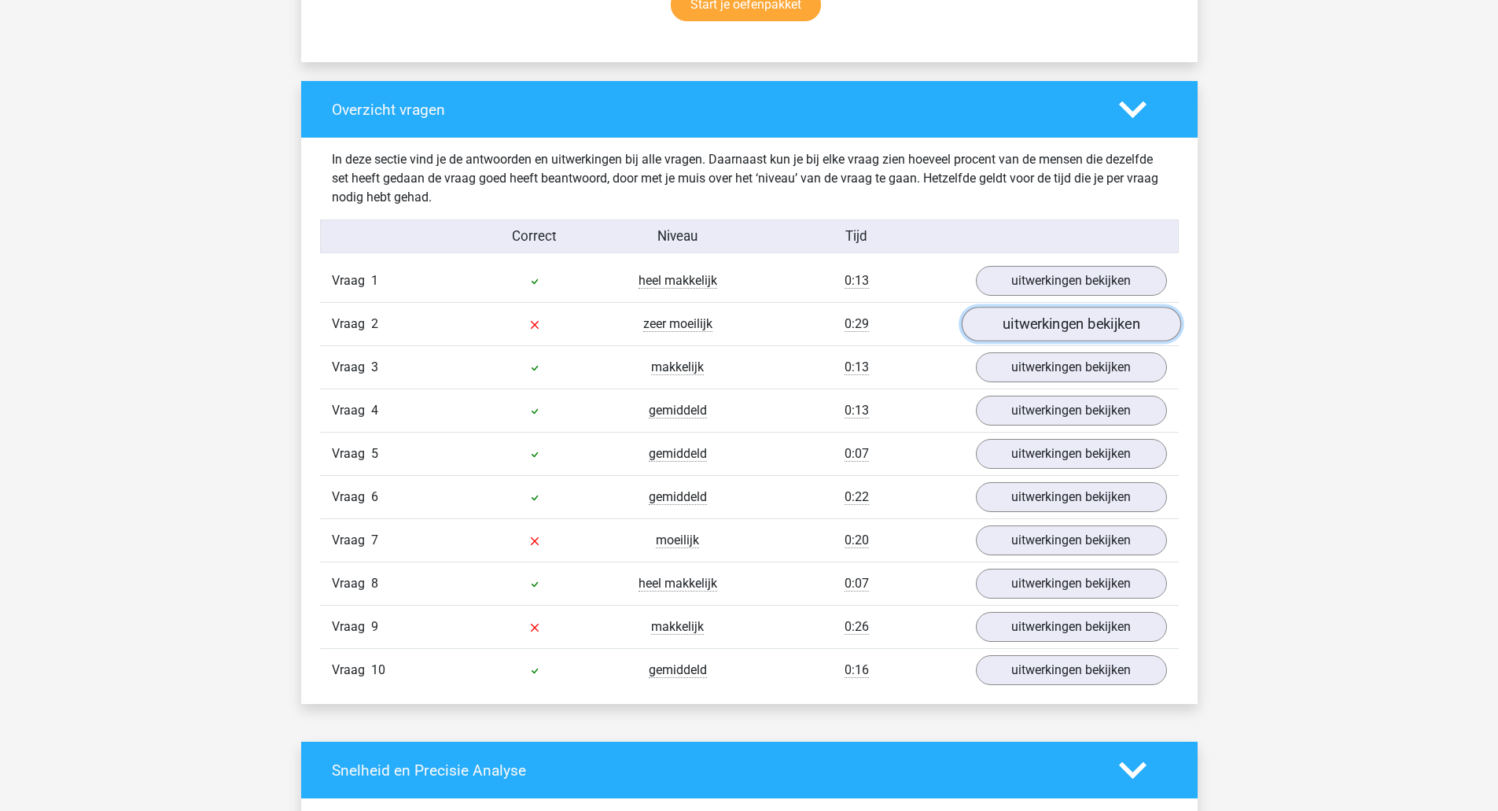
click at [1022, 326] on link "uitwerkingen bekijken" at bounding box center [1070, 324] width 219 height 35
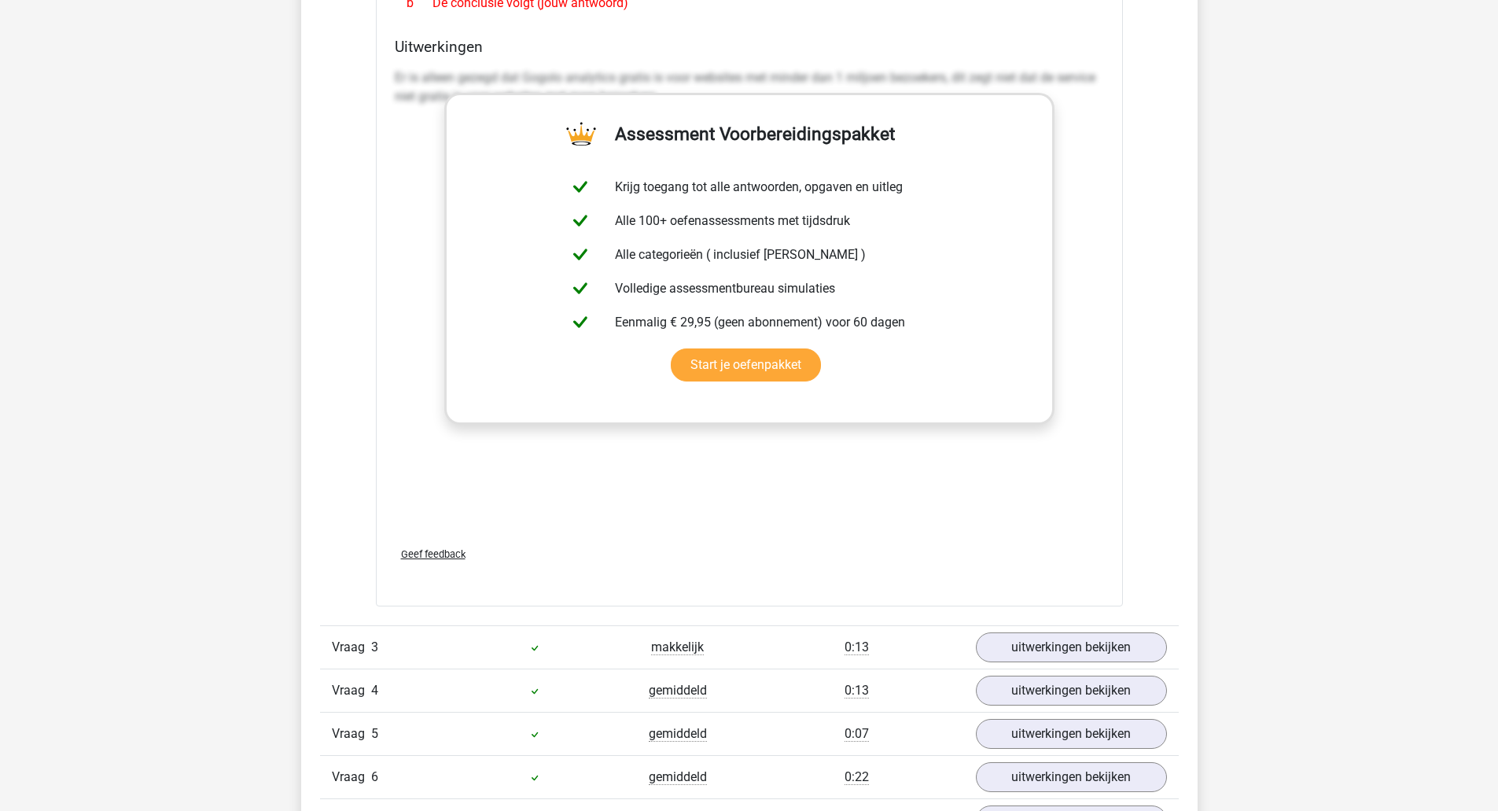
scroll to position [1966, 0]
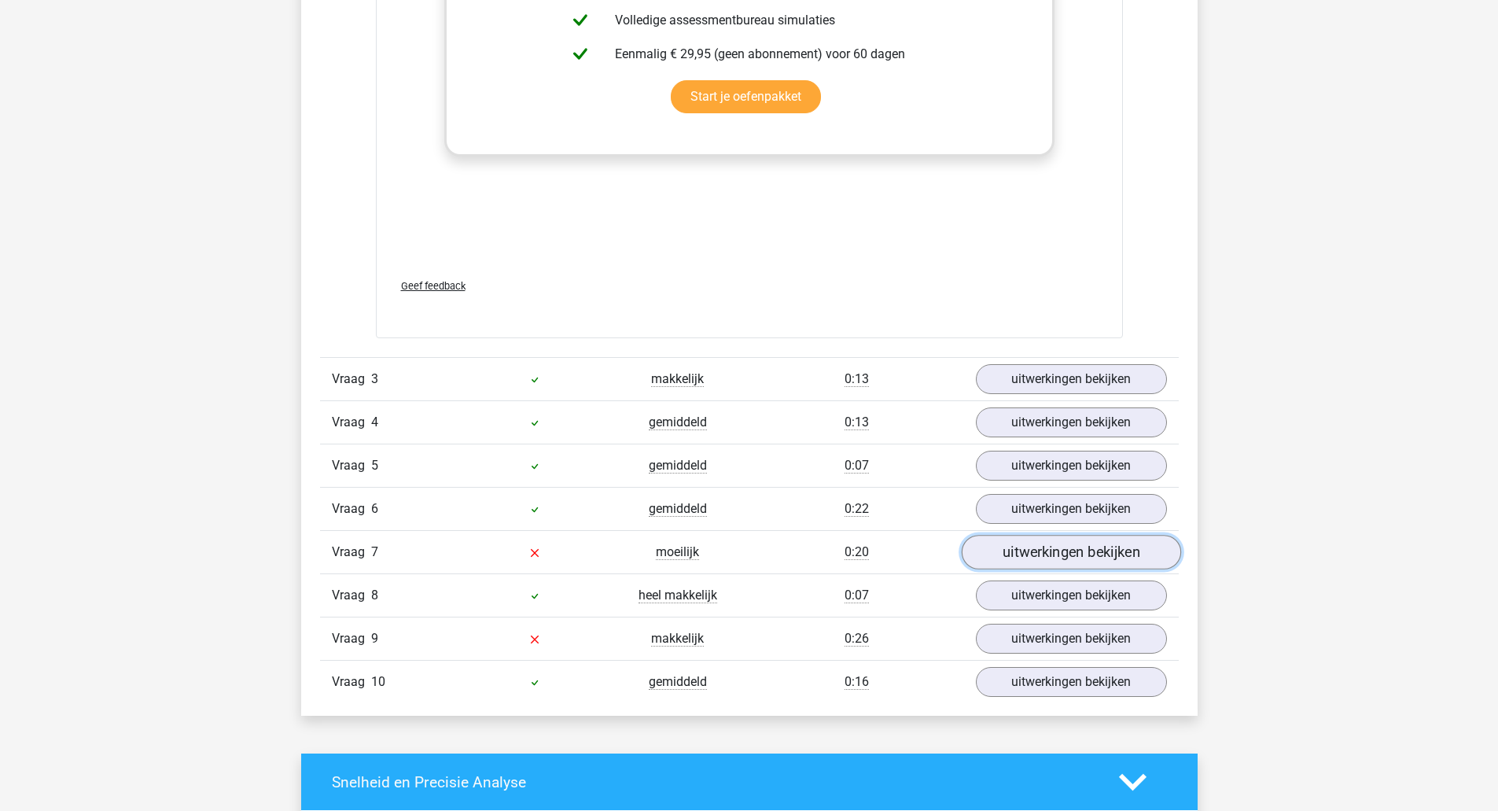
click at [1034, 555] on link "uitwerkingen bekijken" at bounding box center [1070, 552] width 219 height 35
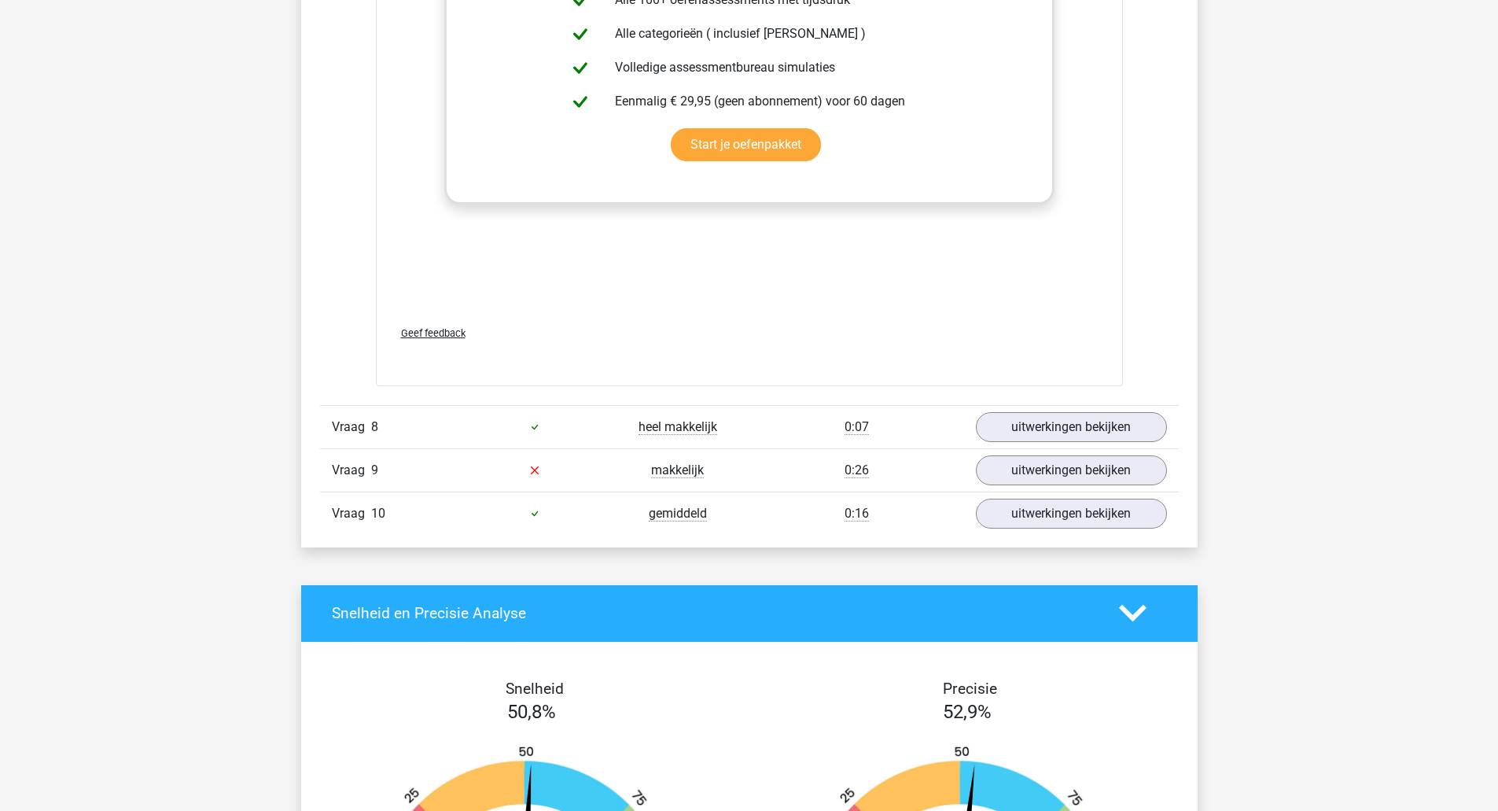
scroll to position [2988, 0]
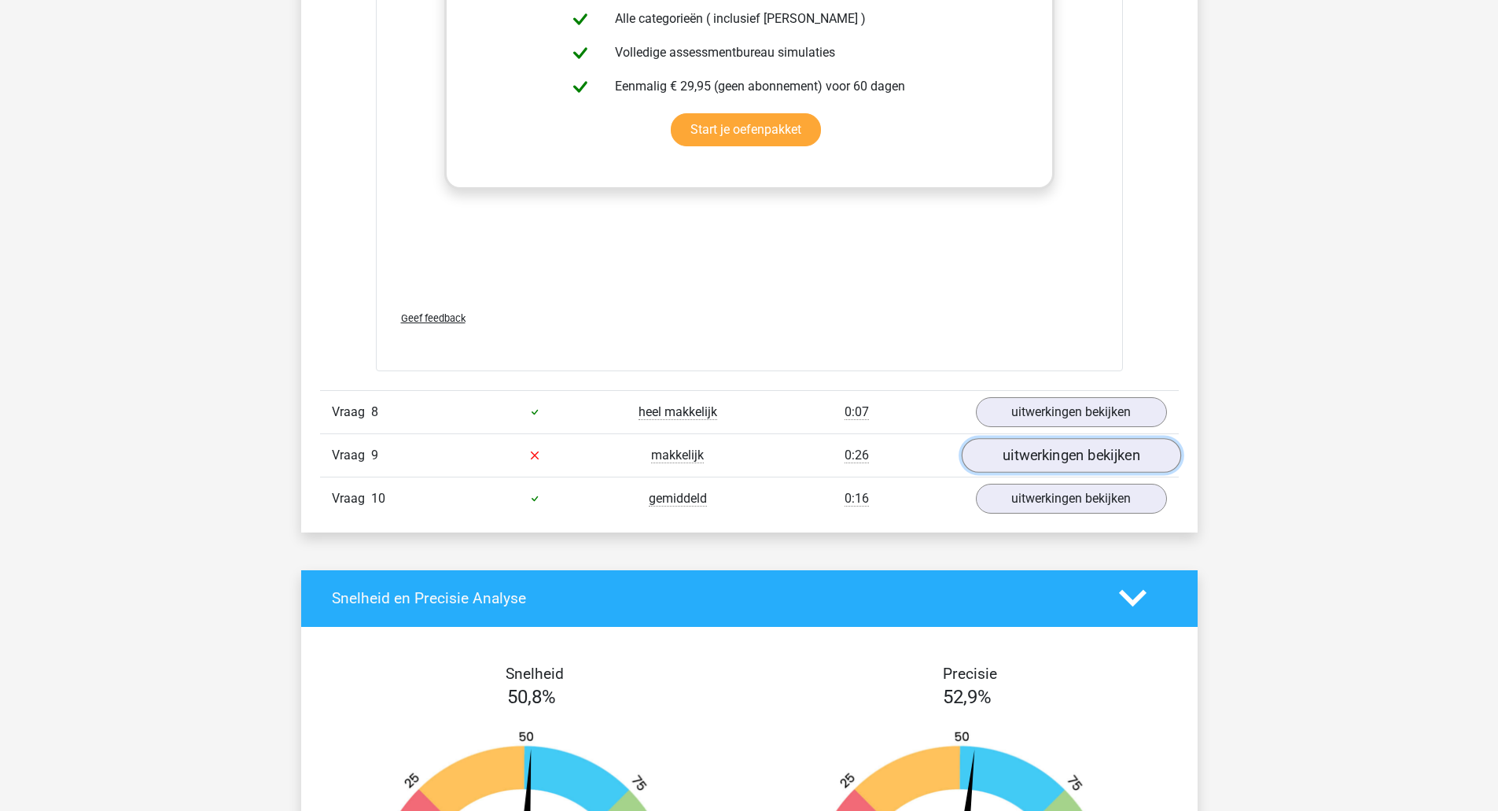
click at [1115, 454] on link "uitwerkingen bekijken" at bounding box center [1070, 455] width 219 height 35
